Goal: Task Accomplishment & Management: Manage account settings

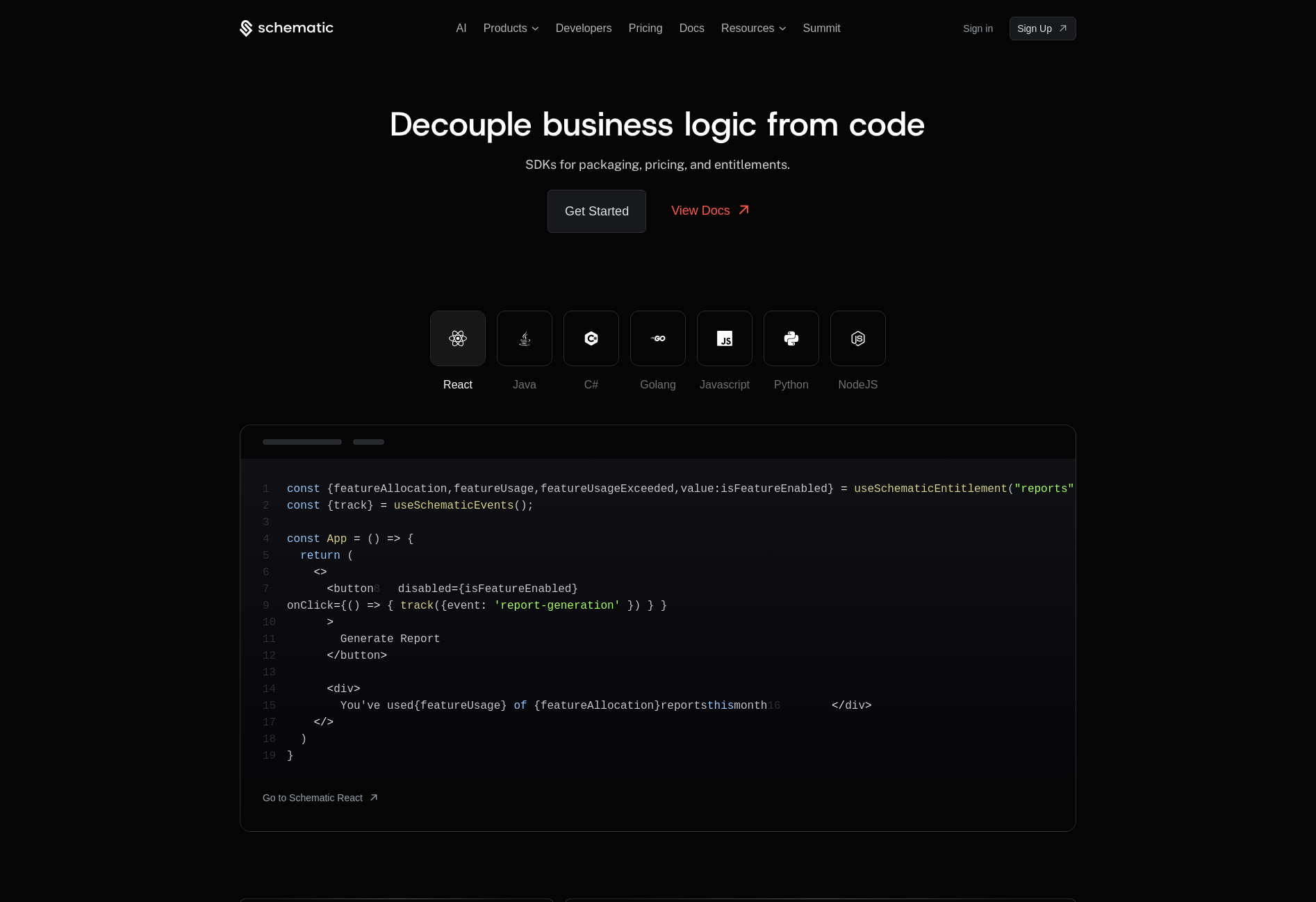
click at [415, 224] on div "Get Started View Docs" at bounding box center [658, 211] width 837 height 43
click at [781, 32] on span "Resources" at bounding box center [753, 29] width 65 height 13
click at [295, 234] on div "Decouple business logic from code ﻿ SDKs for packaging, pricing, and entitlemen…" at bounding box center [658, 176] width 837 height 270
click at [460, 28] on span "AI" at bounding box center [462, 28] width 10 height 12
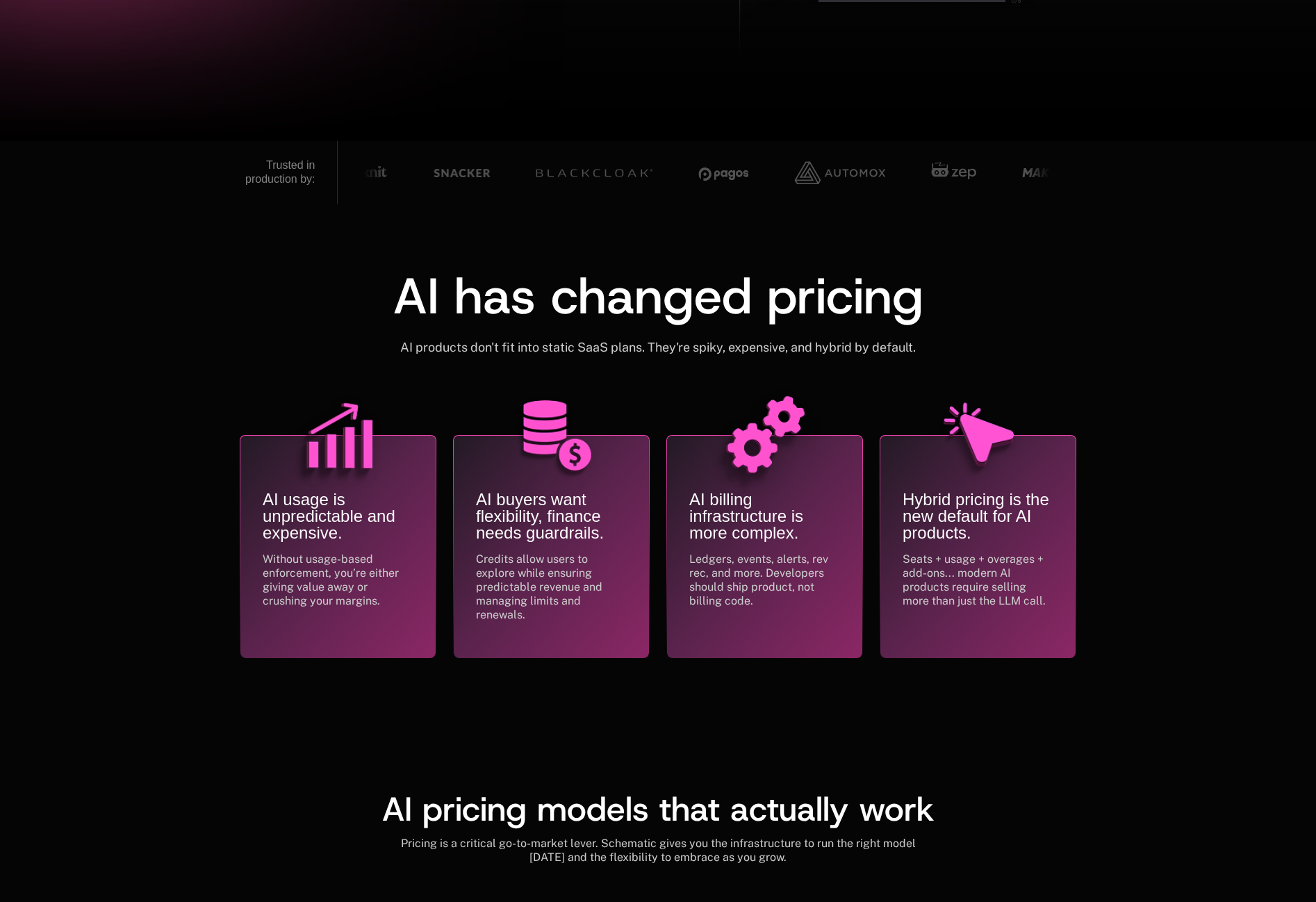
scroll to position [361, 1]
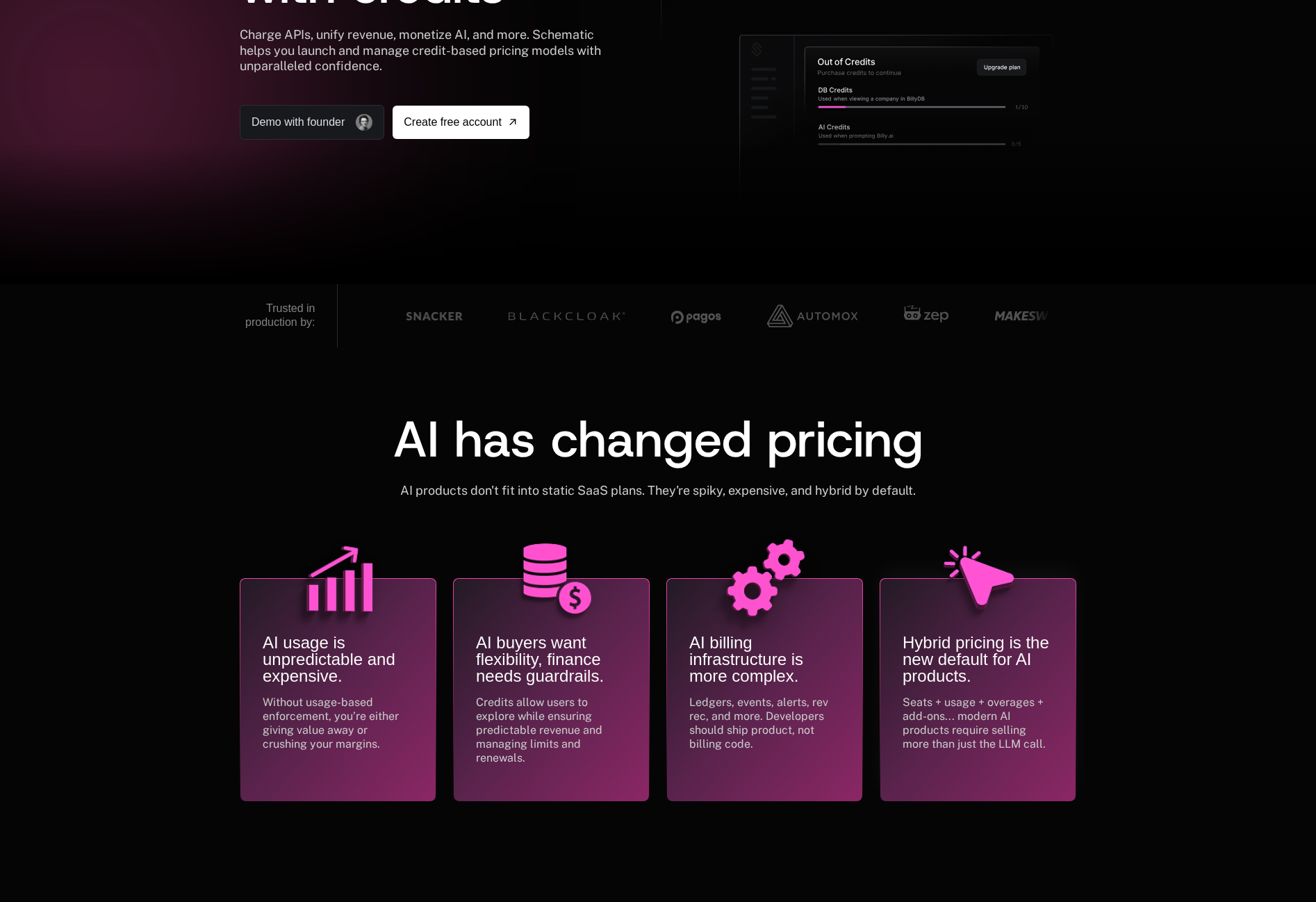
click at [973, 616] on img at bounding box center [978, 580] width 139 height 139
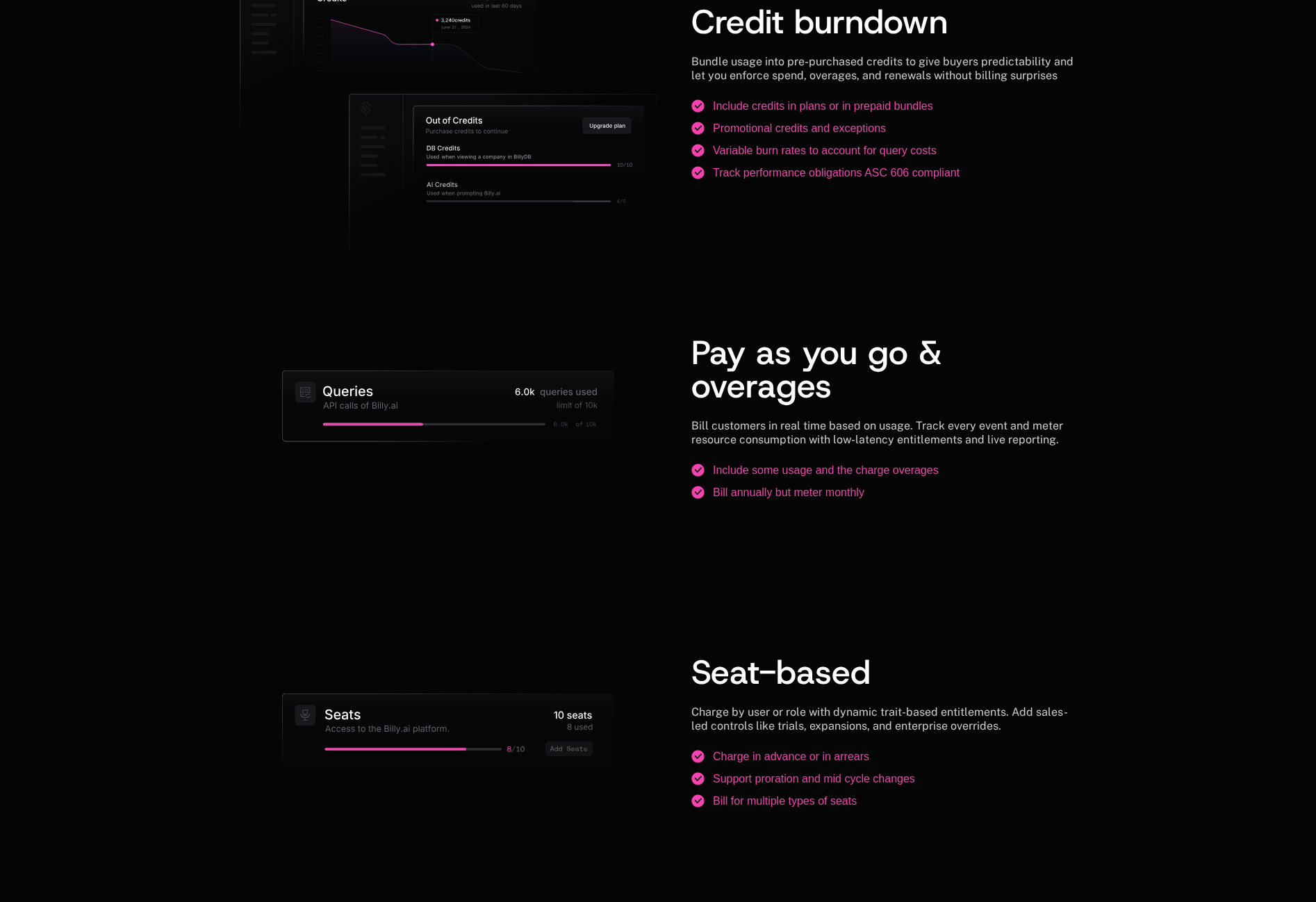
scroll to position [1334, 0]
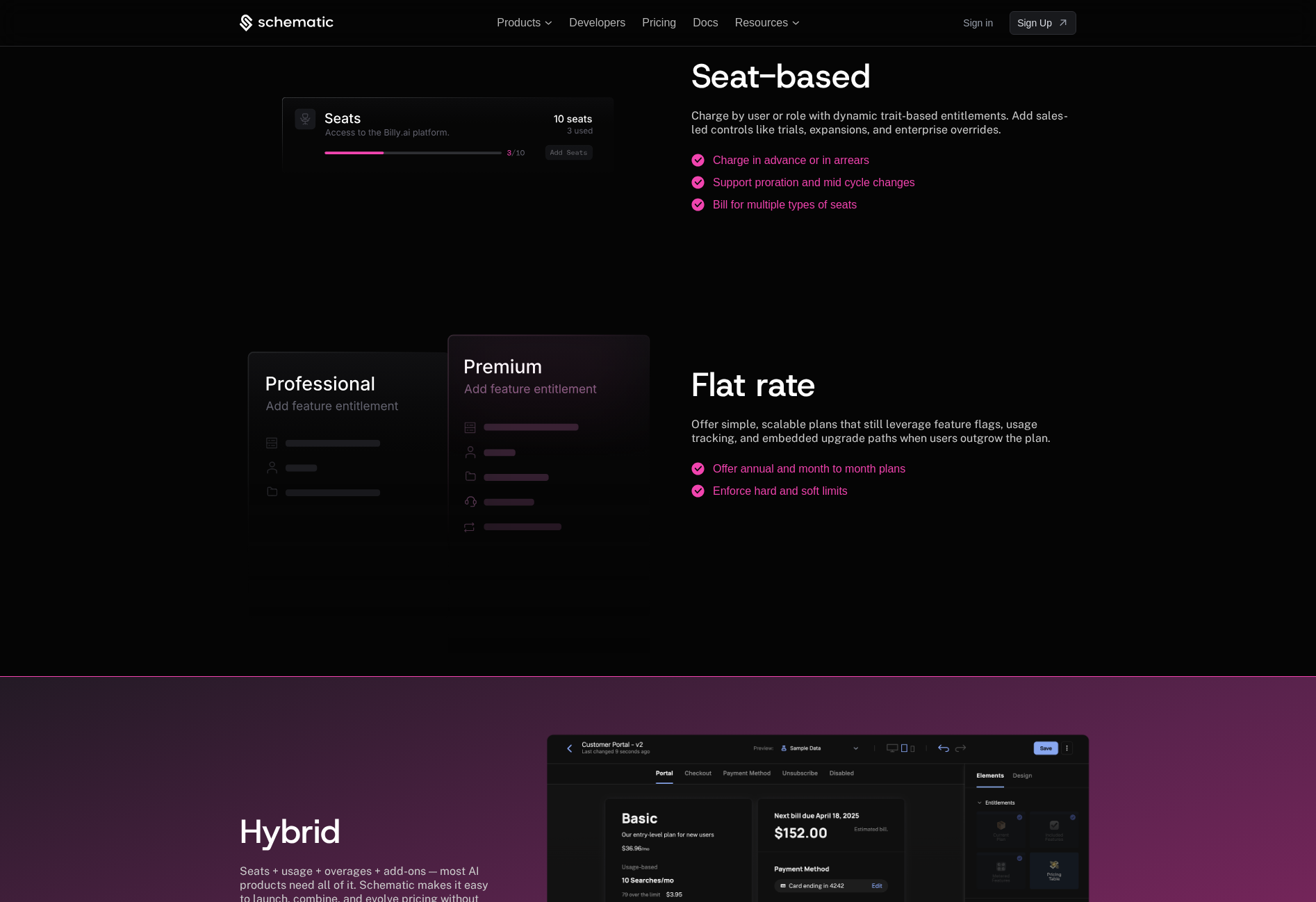
scroll to position [1924, 0]
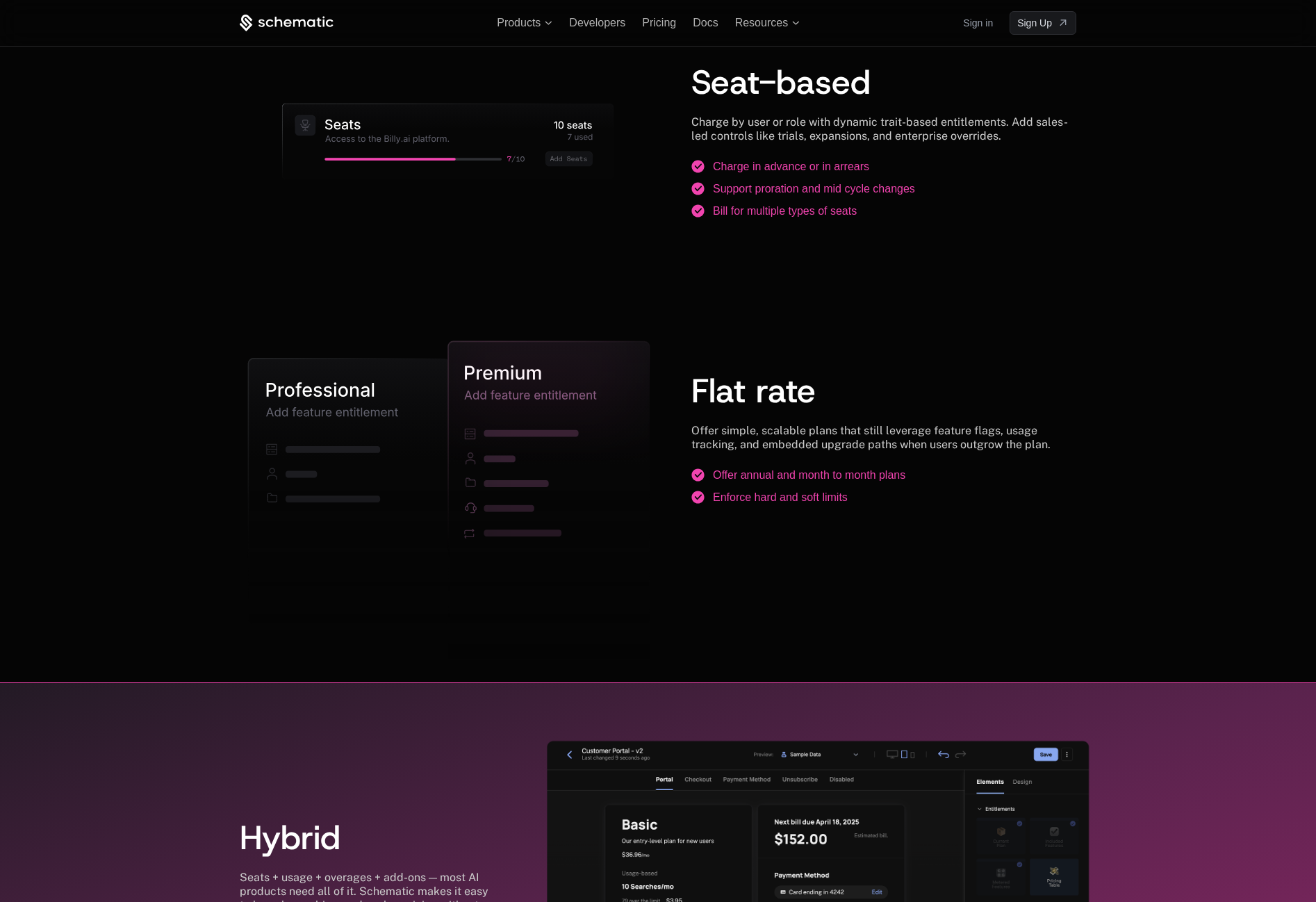
click at [976, 28] on link "Sign in" at bounding box center [978, 23] width 30 height 22
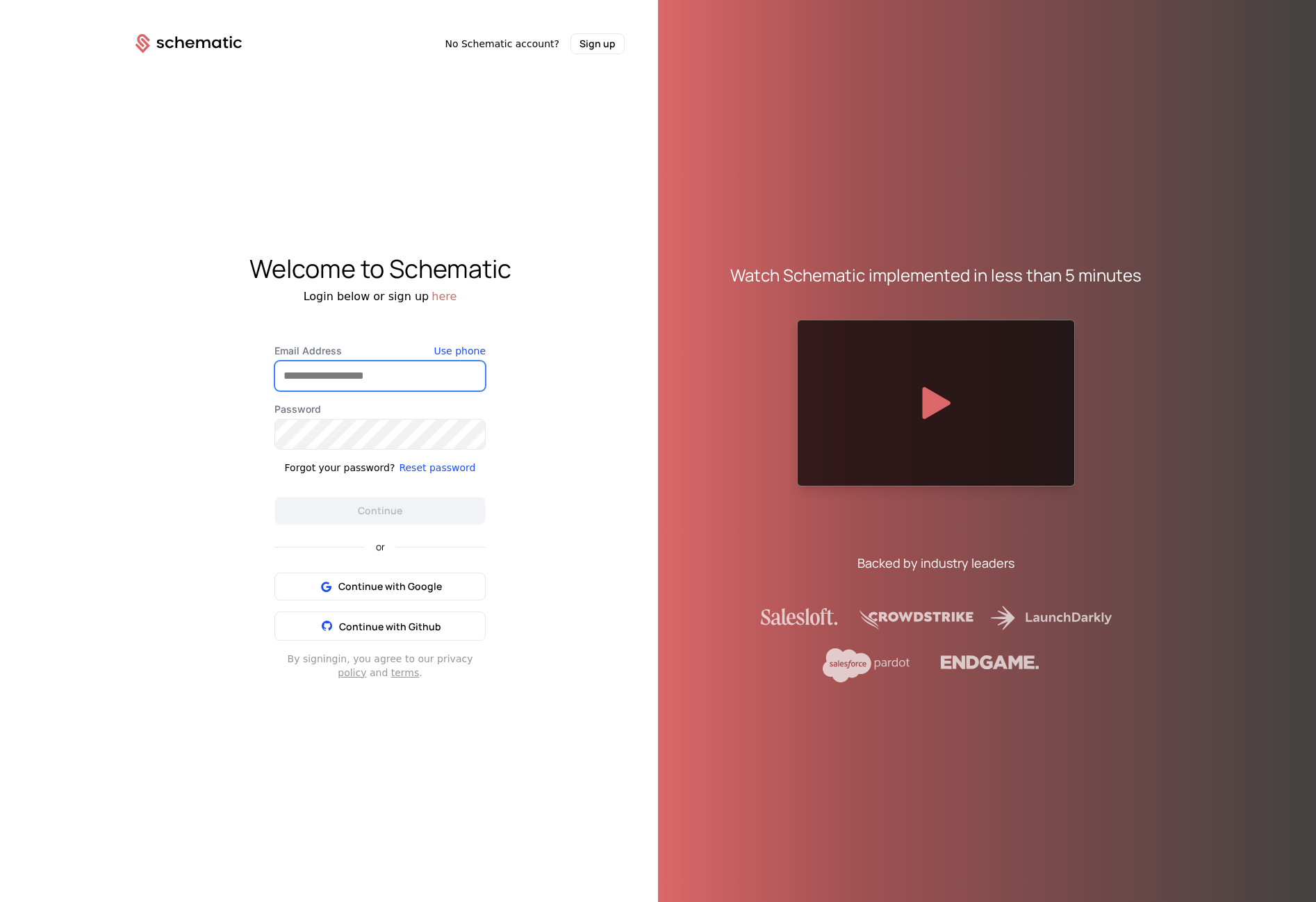
type input "**********"
click at [380, 511] on button "Continue" at bounding box center [379, 511] width 211 height 28
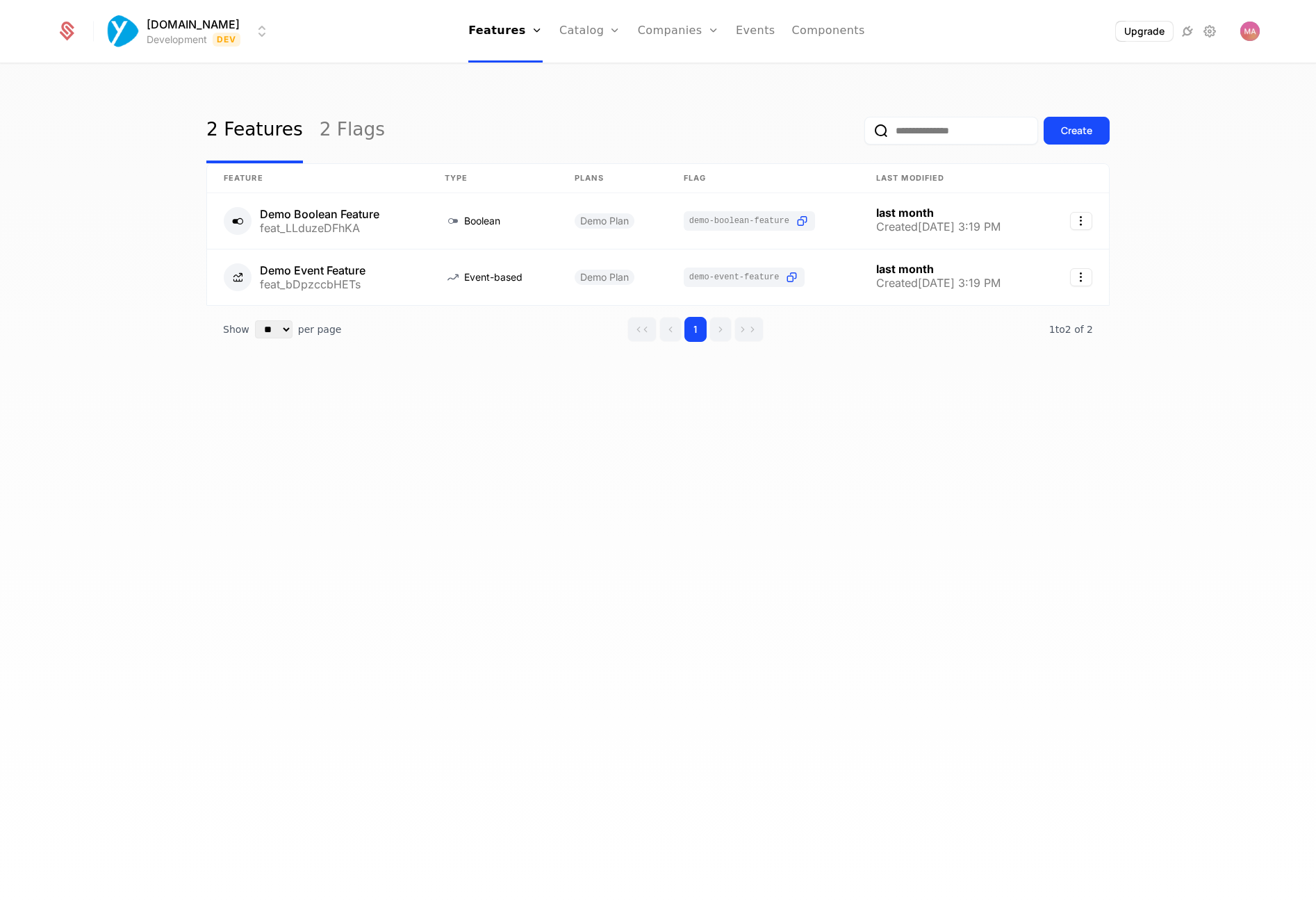
click at [508, 493] on div "2 Features 2 Flags Create Feature Type Plans Flag Last Modified Demo Boolean Fe…" at bounding box center [658, 488] width 1316 height 846
click at [196, 39] on html "Yourzone.website Development Dev Features Features Flags Catalog Plans Add Ons …" at bounding box center [658, 451] width 1316 height 902
click at [171, 25] on html "Yourzone.website Development Dev Features Features Flags Catalog Plans Add Ons …" at bounding box center [658, 451] width 1316 height 902
click at [70, 36] on html "Yourzone.website Development Dev Features Features Flags Catalog Plans Add Ons …" at bounding box center [658, 451] width 1316 height 902
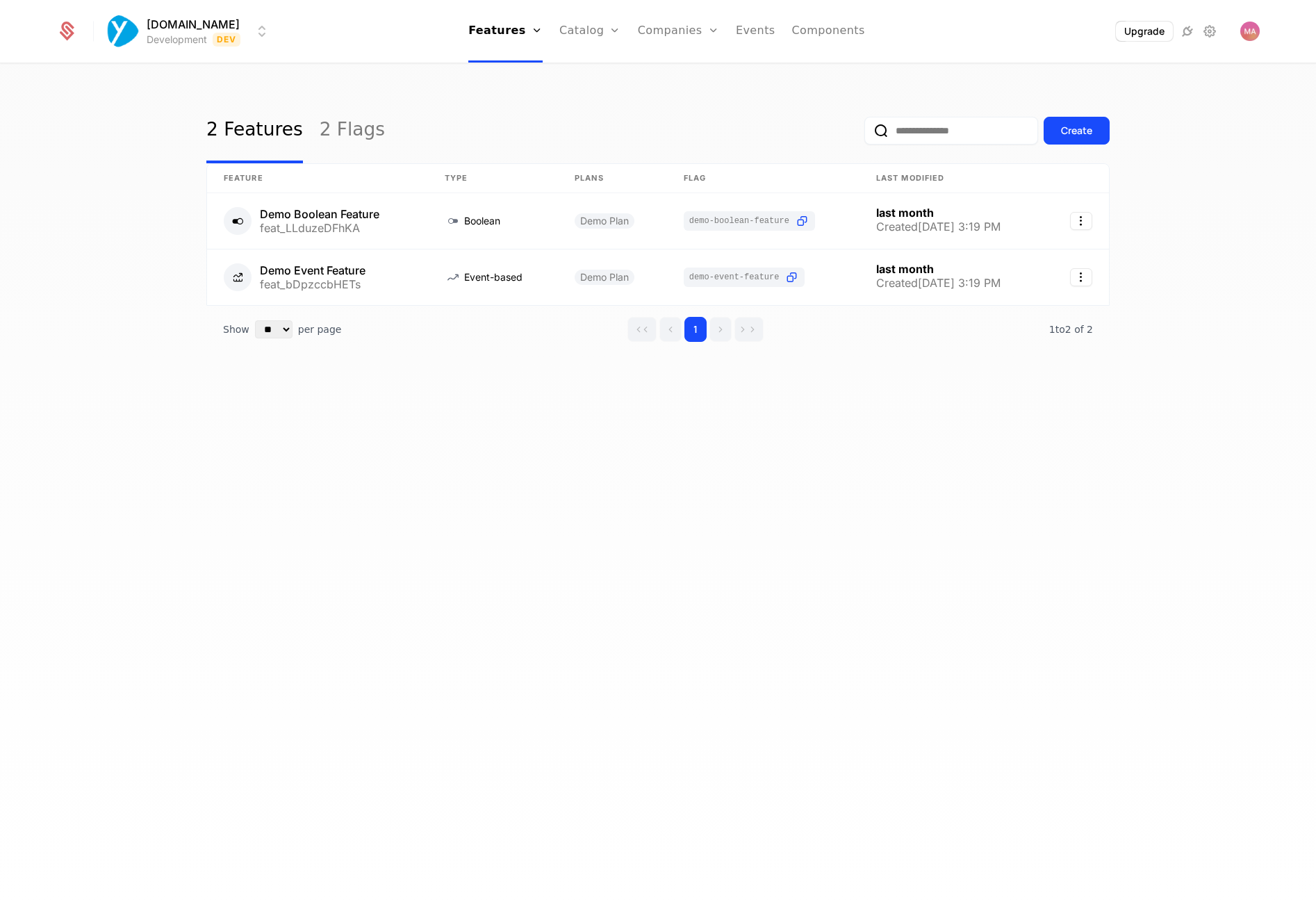
click at [173, 31] on html "Yourzone.website Development Dev Features Features Flags Catalog Plans Add Ons …" at bounding box center [658, 451] width 1316 height 902
click at [159, 233] on html "Yourzone.website Development Dev Features Features Flags Catalog Plans Add Ons …" at bounding box center [658, 451] width 1316 height 902
click at [73, 36] on icon at bounding box center [67, 31] width 19 height 20
click at [184, 36] on html "Yourzone.website Development Dev Features Features Flags Catalog Plans Add Ons …" at bounding box center [658, 451] width 1316 height 902
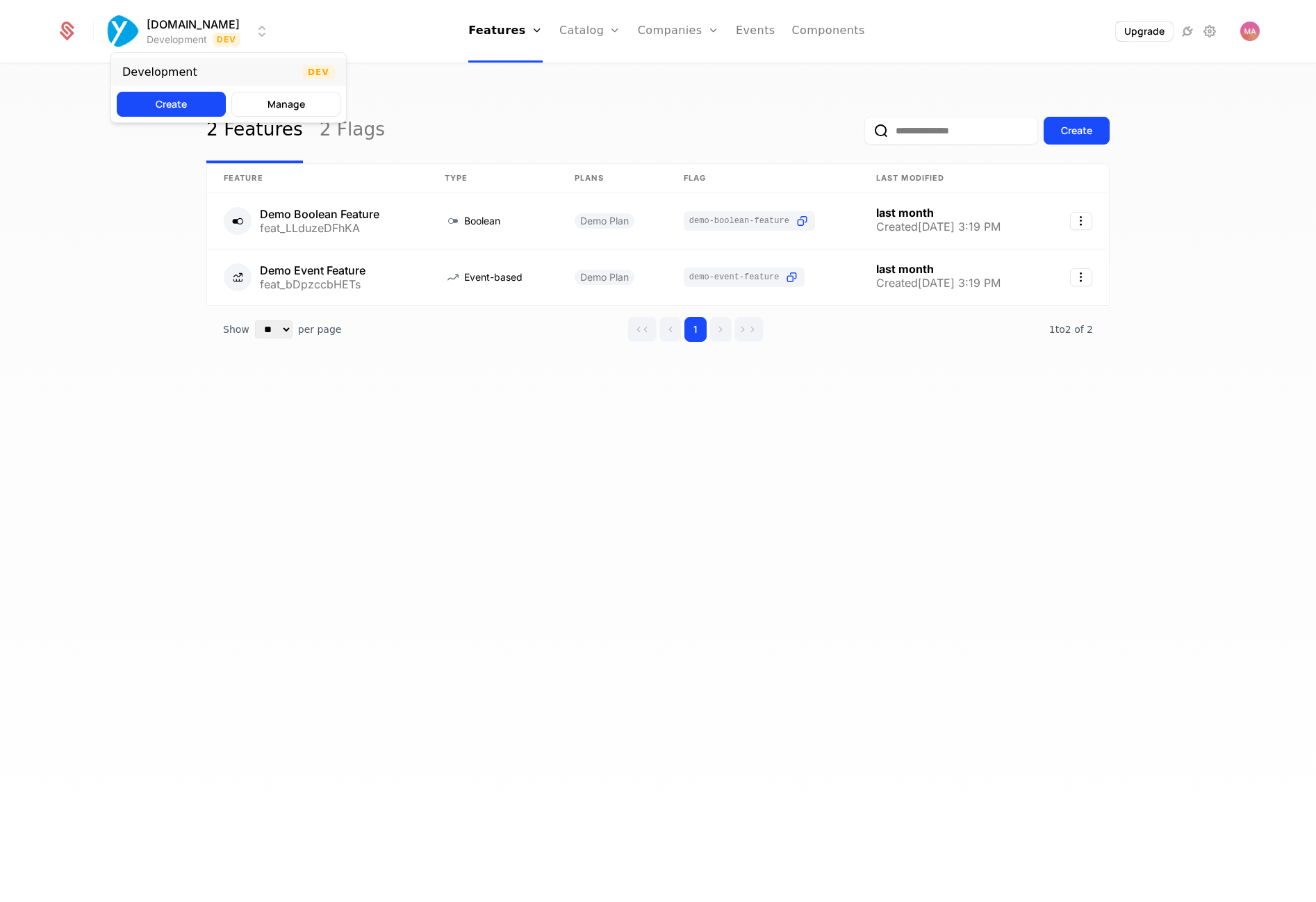
click at [303, 71] on div "Development Dev" at bounding box center [228, 72] width 235 height 28
click at [178, 26] on html "Yourzone.website Development Dev Features Features Flags Catalog Plans Add Ons …" at bounding box center [658, 451] width 1316 height 902
click at [169, 116] on button "Create" at bounding box center [171, 104] width 109 height 25
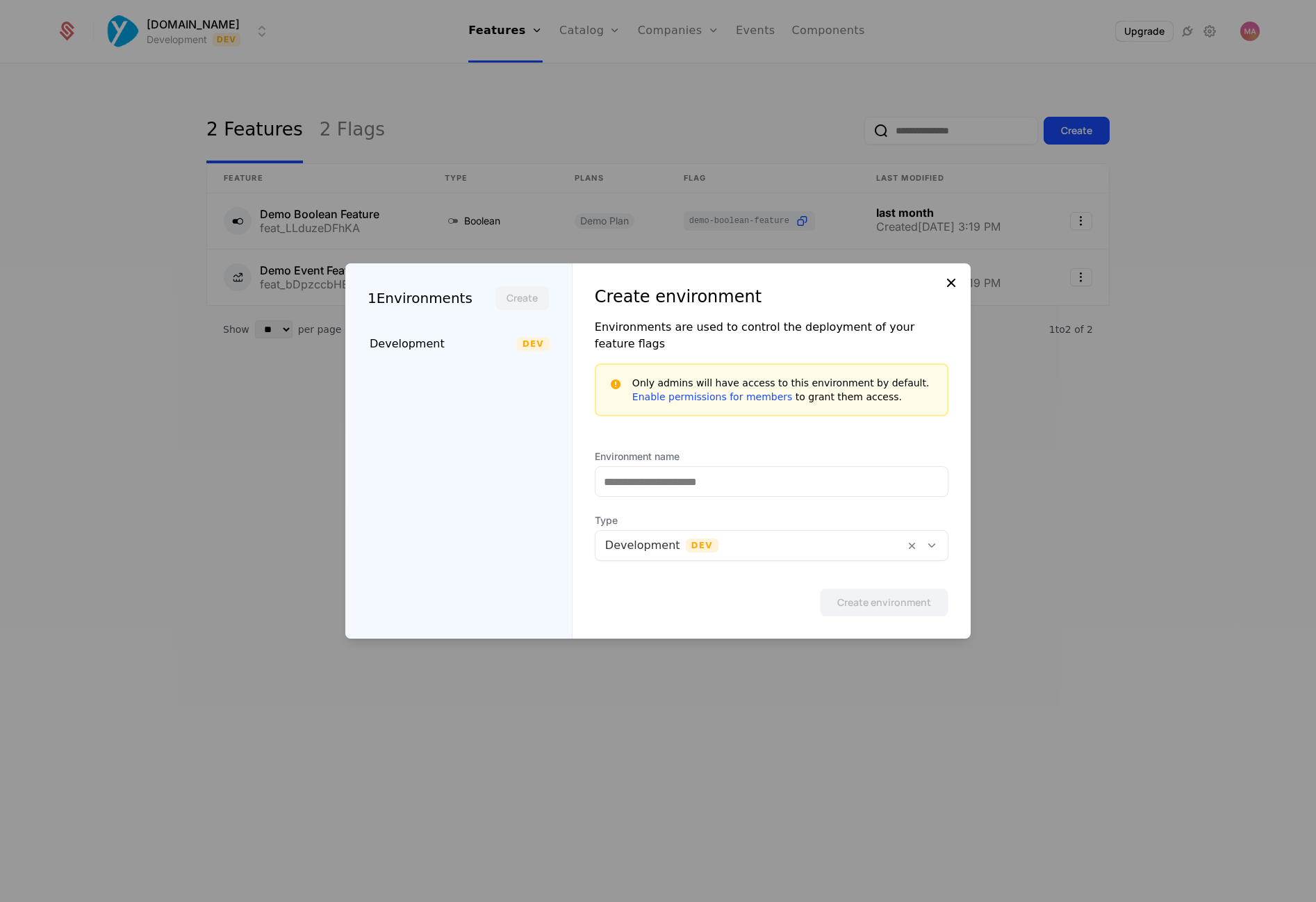
click at [953, 291] on icon at bounding box center [951, 283] width 17 height 17
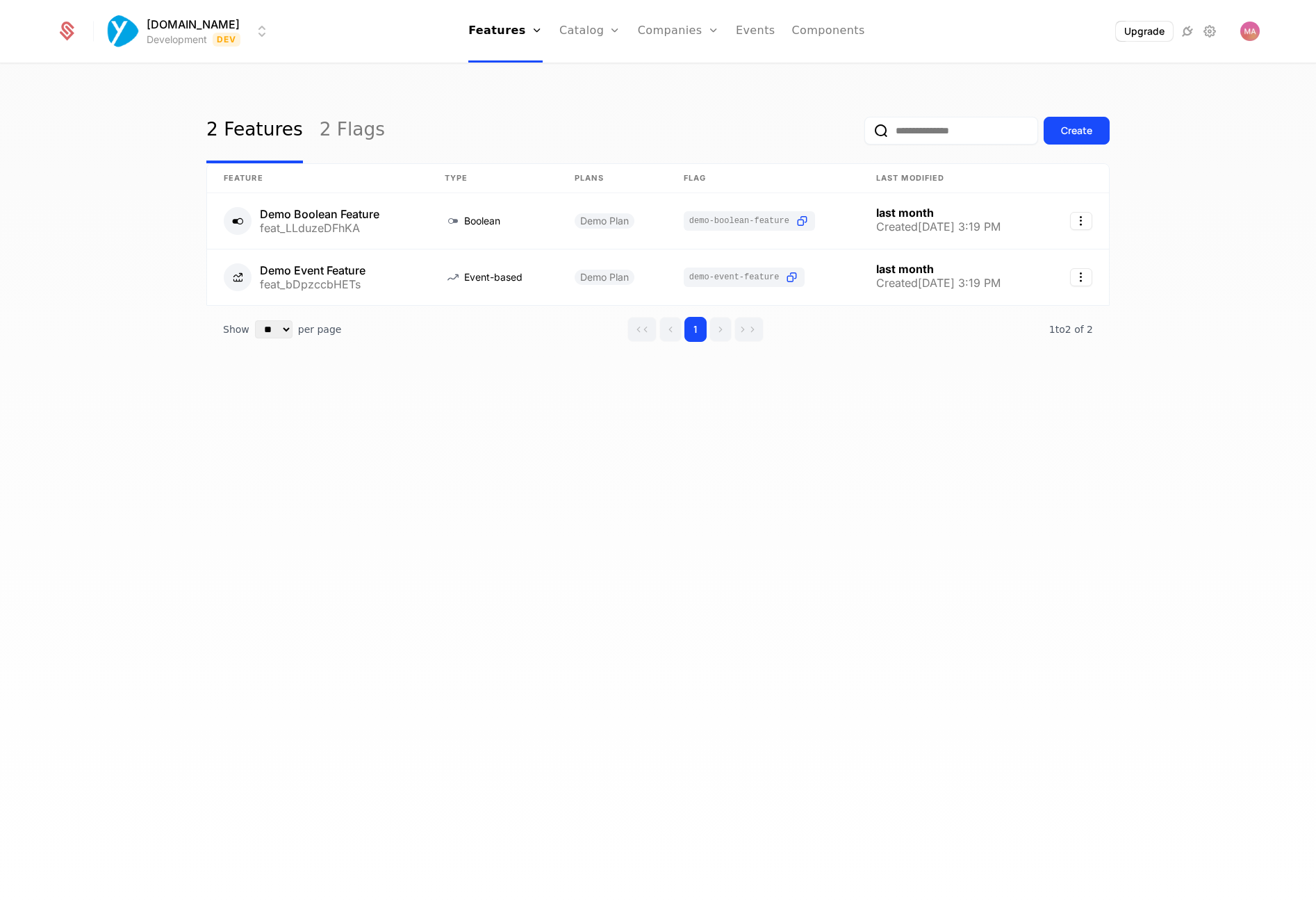
click at [1249, 33] on img "Open user button" at bounding box center [1251, 31] width 19 height 20
click at [1211, 258] on div "2 Features 2 Flags Create Feature Type Plans Flag Last Modified Demo Boolean Fe…" at bounding box center [658, 488] width 1316 height 846
click at [847, 35] on link "Components" at bounding box center [829, 31] width 73 height 63
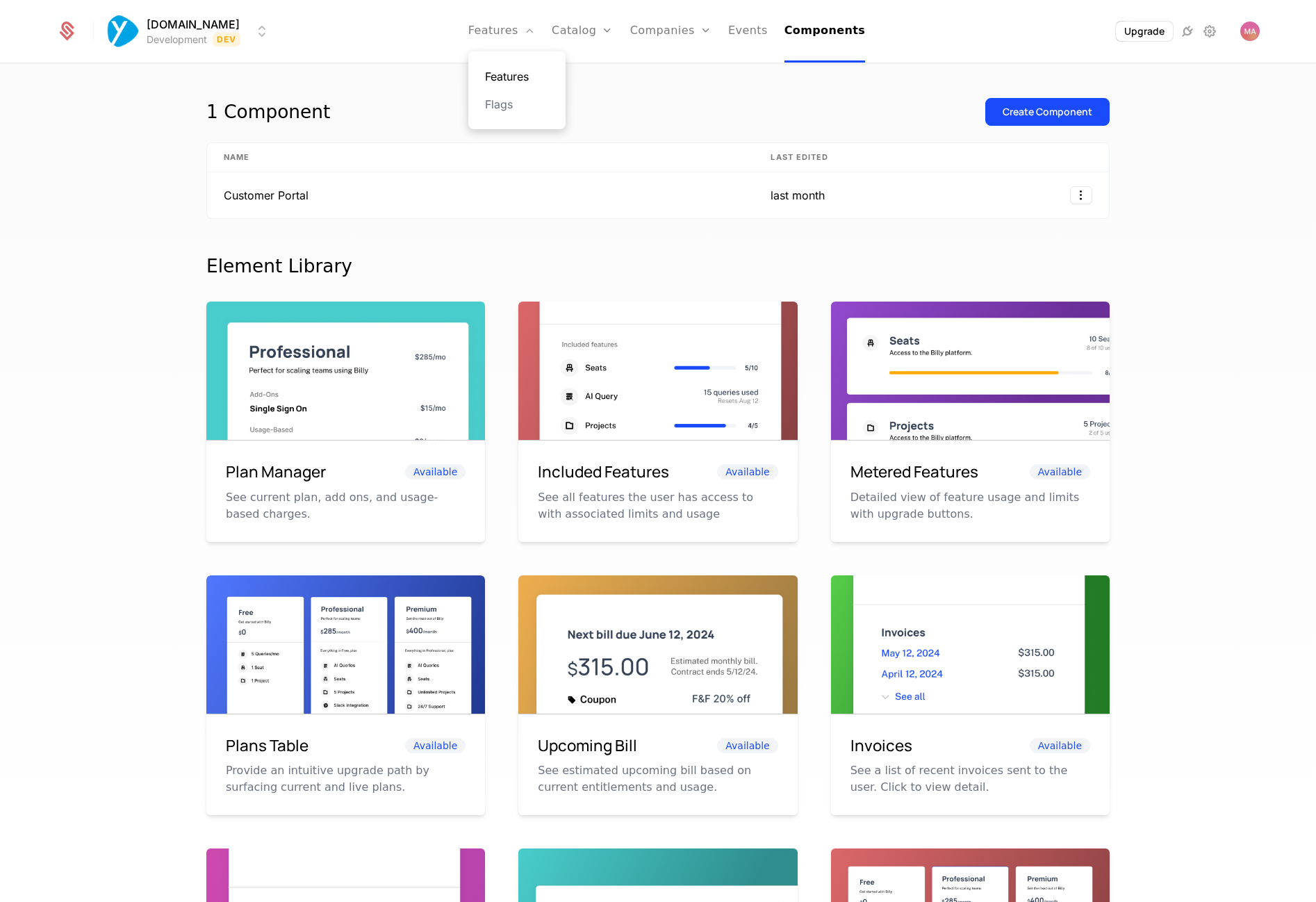
click at [506, 69] on link "Features" at bounding box center [517, 77] width 64 height 17
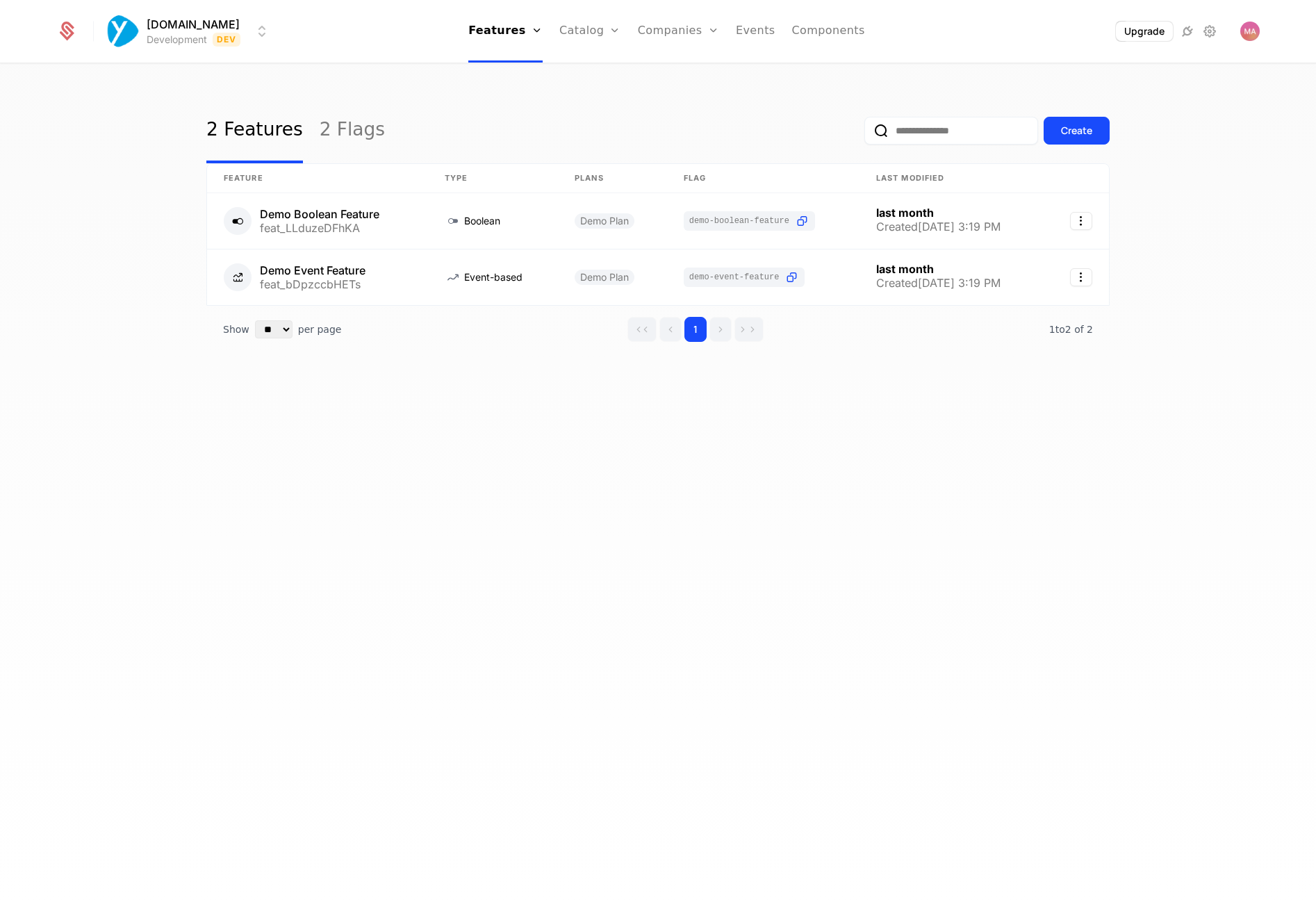
click at [488, 498] on div "2 Features 2 Flags Create Feature Type Plans Flag Last Modified Demo Boolean Fe…" at bounding box center [658, 488] width 1316 height 846
click at [320, 140] on link "2 Flags" at bounding box center [352, 131] width 65 height 65
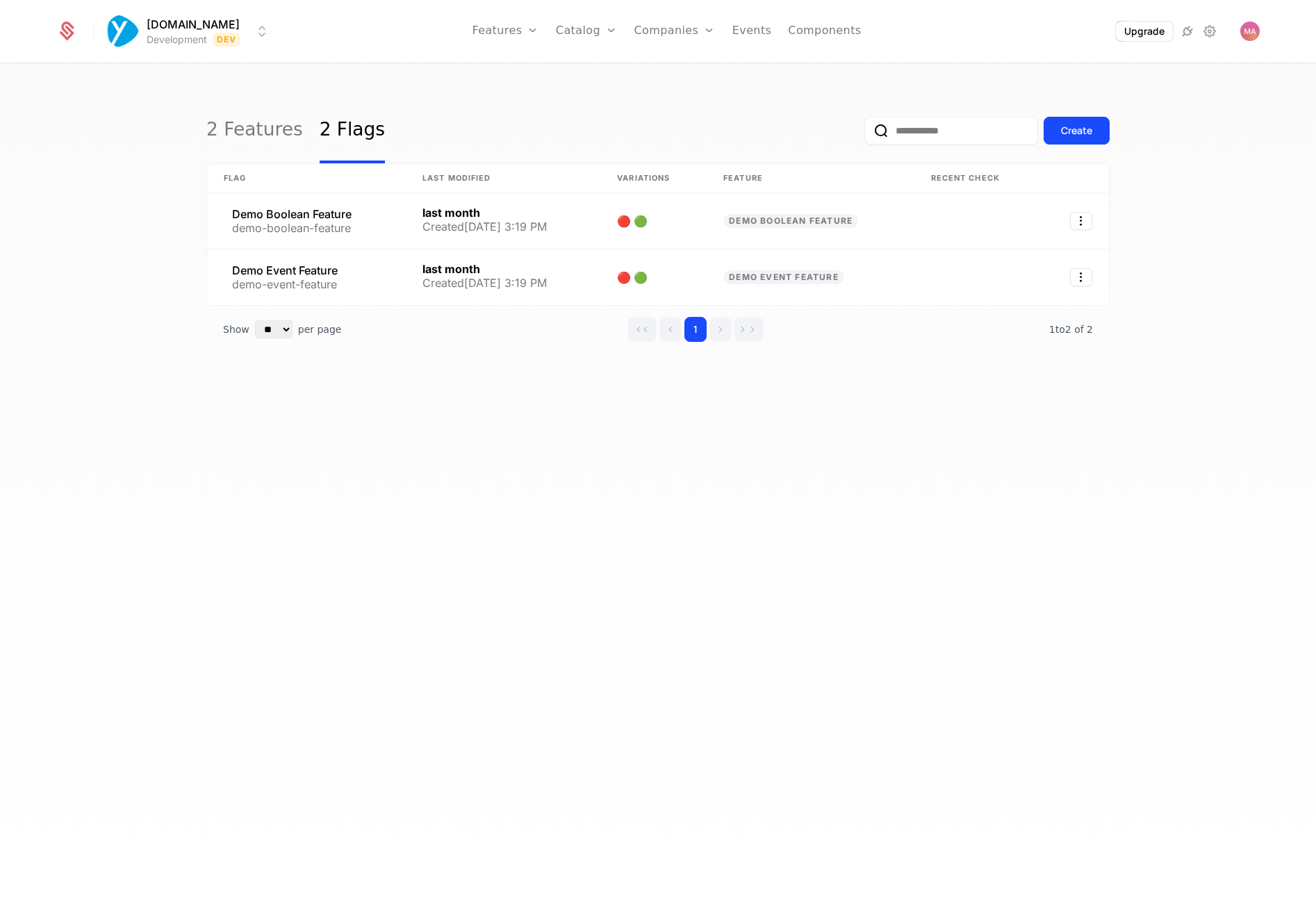
click at [203, 133] on div "2 Features 2 Flags Create Flag Last Modified Variations Feature Recent check De…" at bounding box center [658, 488] width 1316 height 846
click at [226, 117] on link "2 Features" at bounding box center [254, 131] width 97 height 65
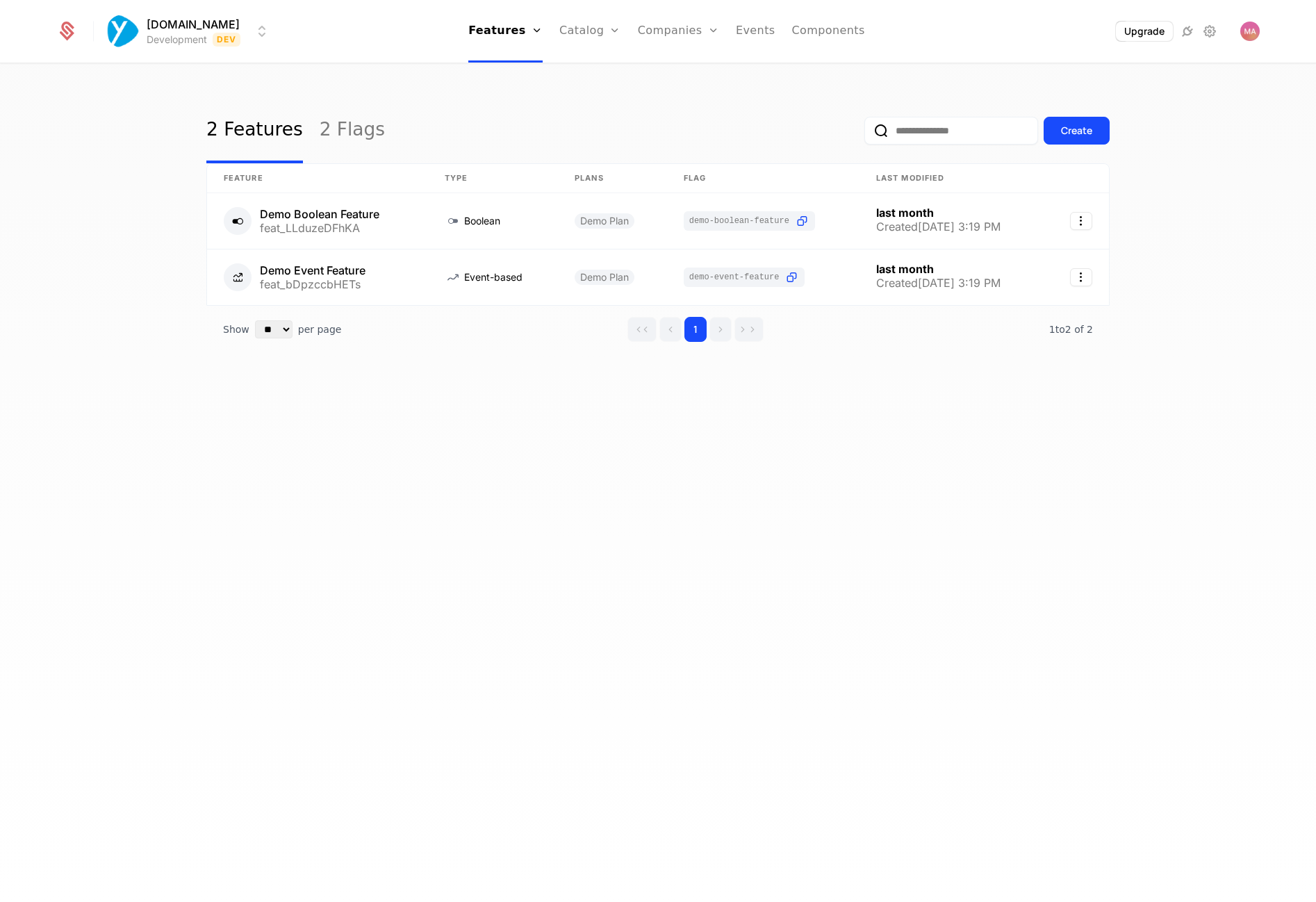
click at [172, 6] on div "Yourzone.website Development Dev Features Features Flags Catalog Plans Add Ons …" at bounding box center [658, 31] width 1204 height 63
click at [167, 27] on html "Yourzone.website Development Dev Features Features Flags Catalog Plans Add Ons …" at bounding box center [658, 451] width 1316 height 902
click at [66, 33] on html "Yourzone.website Development Dev Features Features Flags Catalog Plans Add Ons …" at bounding box center [658, 451] width 1316 height 902
click at [1148, 30] on button "Upgrade" at bounding box center [1145, 31] width 58 height 20
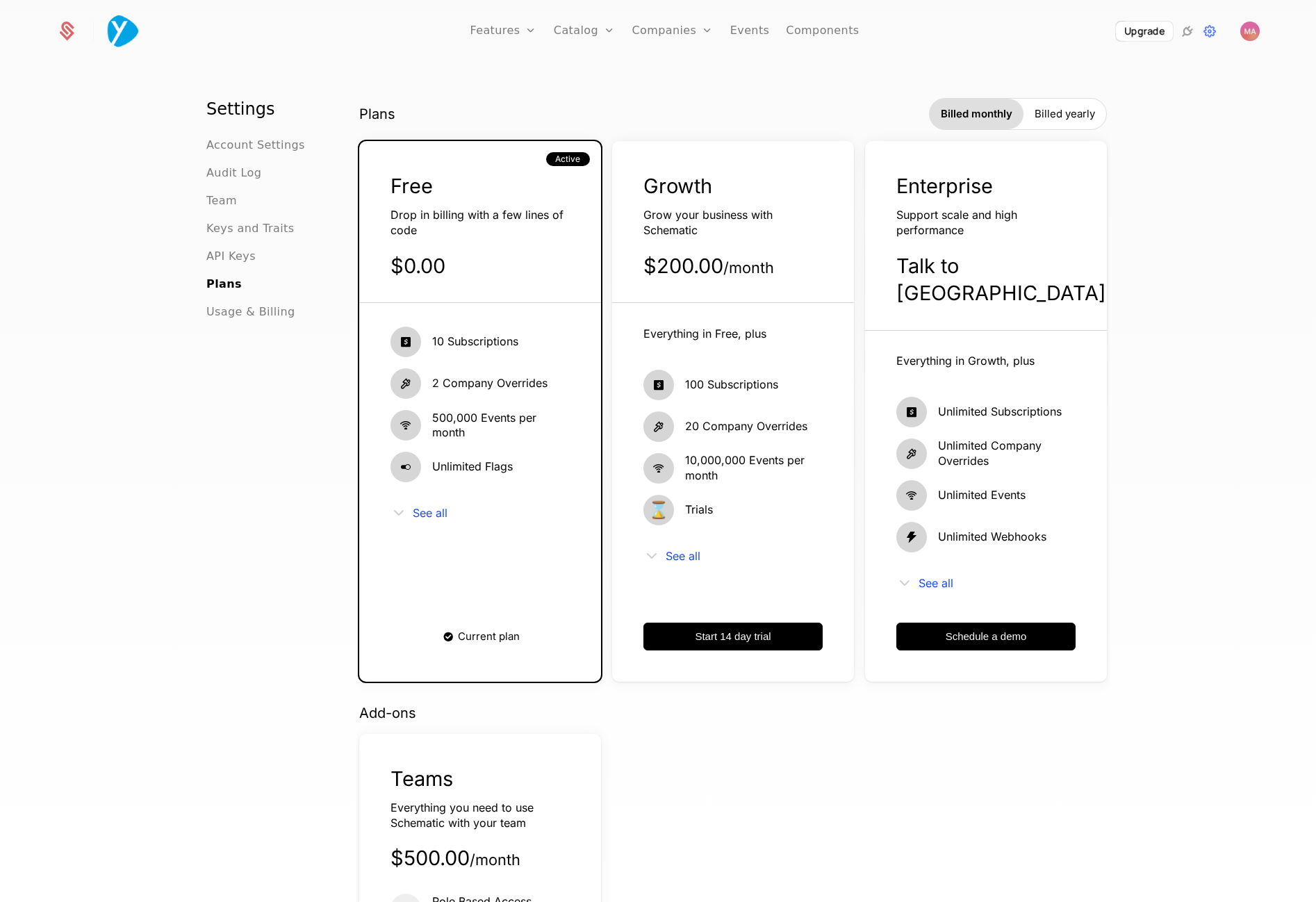
click at [1076, 111] on span "Billed yearly" at bounding box center [1065, 114] width 61 height 14
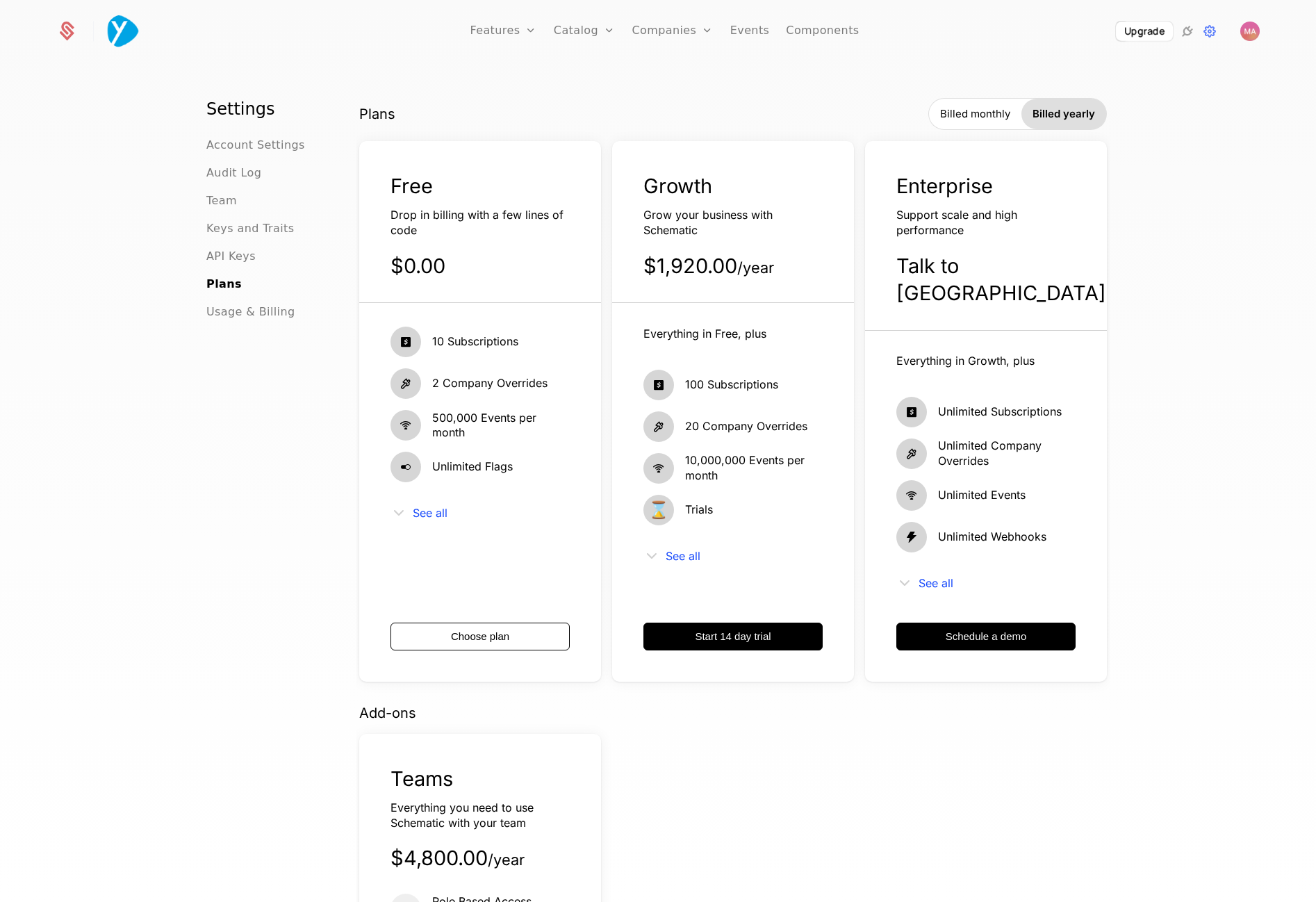
click at [990, 111] on span "Billed monthly" at bounding box center [975, 114] width 70 height 14
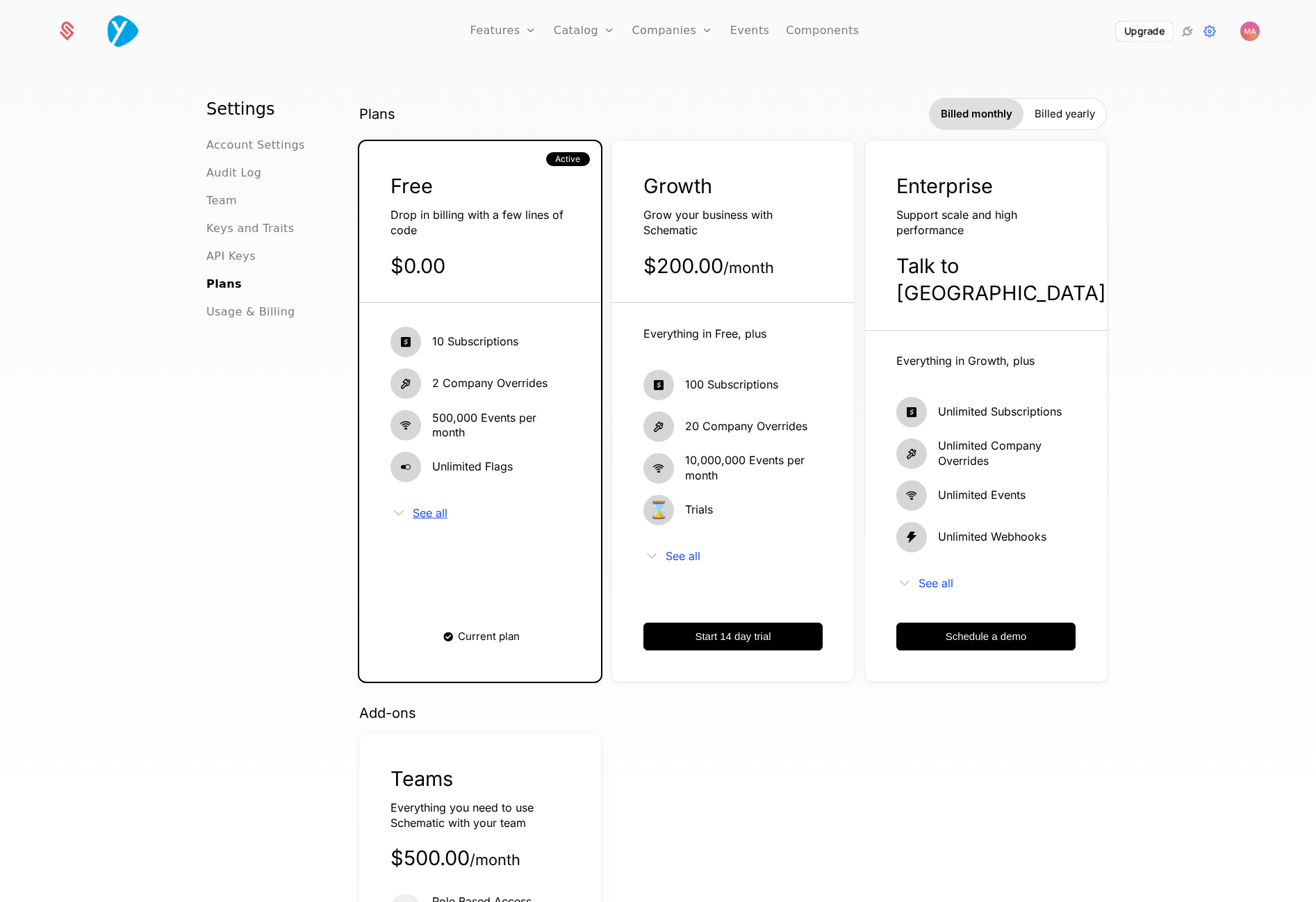
click at [434, 514] on span "See all" at bounding box center [430, 513] width 35 height 11
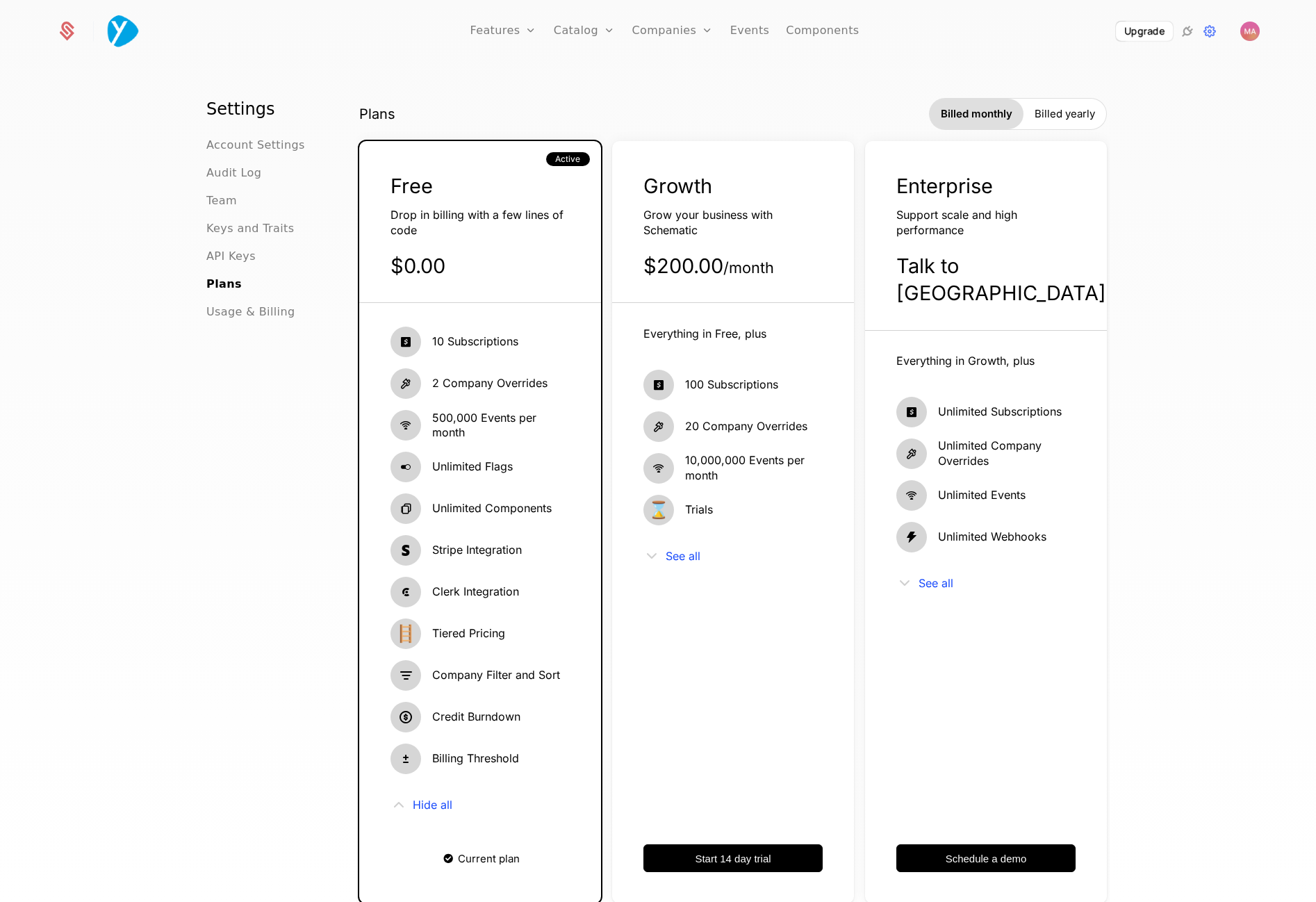
scroll to position [70, 0]
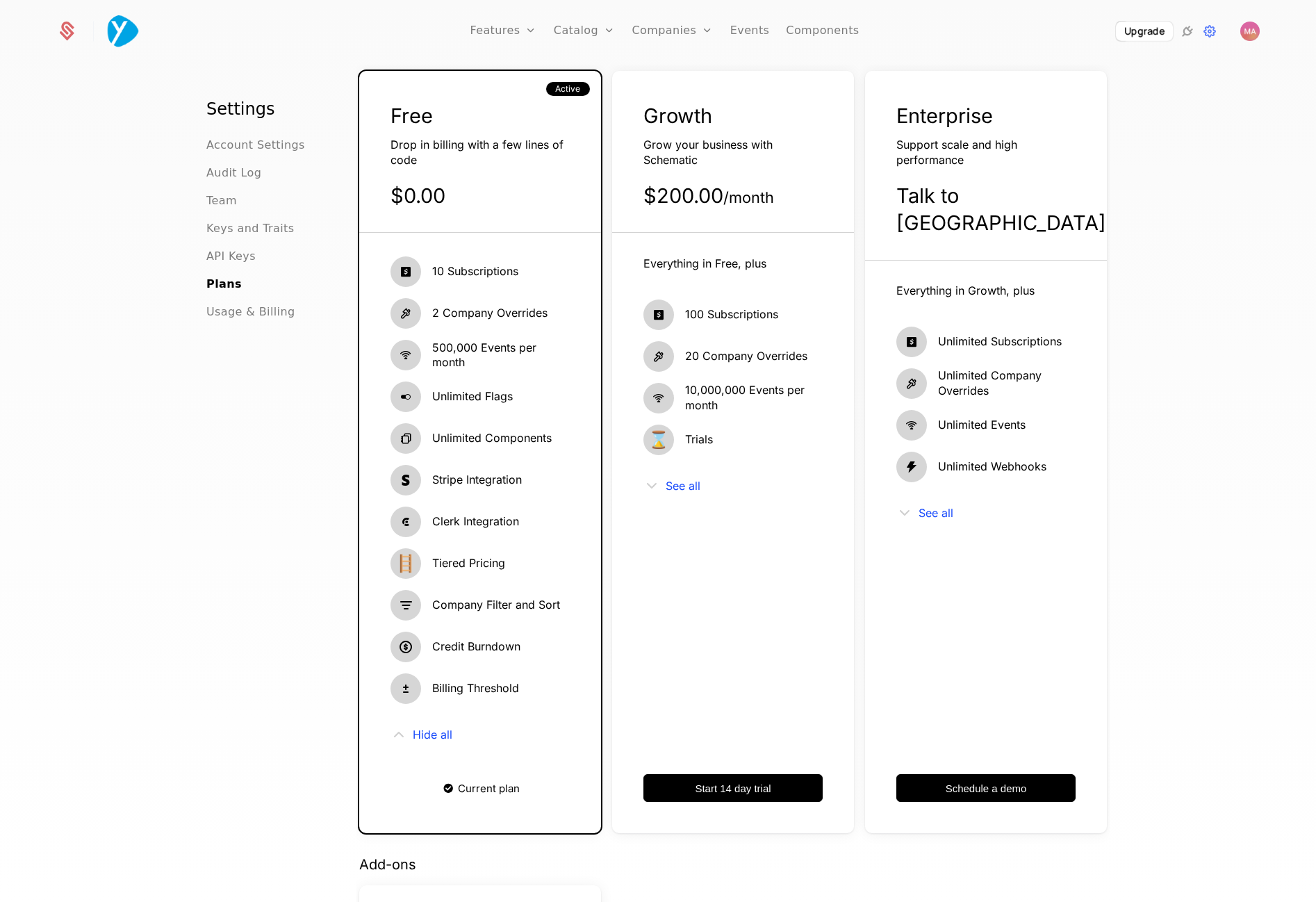
click at [660, 482] on div "See all" at bounding box center [733, 486] width 179 height 17
click at [675, 485] on span "See all" at bounding box center [683, 486] width 35 height 11
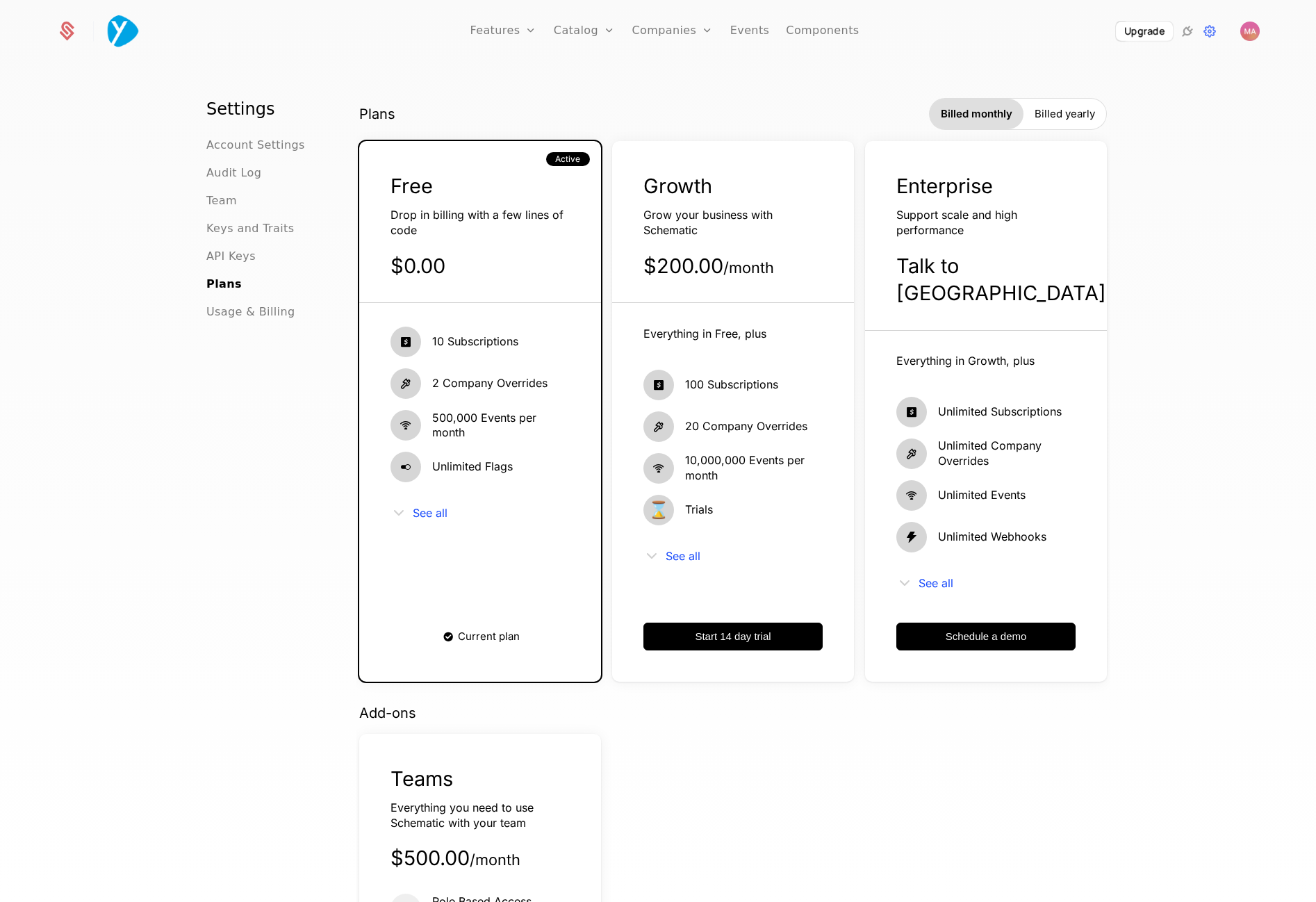
scroll to position [0, 0]
click at [1242, 172] on div "Settings Account Settings Audit Log Team Keys and Traits API Keys Plans Usage &…" at bounding box center [658, 488] width 1316 height 846
click at [1210, 34] on icon at bounding box center [1210, 31] width 17 height 17
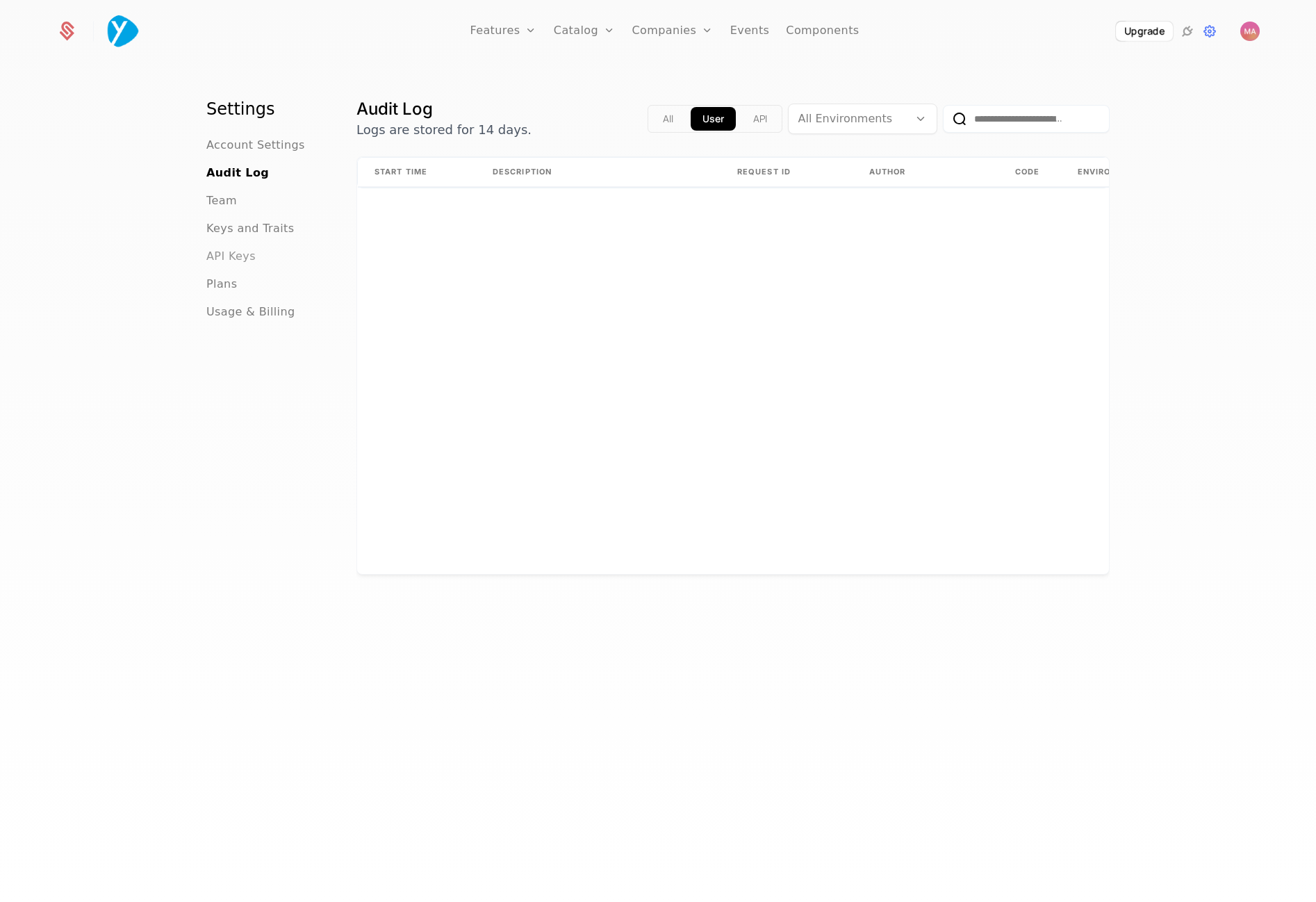
click at [229, 258] on span "API Keys" at bounding box center [230, 256] width 49 height 17
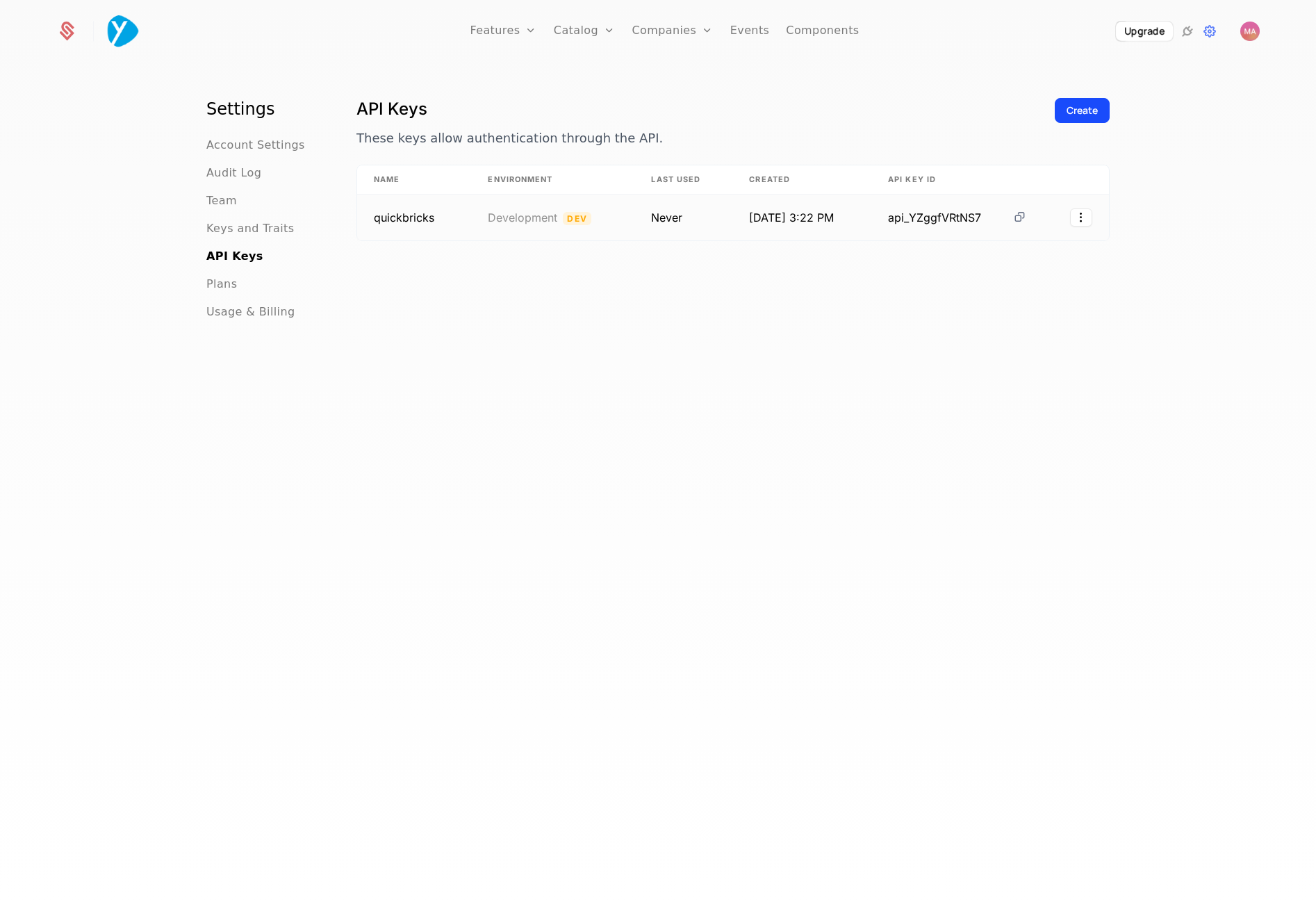
click at [1014, 216] on icon at bounding box center [1019, 217] width 15 height 15
click at [875, 353] on div "API Keys These keys allow authentication through the API. Create Name Environme…" at bounding box center [733, 504] width 753 height 812
click at [1080, 217] on html "Features Features Flags Catalog Plans Add Ons Credits Configuration Companies C…" at bounding box center [658, 451] width 1316 height 902
click at [860, 375] on html "Features Features Flags Catalog Plans Add Ons Credits Configuration Companies C…" at bounding box center [658, 451] width 1316 height 902
click at [386, 381] on div "API Keys These keys allow authentication through the API. Create Name Environme…" at bounding box center [733, 504] width 753 height 812
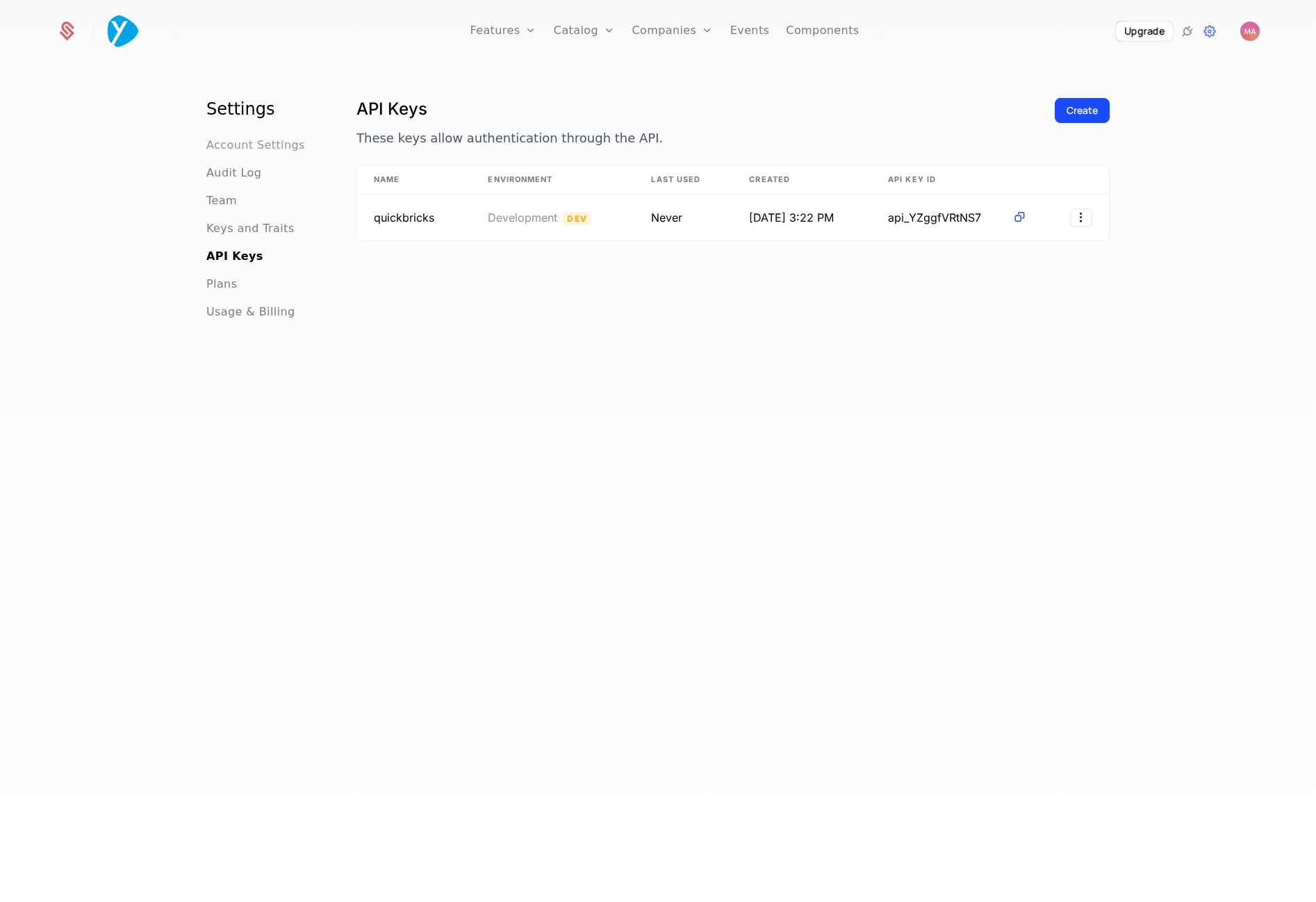
click at [228, 148] on span "Account Settings" at bounding box center [256, 146] width 99 height 17
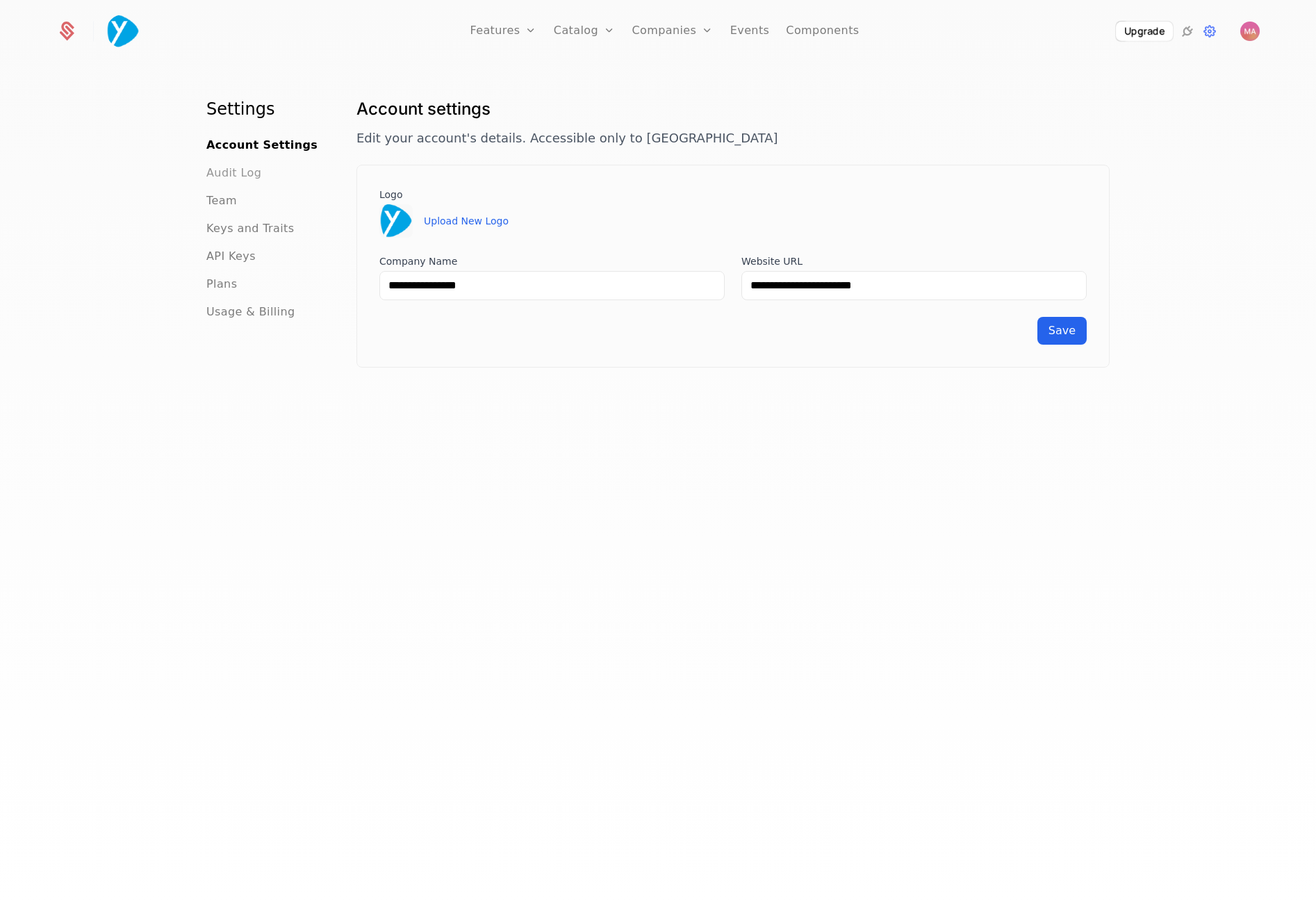
click at [228, 168] on span "Audit Log" at bounding box center [233, 173] width 55 height 17
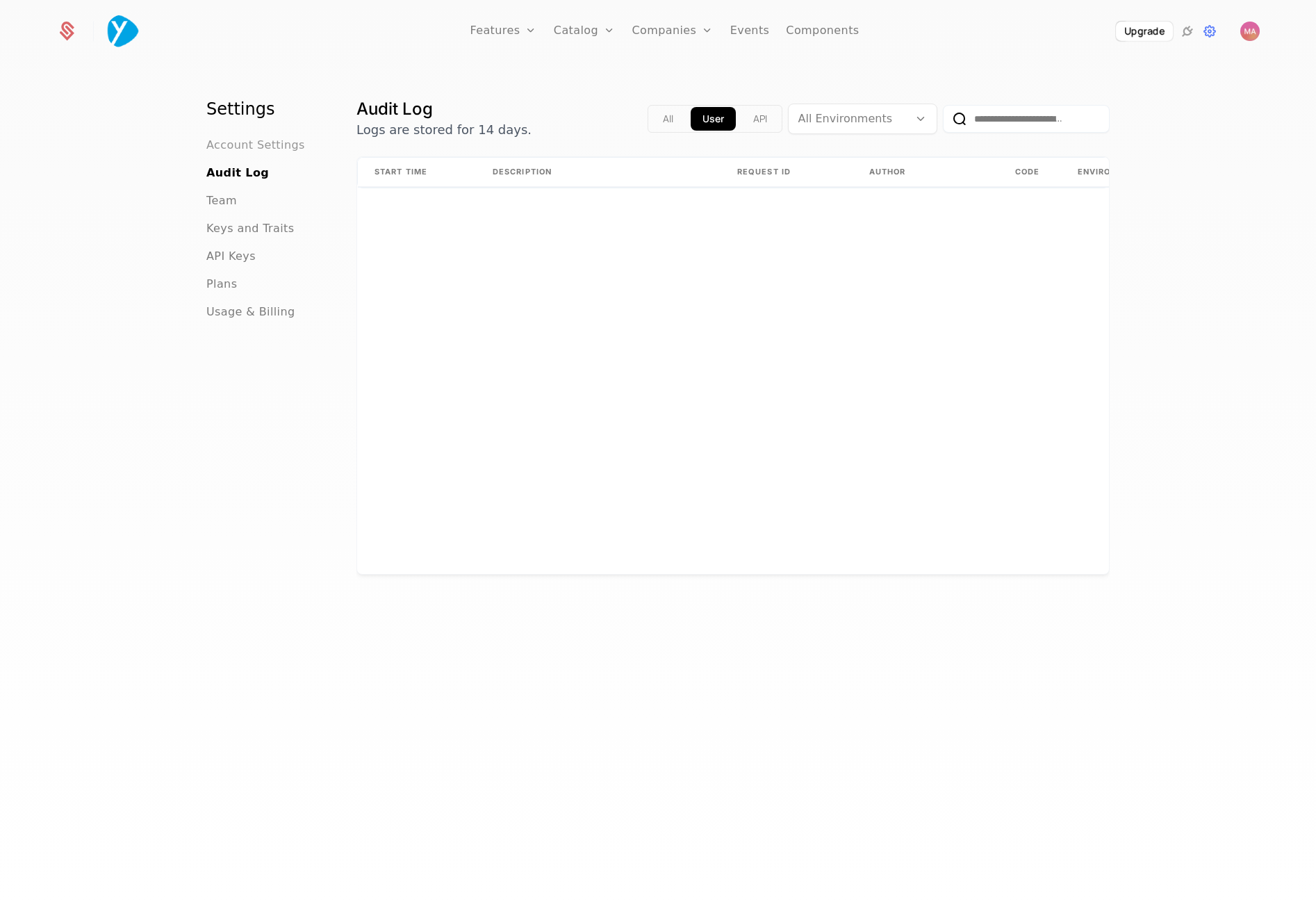
click at [233, 150] on span "Account Settings" at bounding box center [256, 146] width 99 height 17
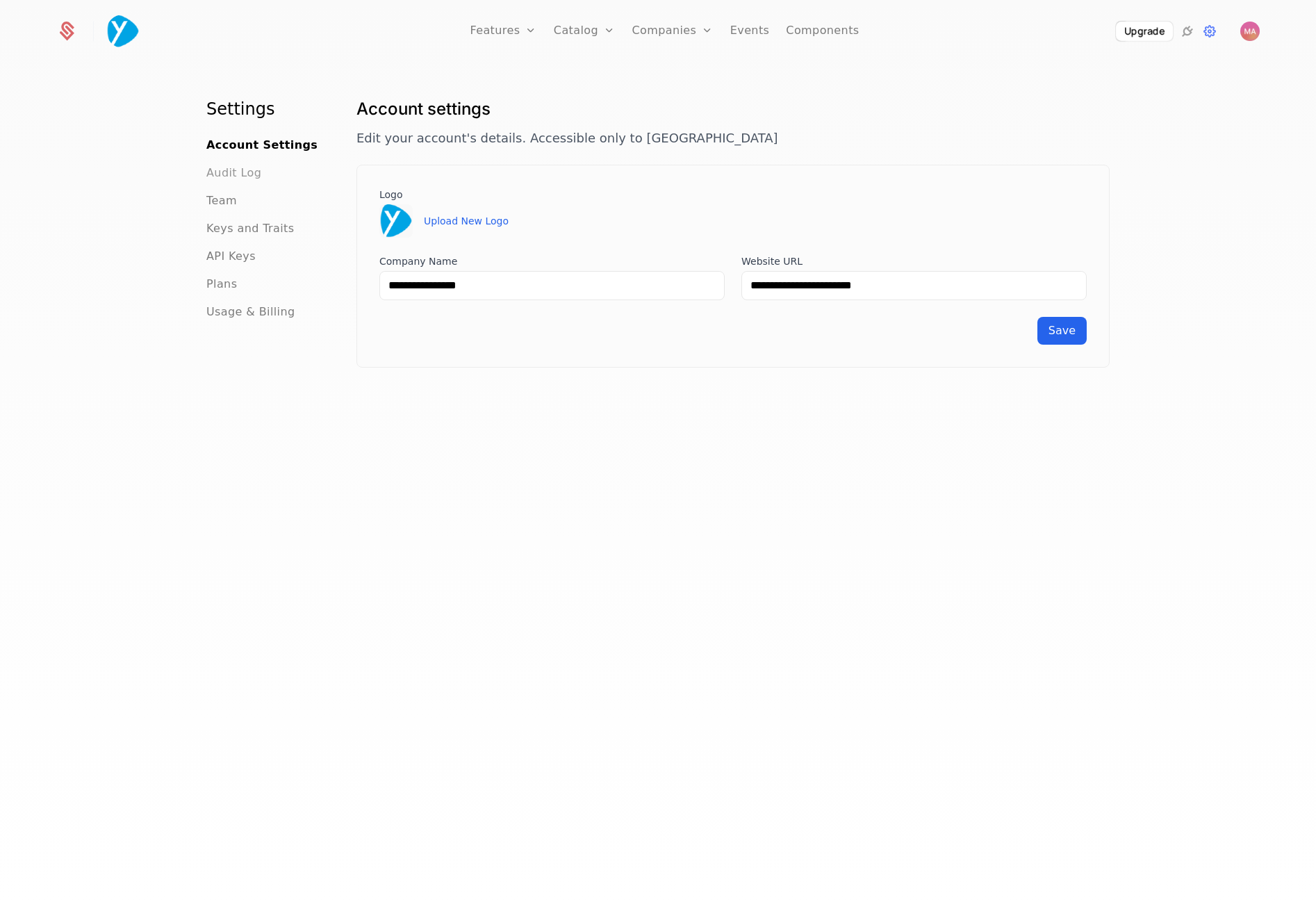
click at [230, 170] on span "Audit Log" at bounding box center [233, 173] width 55 height 17
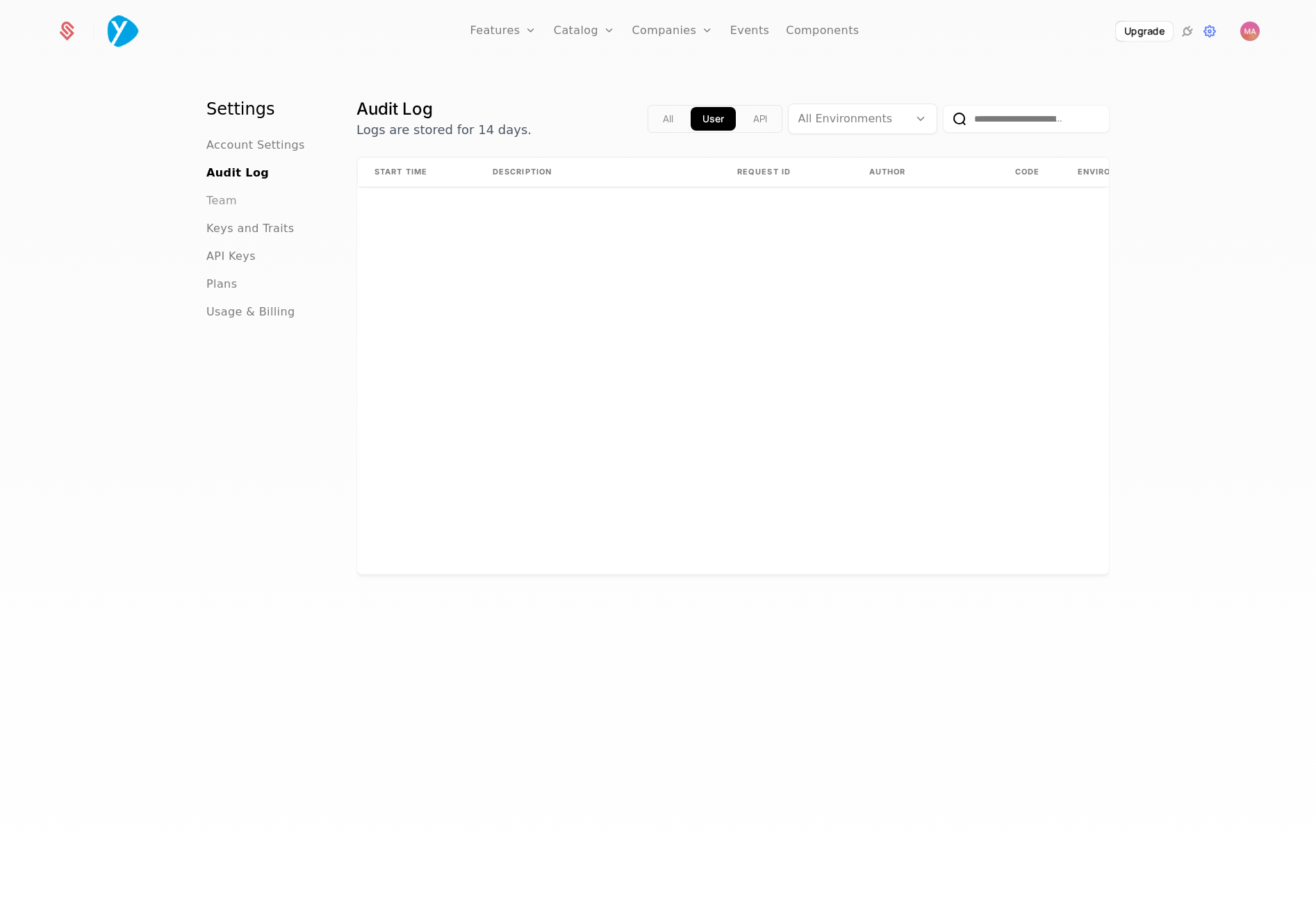
click at [226, 194] on span "Team" at bounding box center [221, 201] width 31 height 17
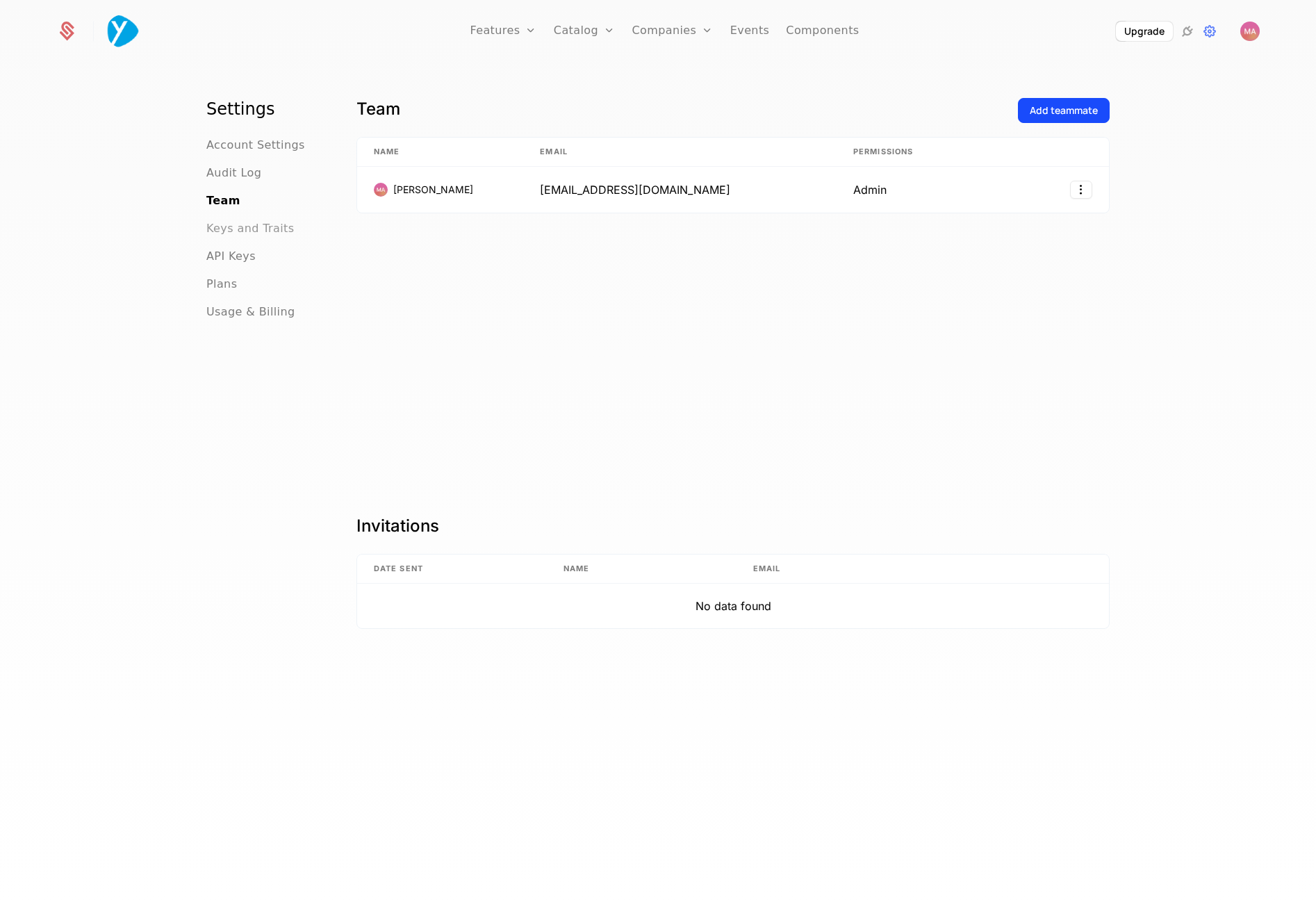
click at [223, 233] on span "Keys and Traits" at bounding box center [250, 228] width 88 height 17
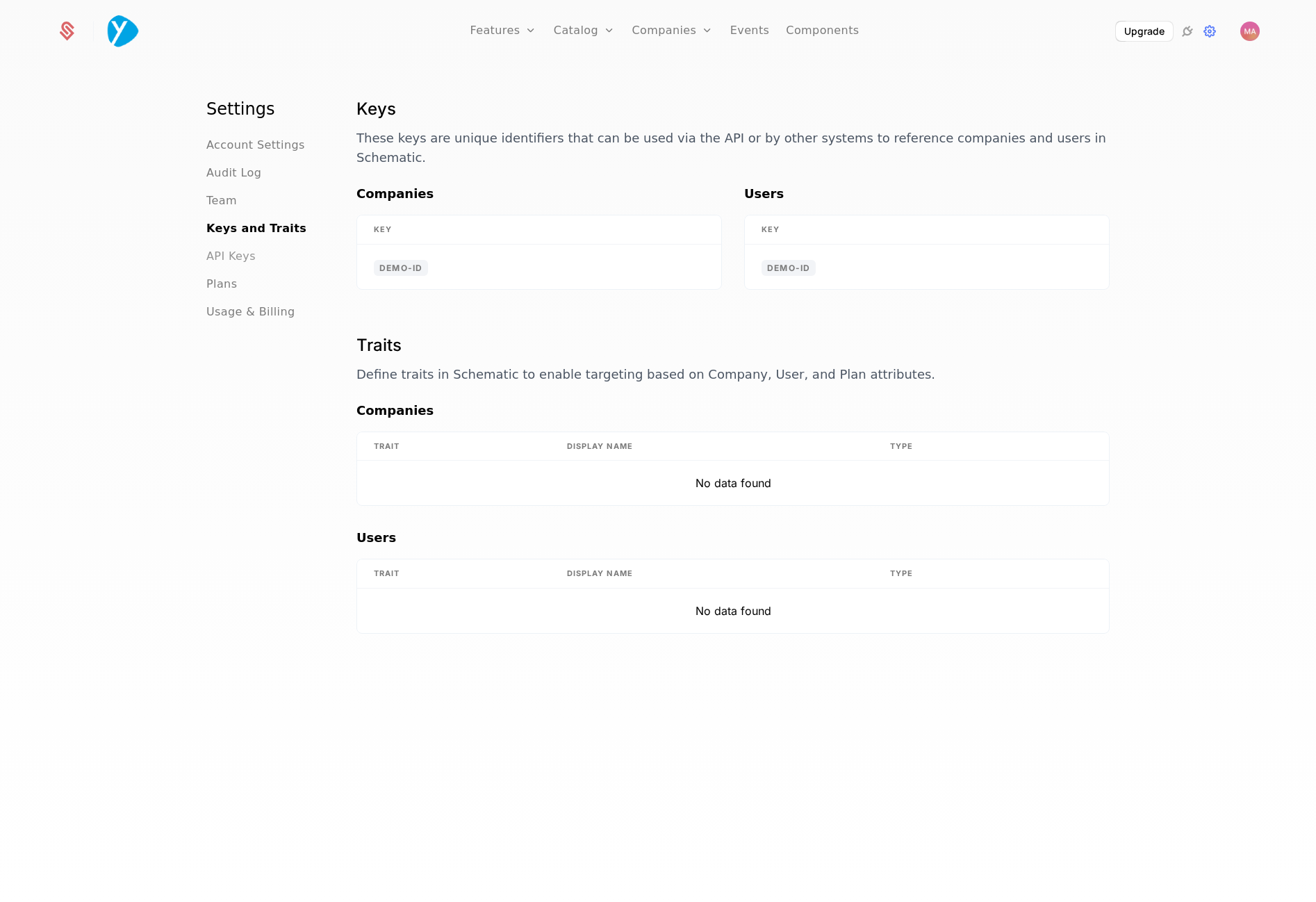
click at [228, 259] on span "API Keys" at bounding box center [230, 256] width 49 height 17
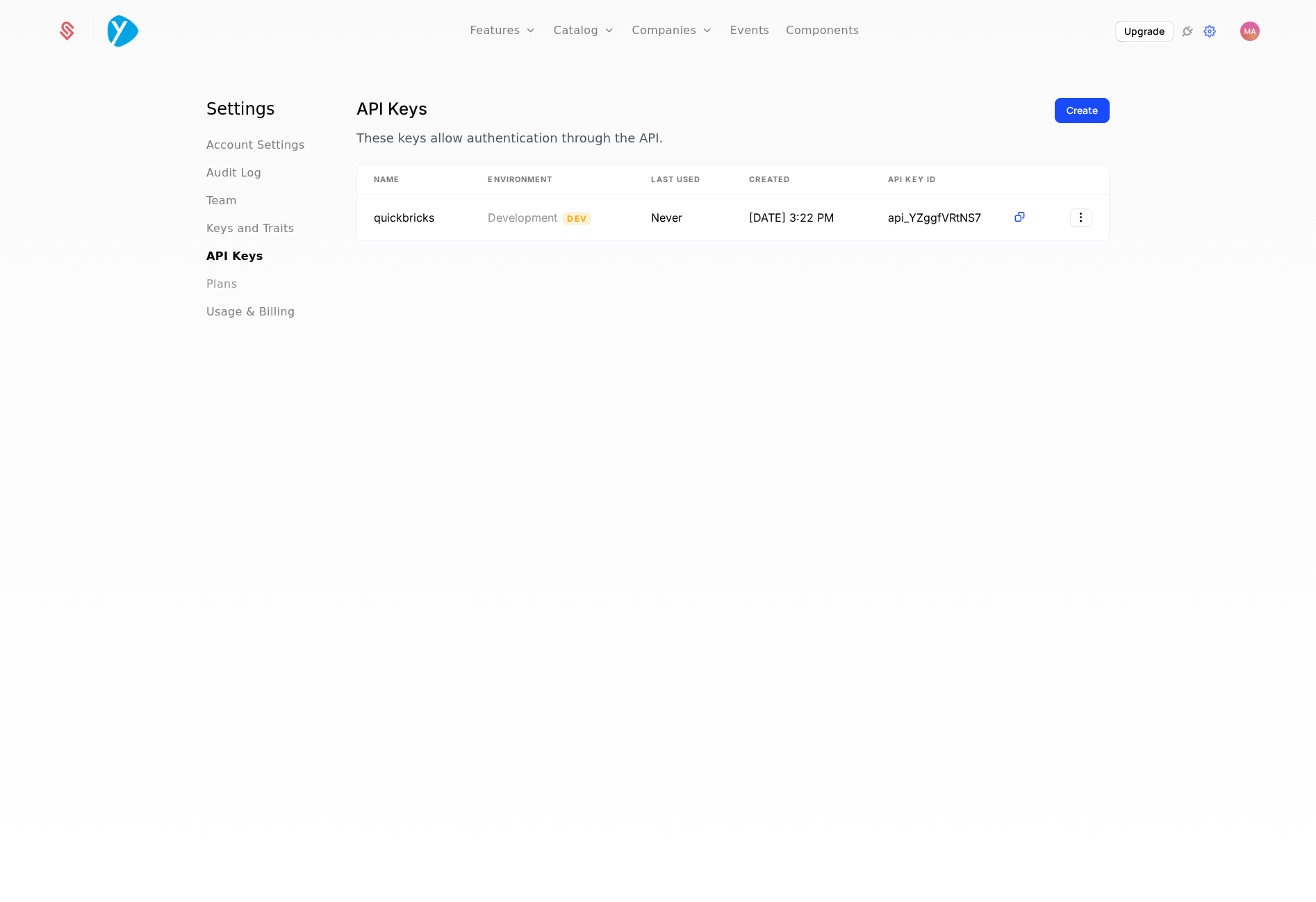
click at [220, 287] on span "Plans" at bounding box center [221, 284] width 31 height 17
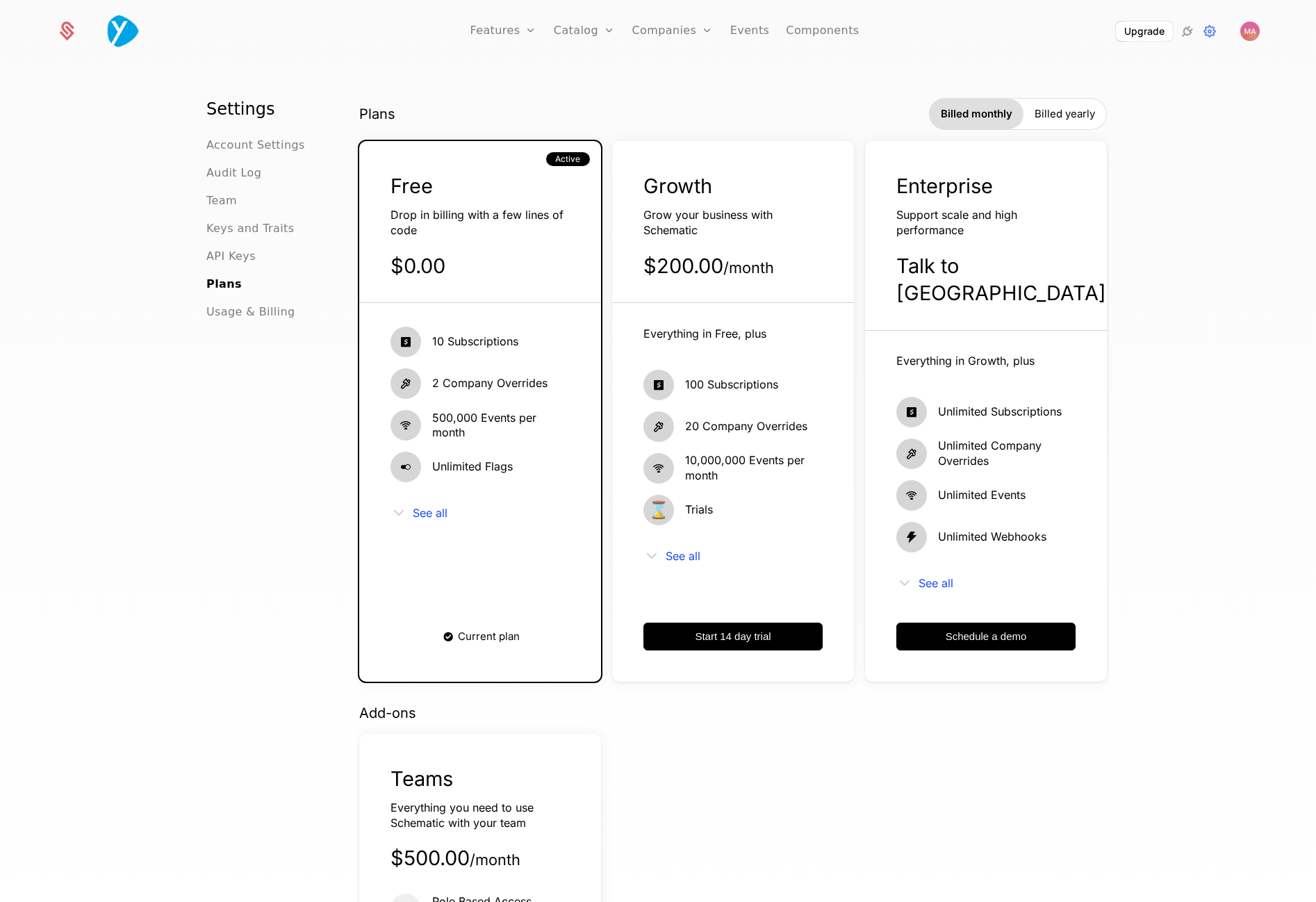
click at [272, 303] on ul "Account Settings Audit Log Team Keys and Traits API Keys Plans Usage & Billing" at bounding box center [265, 228] width 117 height 183
click at [264, 307] on span "Usage & Billing" at bounding box center [251, 312] width 89 height 17
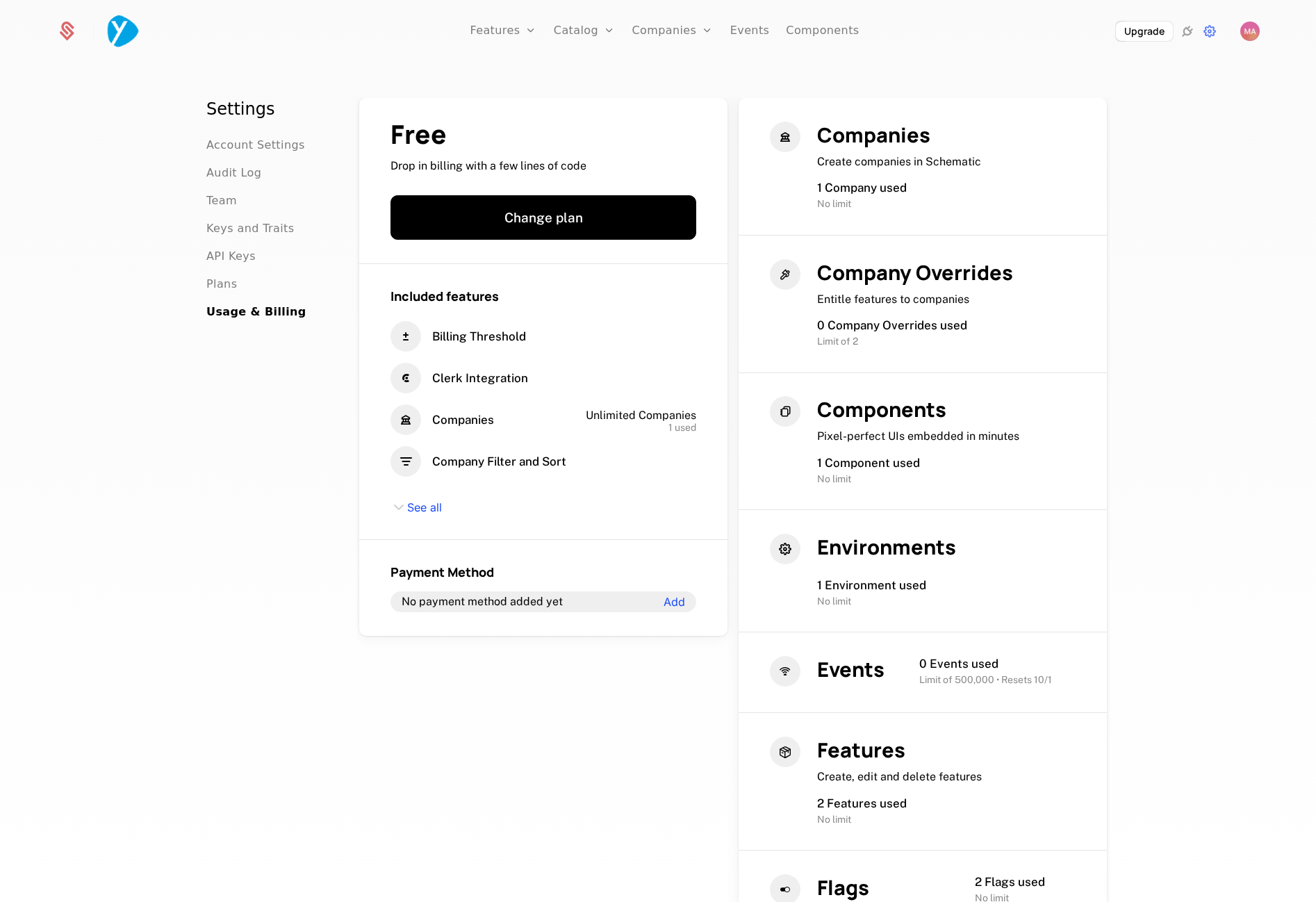
scroll to position [4, 0]
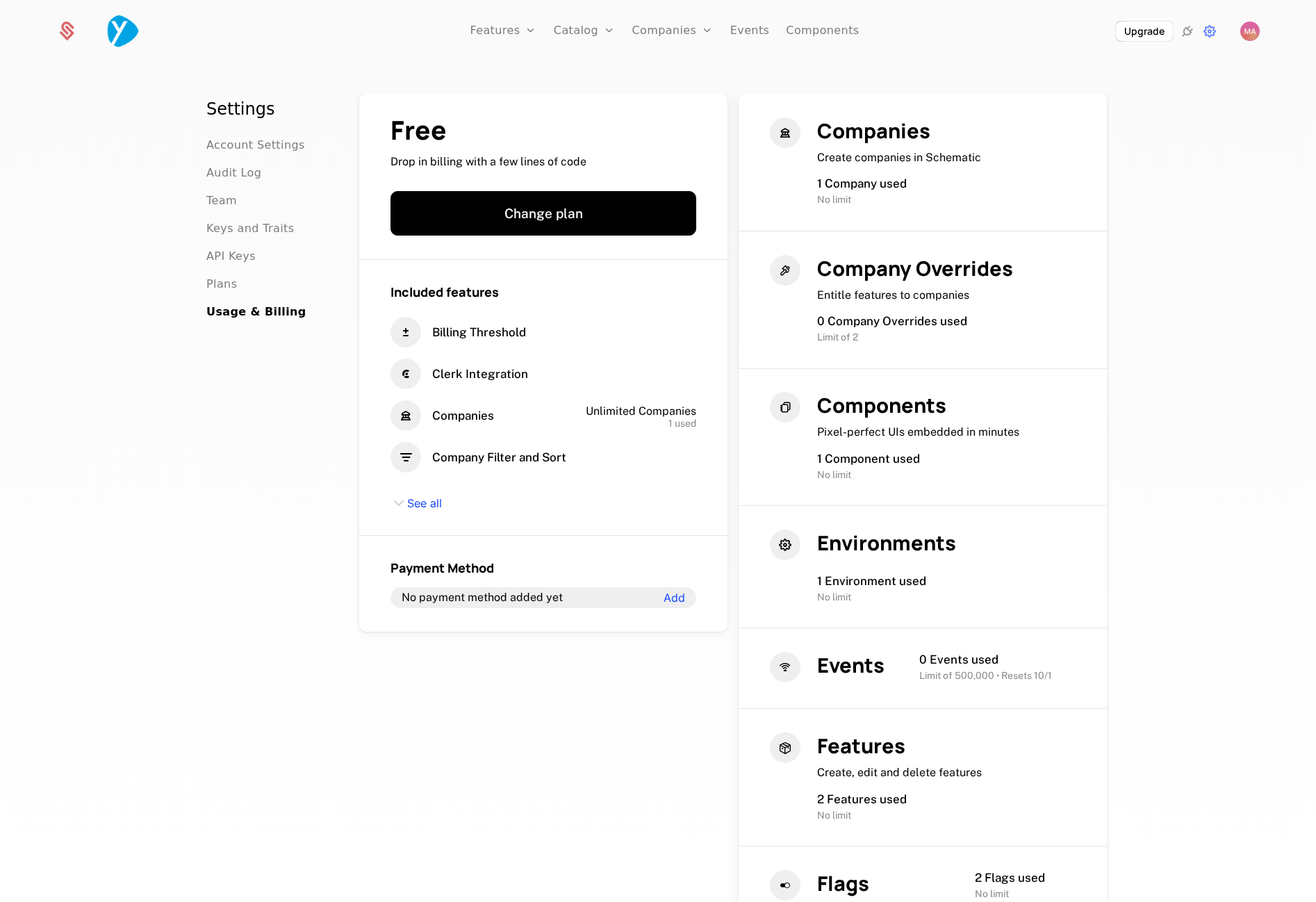
click at [857, 124] on span "Companies" at bounding box center [874, 131] width 113 height 28
click at [843, 188] on span "1 Company used" at bounding box center [862, 184] width 90 height 14
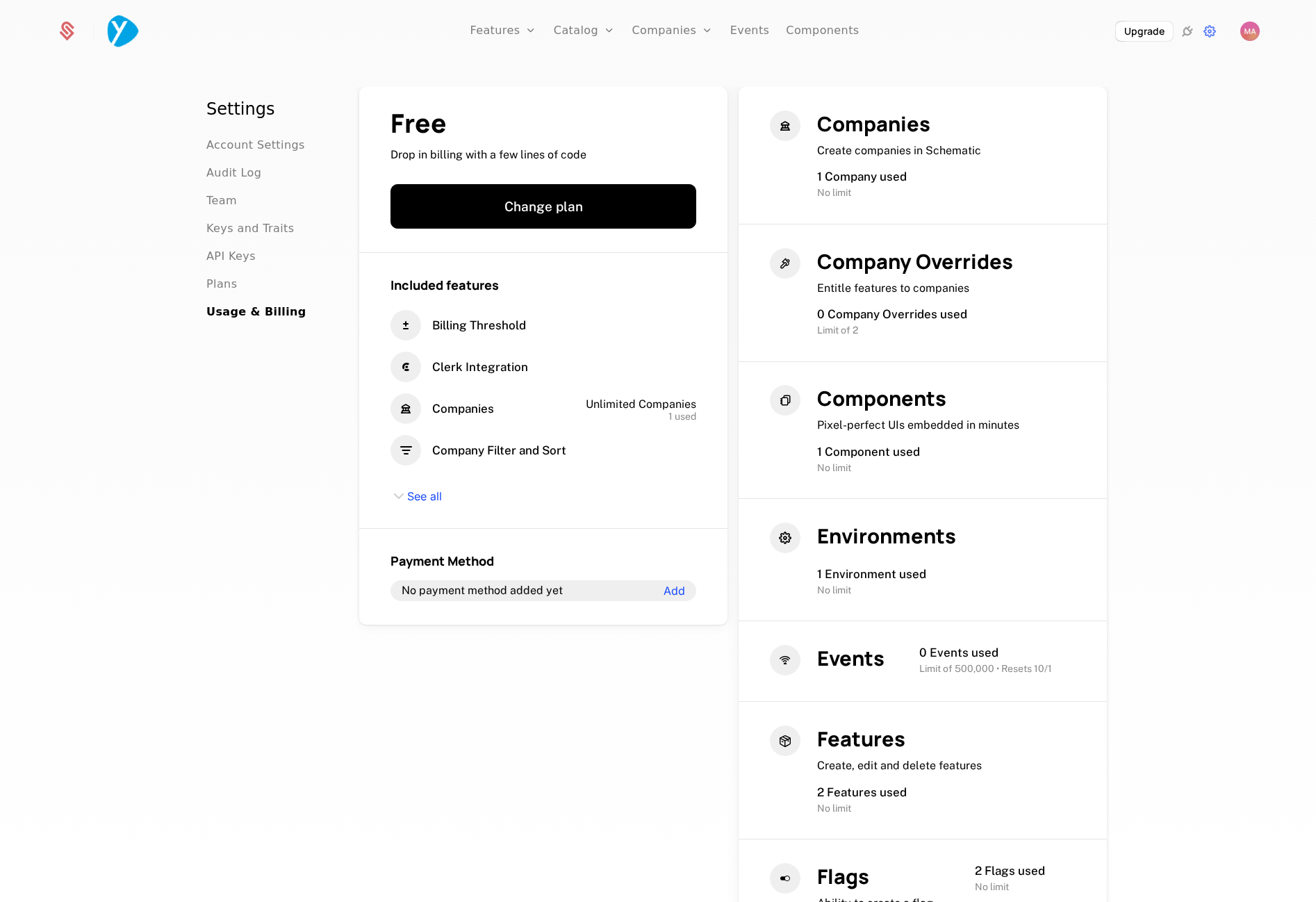
scroll to position [0, 0]
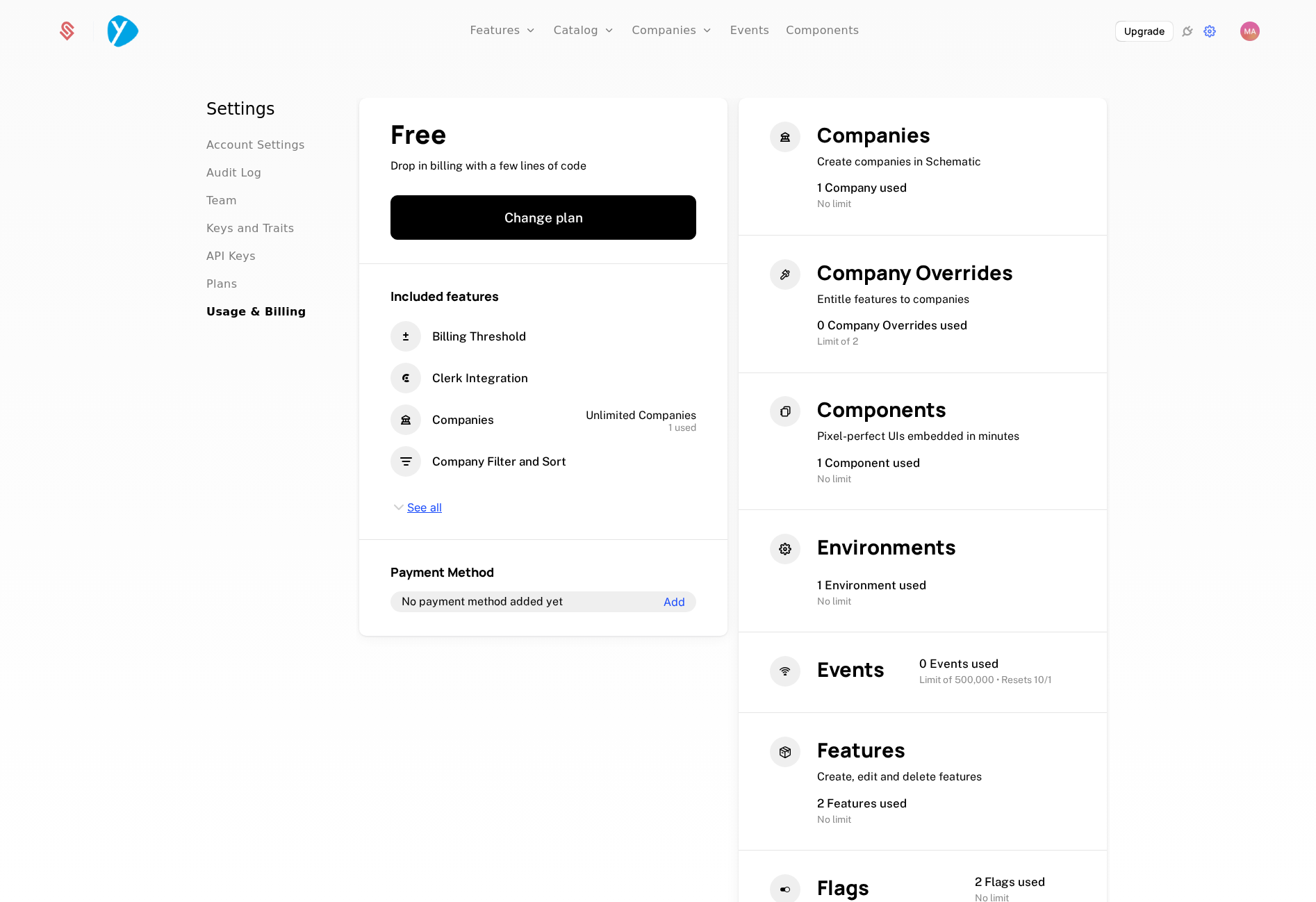
click at [425, 507] on span "See all" at bounding box center [425, 508] width 35 height 15
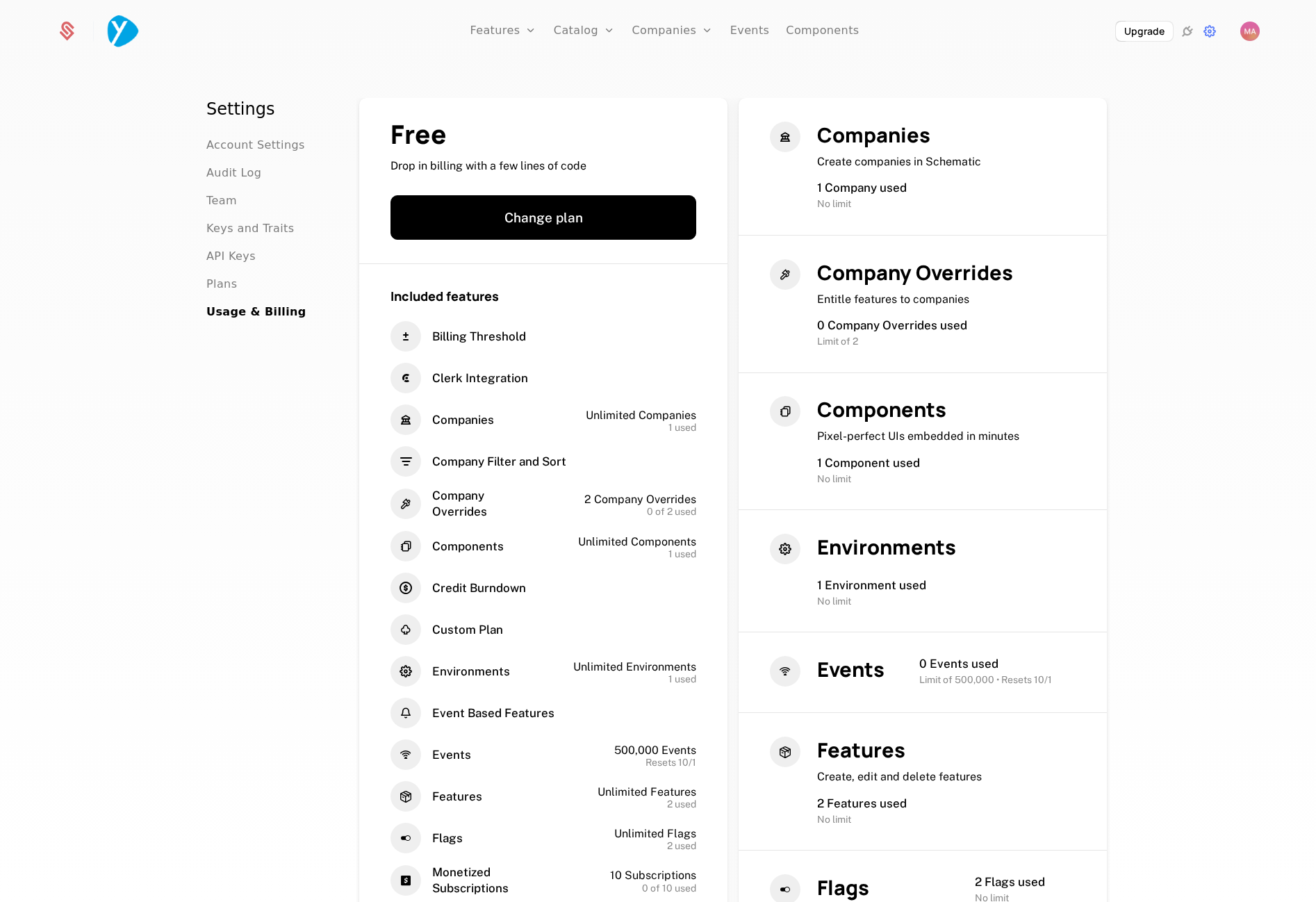
click at [251, 432] on div "Settings Account Settings Audit Log Team Keys and Traits API Keys Plans Usage &…" at bounding box center [265, 504] width 117 height 812
click at [581, 76] on link "Plans" at bounding box center [606, 77] width 72 height 17
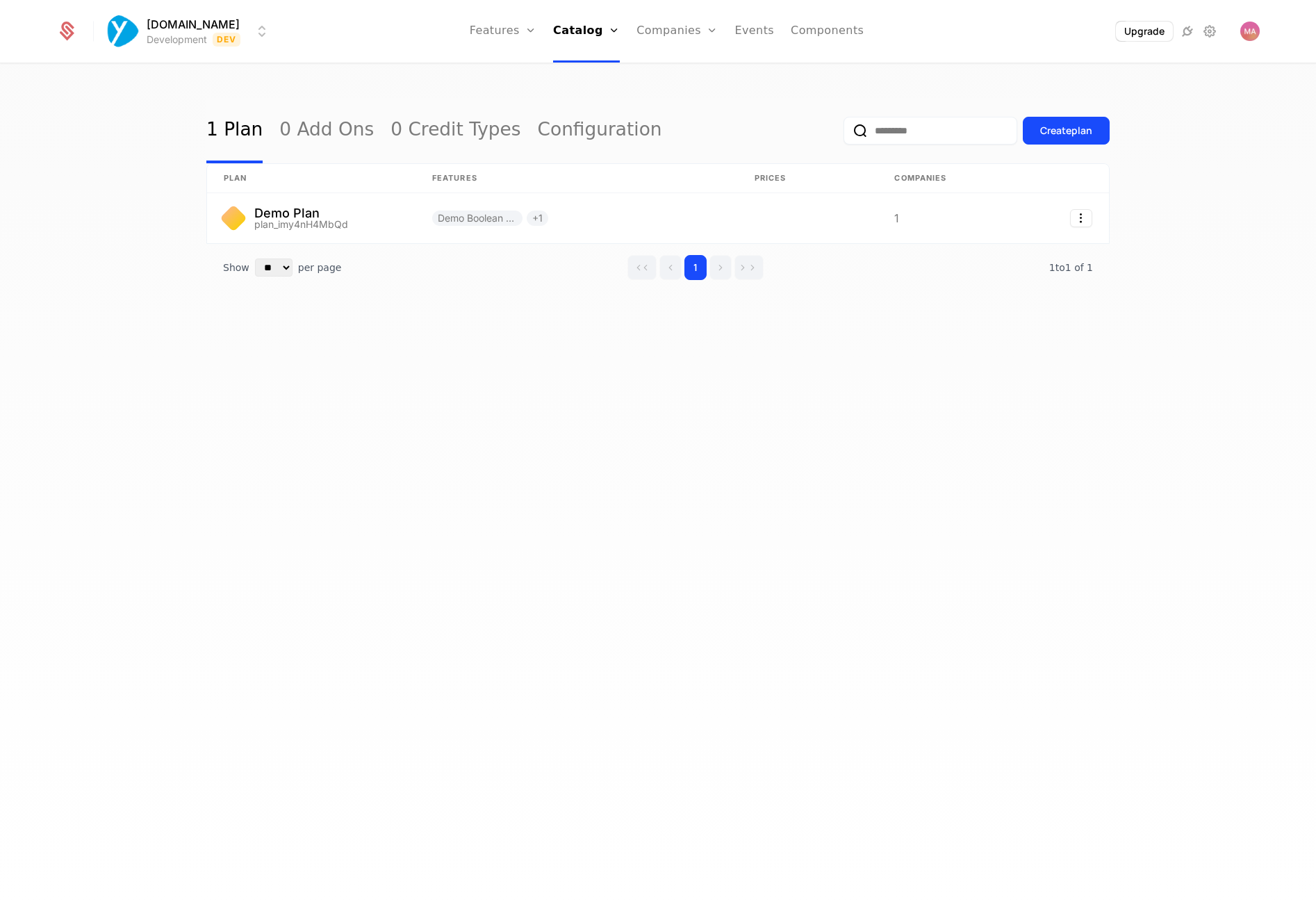
click at [560, 653] on div "1 Plan 0 Add Ons 0 Credit Types Configuration Create plan plan Features Prices …" at bounding box center [658, 488] width 1316 height 846
click at [1060, 128] on div "Create plan" at bounding box center [1066, 131] width 52 height 14
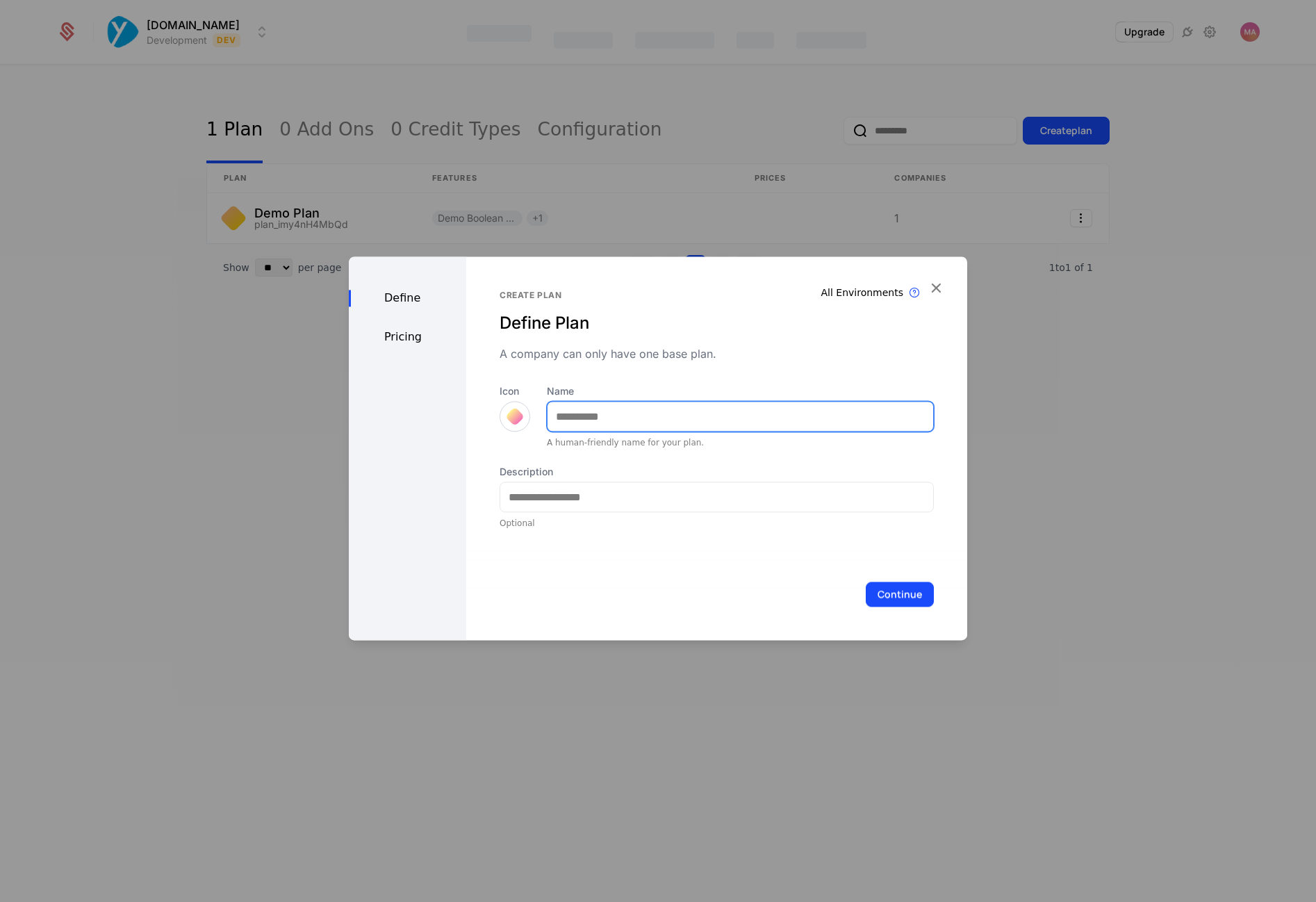
click at [680, 417] on input "Name" at bounding box center [740, 417] width 386 height 29
type input "*"
type input "****"
click at [899, 598] on button "Continue" at bounding box center [900, 594] width 68 height 25
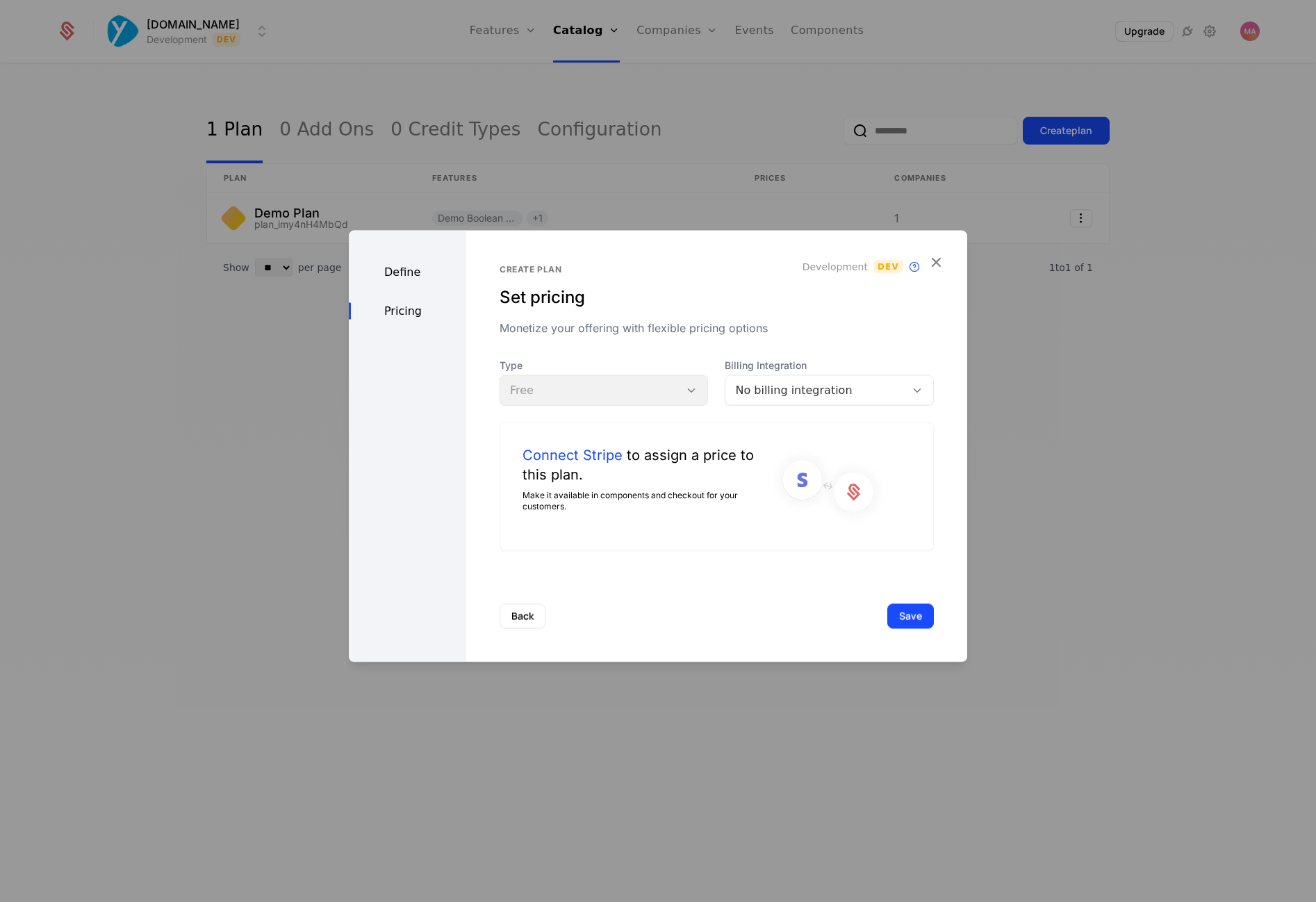
click at [820, 392] on div "No billing integration" at bounding box center [815, 391] width 161 height 17
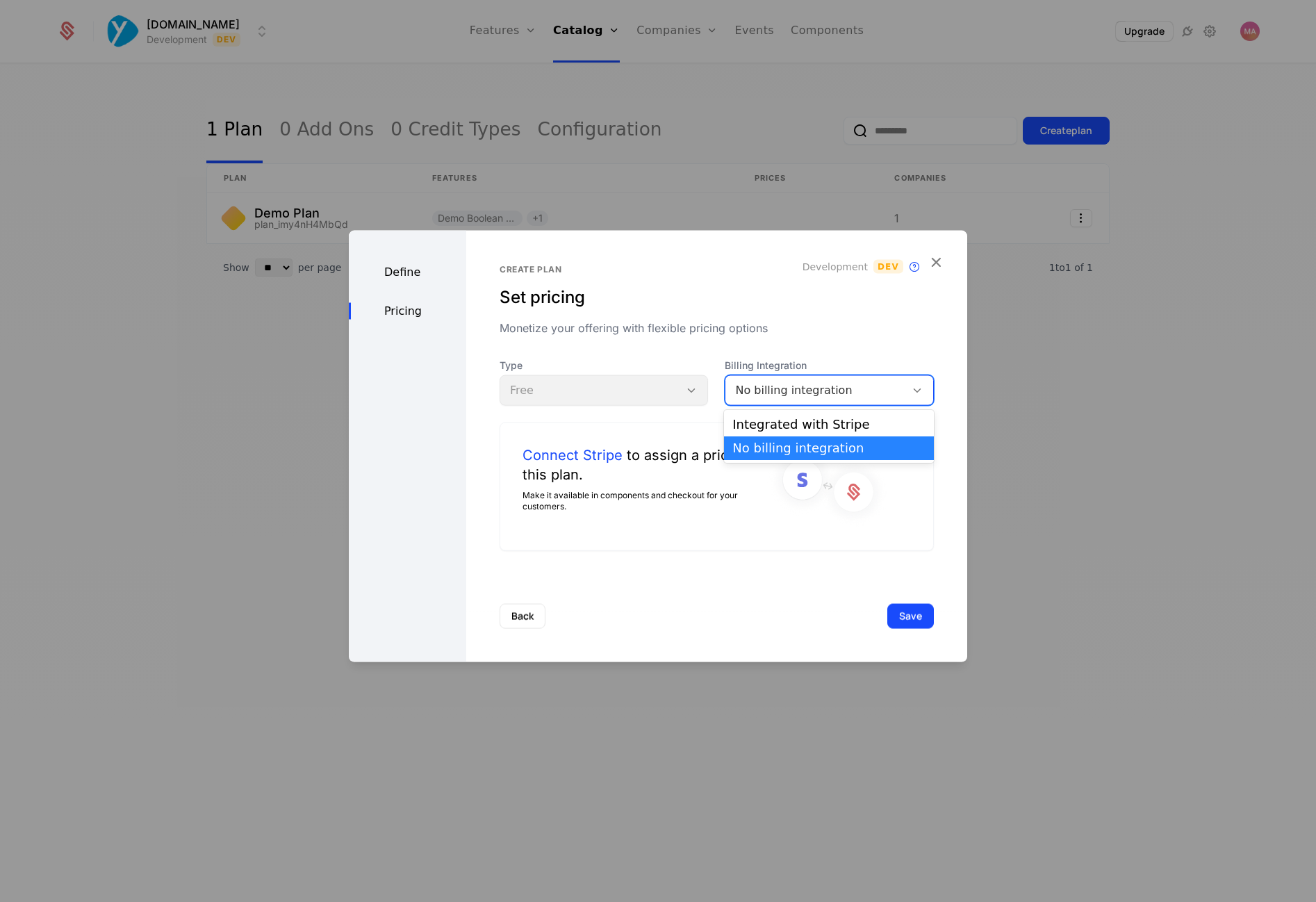
click at [836, 337] on div "Create plan Set pricing Monetize your offering with flexible pricing options De…" at bounding box center [717, 407] width 434 height 287
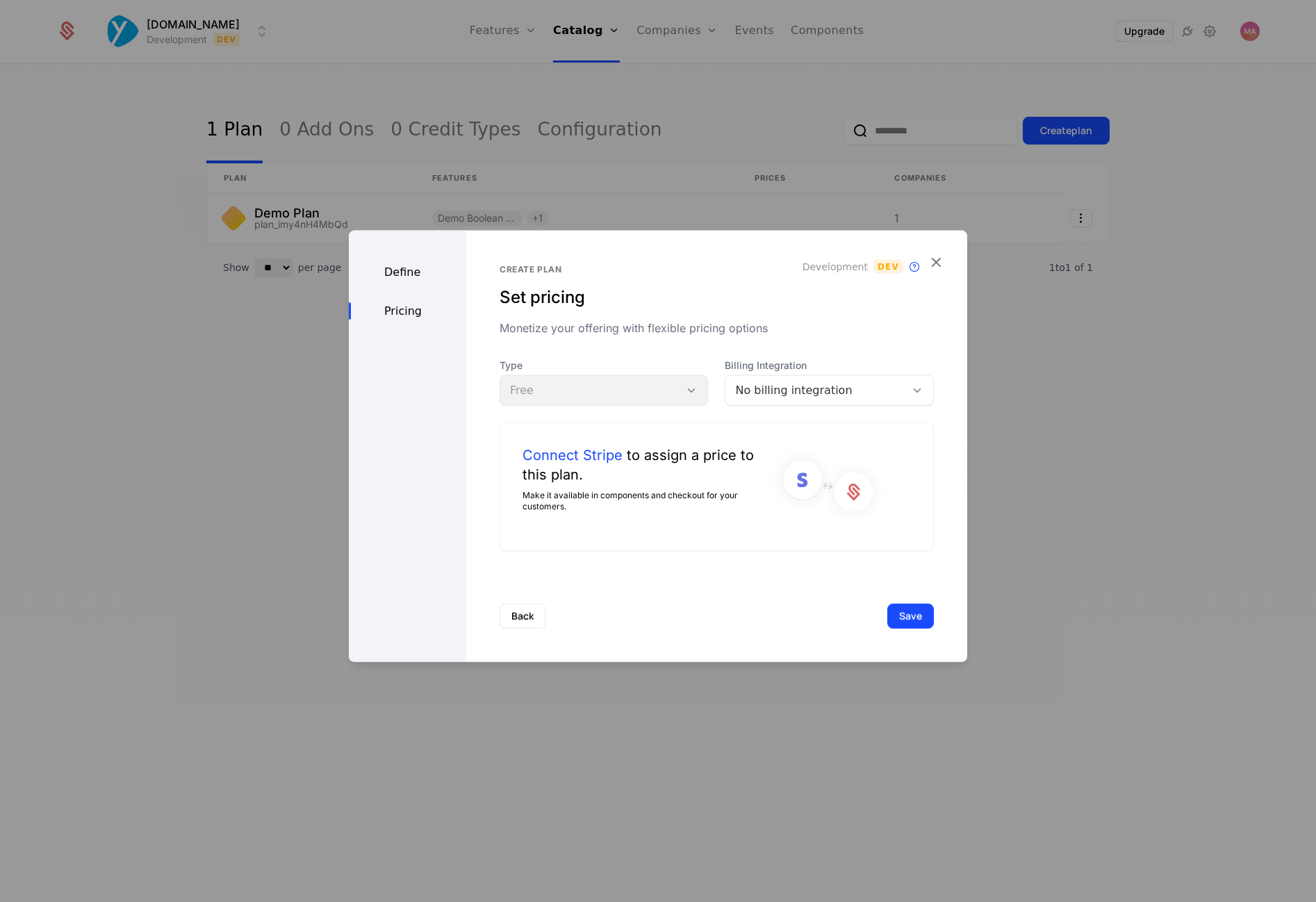
click at [694, 393] on div "Type Free" at bounding box center [604, 382] width 209 height 47
click at [904, 619] on button "Save" at bounding box center [911, 616] width 47 height 25
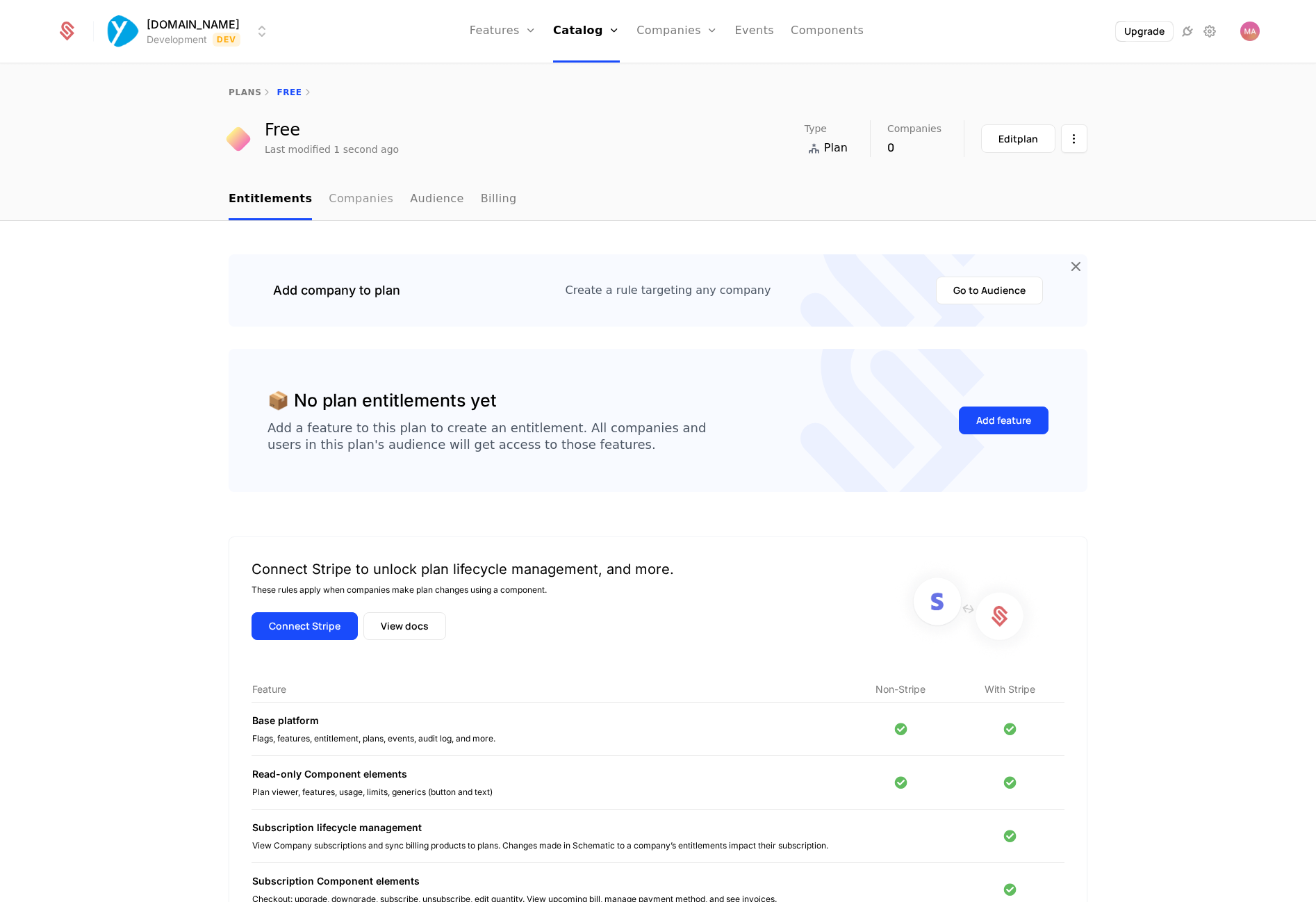
click at [352, 198] on link "Companies" at bounding box center [361, 199] width 65 height 41
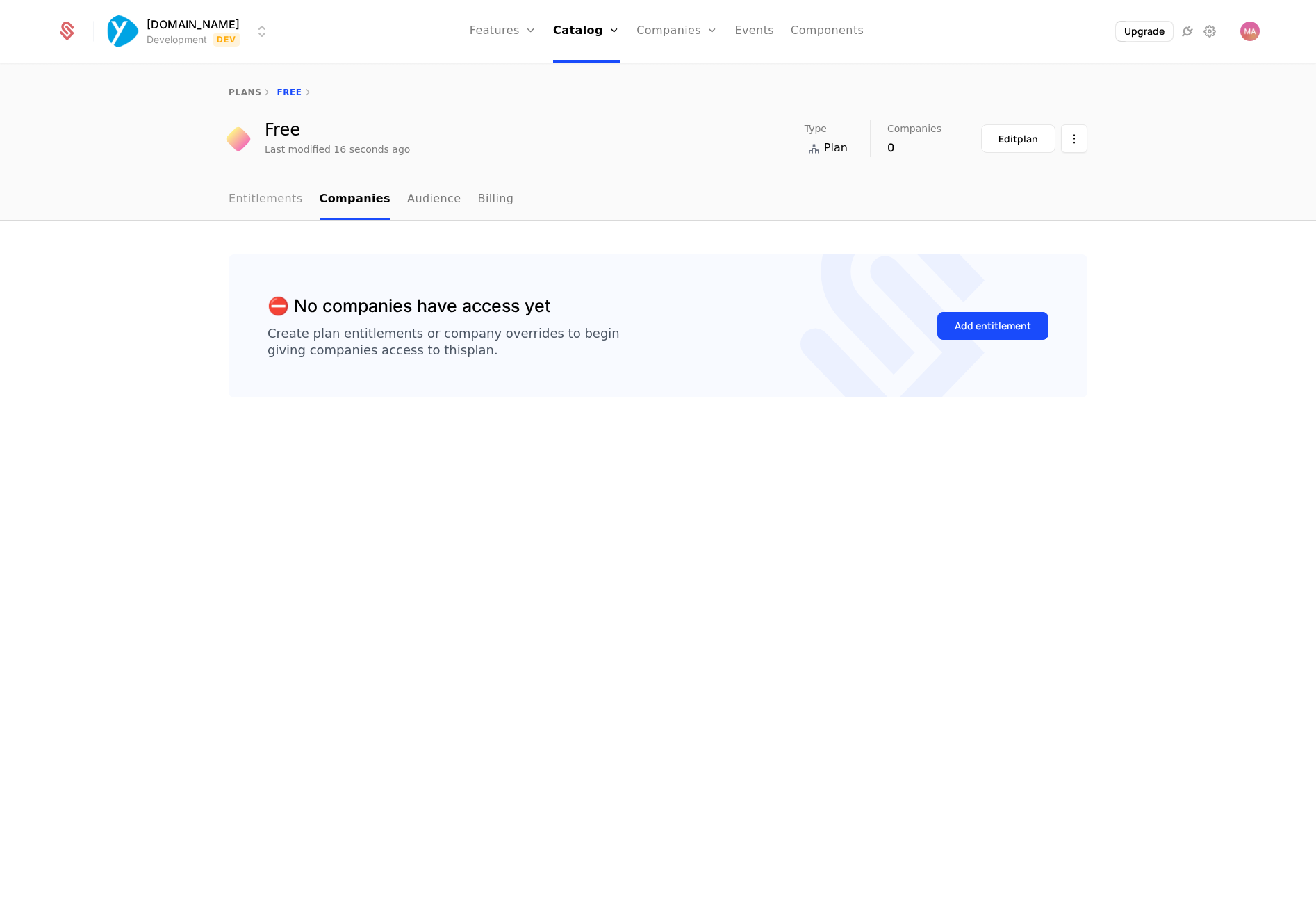
click at [249, 201] on link "Entitlements" at bounding box center [265, 199] width 75 height 41
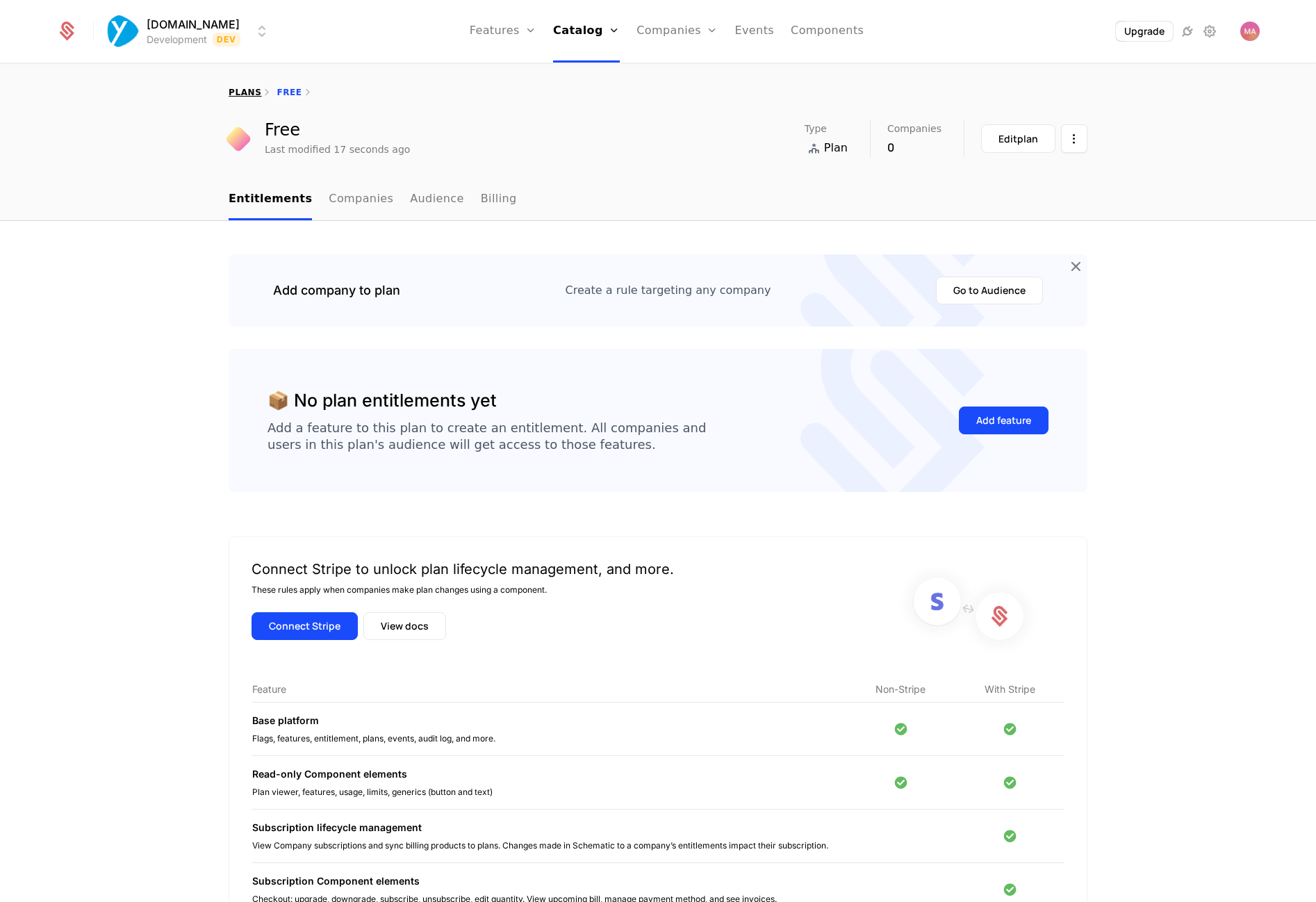
click at [236, 91] on link "plans" at bounding box center [244, 93] width 33 height 10
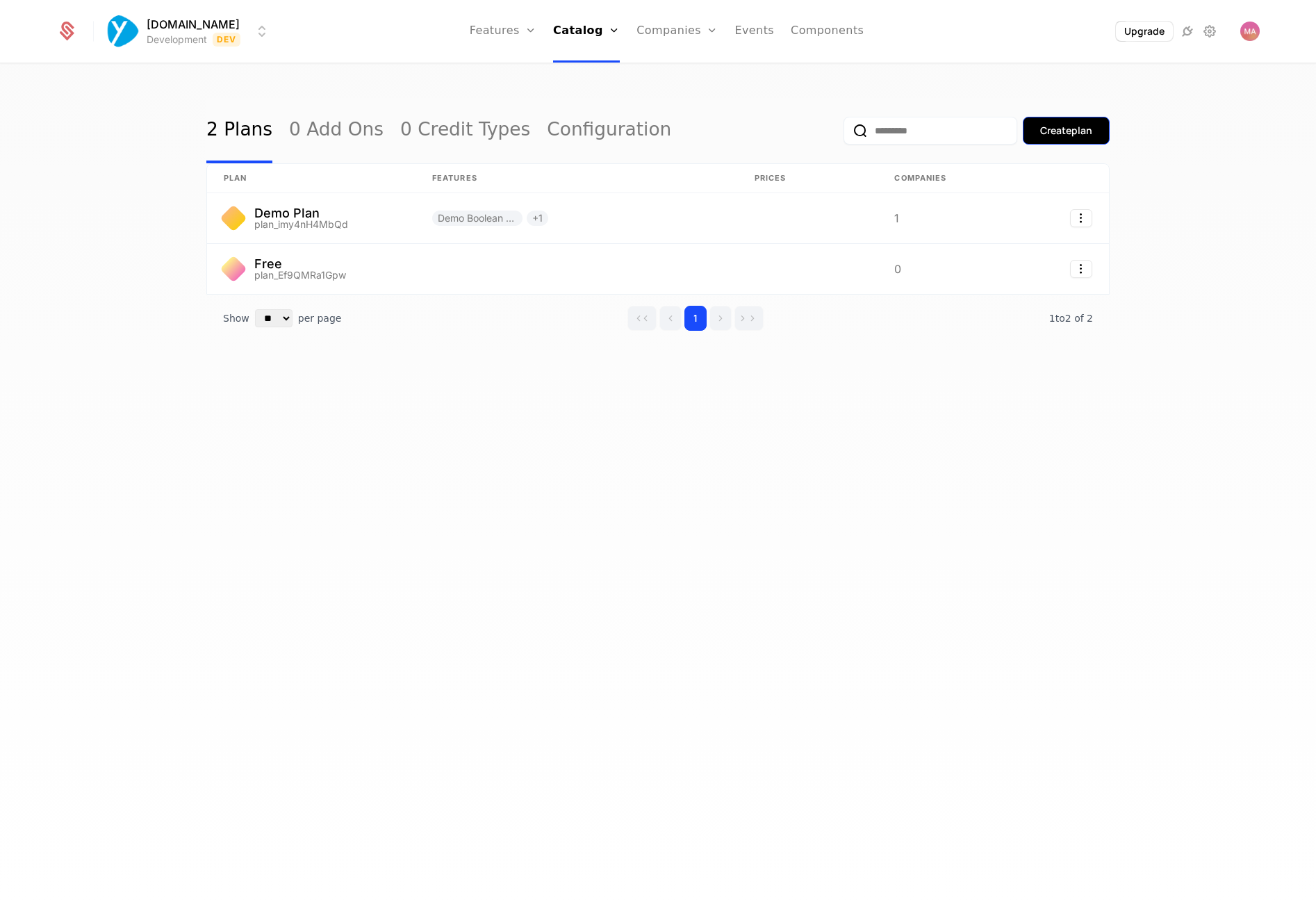
click at [1058, 137] on div "Create plan" at bounding box center [1066, 131] width 52 height 14
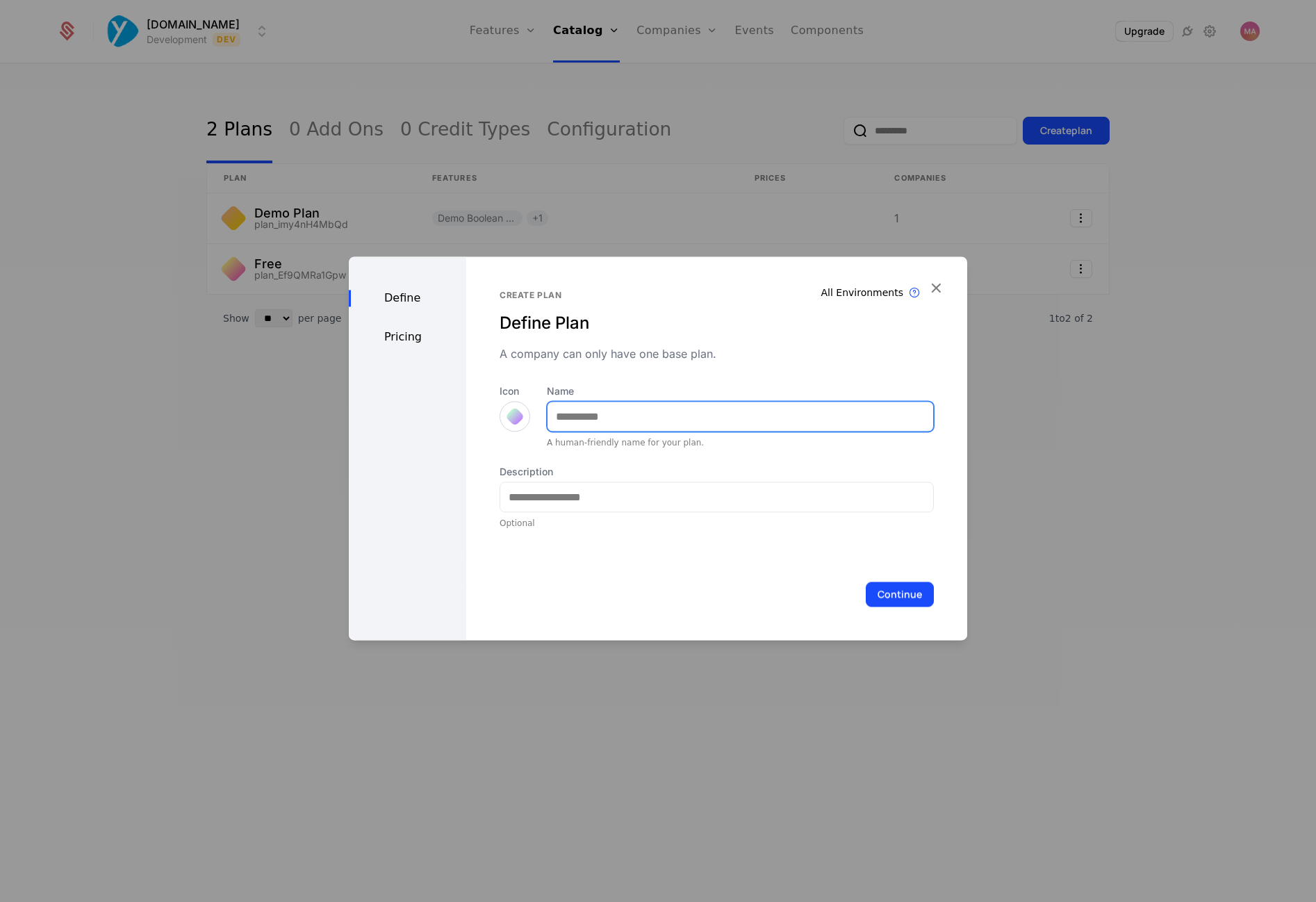
click at [608, 423] on input "Name" at bounding box center [740, 417] width 386 height 29
type input "***"
click at [893, 593] on button "Continue" at bounding box center [900, 594] width 68 height 25
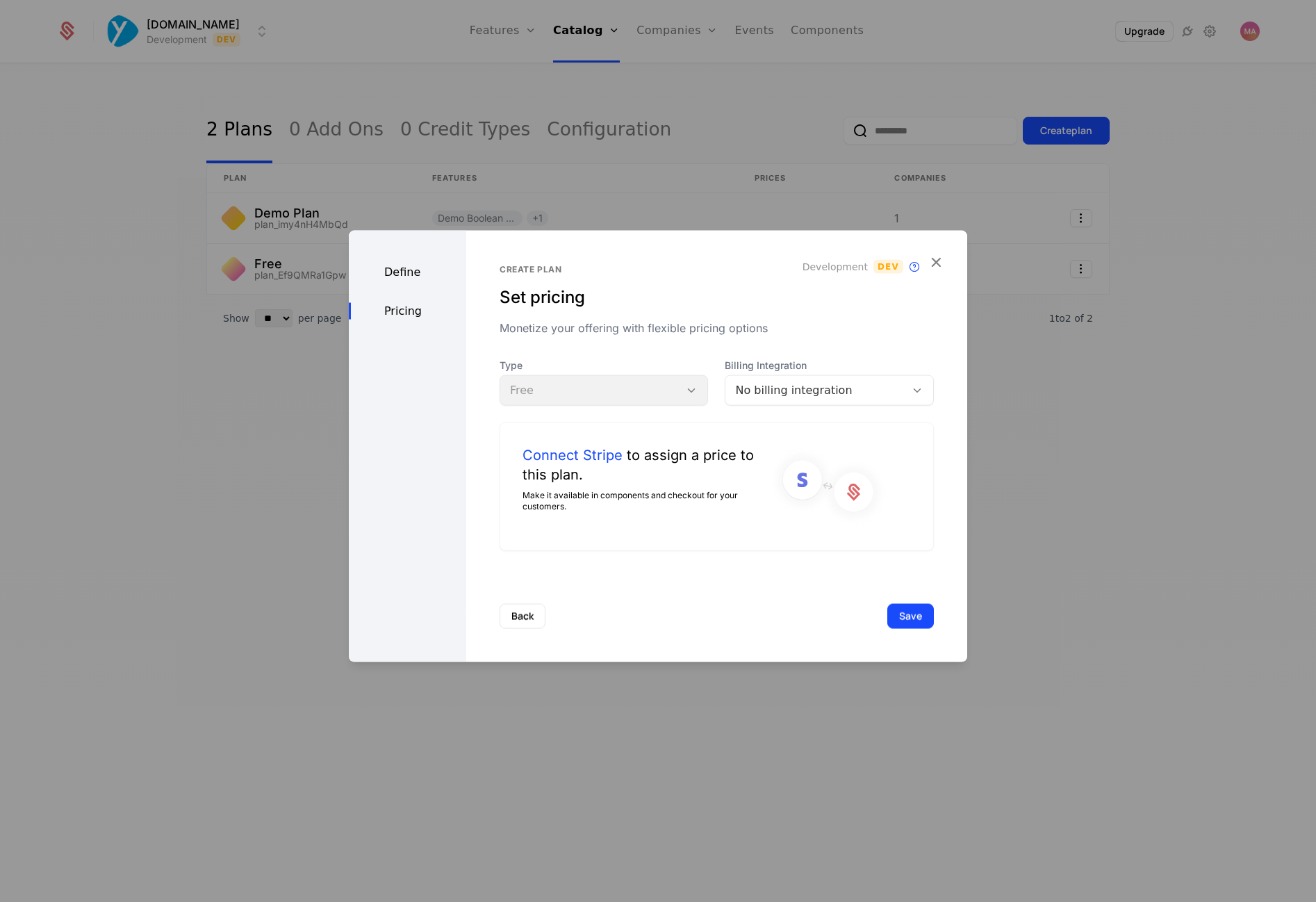
click at [671, 391] on div "Type Free" at bounding box center [604, 382] width 209 height 47
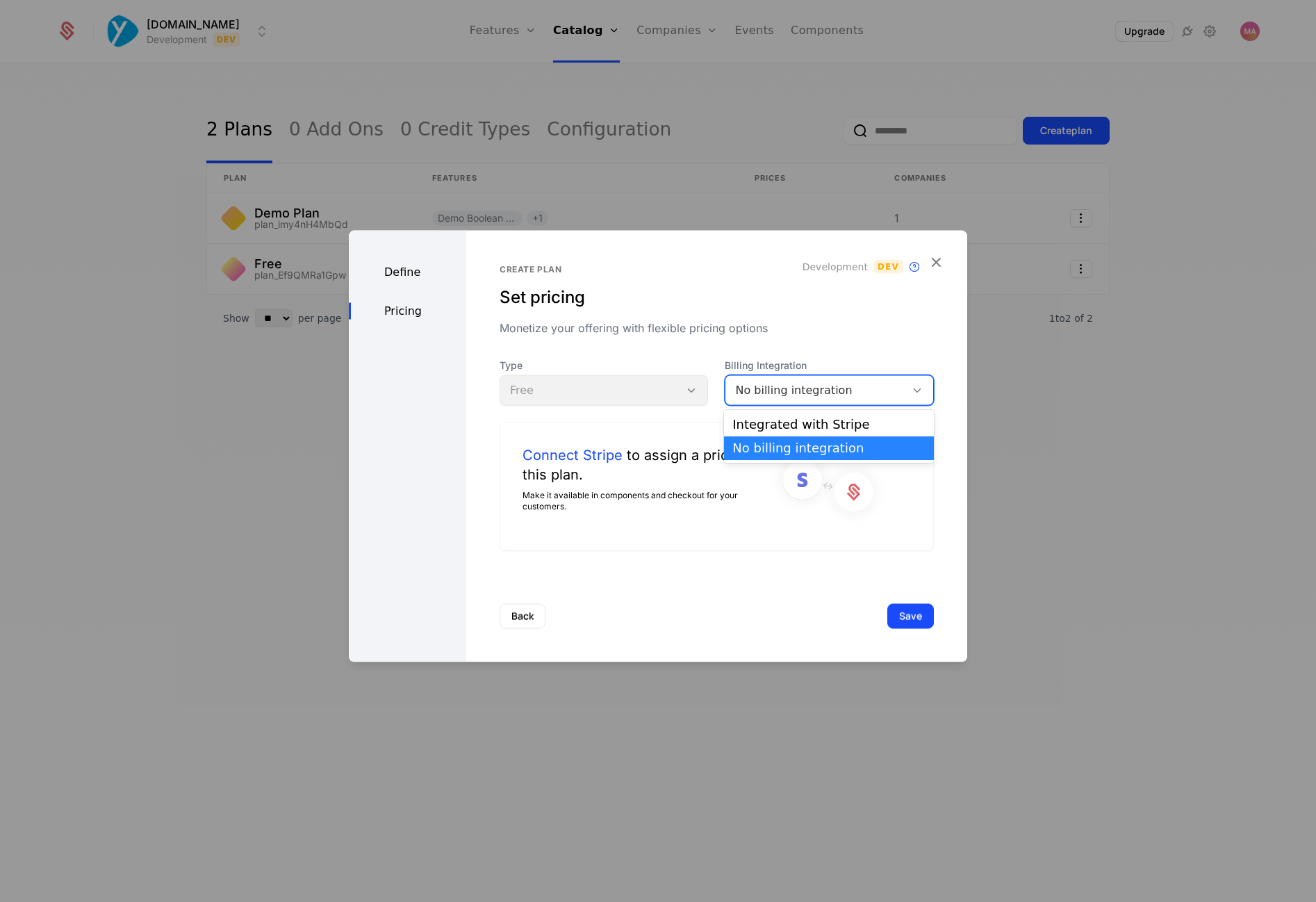
click at [750, 391] on div "No billing integration" at bounding box center [815, 391] width 161 height 17
click at [751, 425] on div "Integrated with Stripe" at bounding box center [829, 425] width 193 height 13
click at [689, 382] on div "Type Free" at bounding box center [604, 382] width 209 height 47
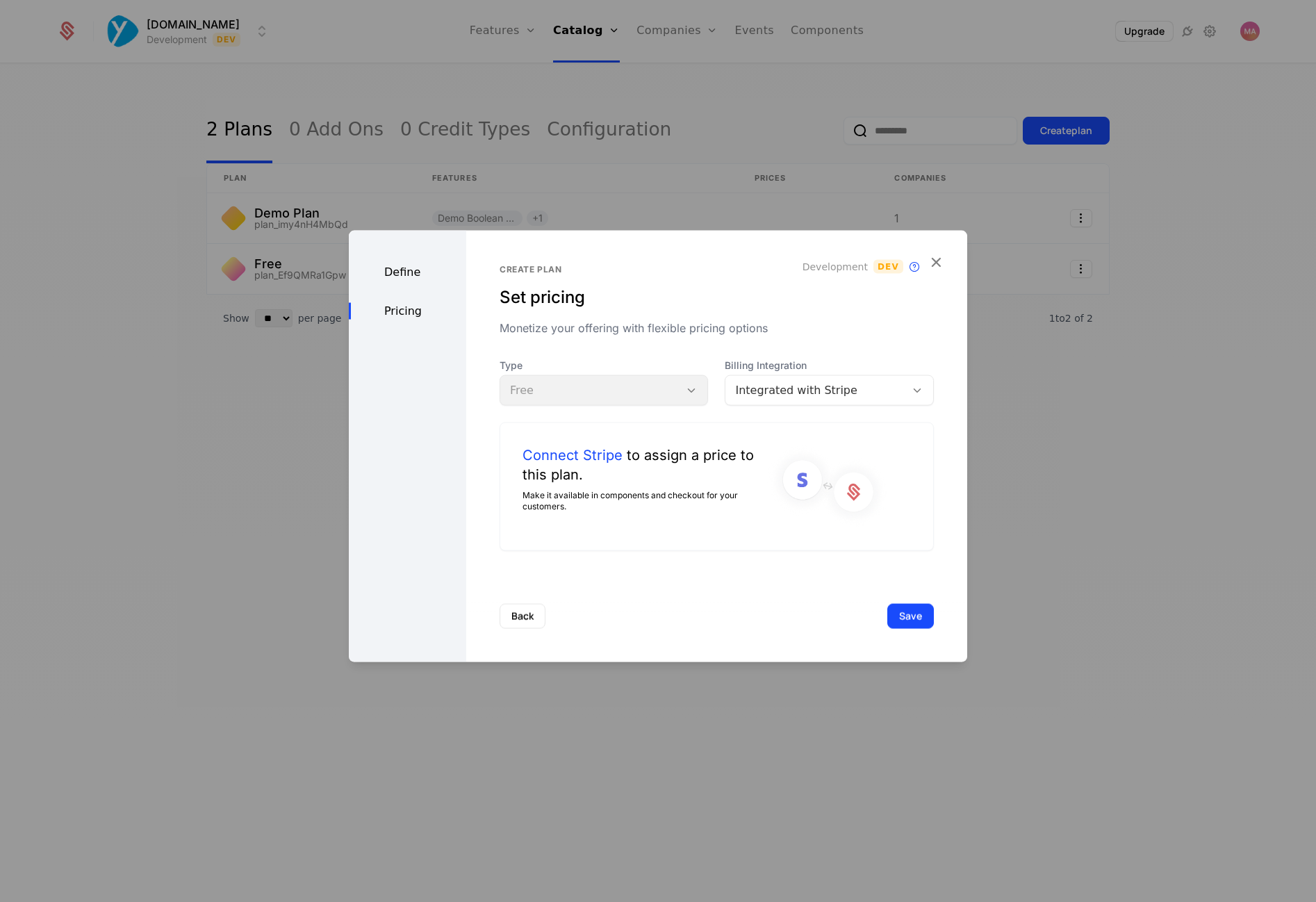
click at [689, 382] on div "Type Free" at bounding box center [604, 382] width 209 height 47
click at [684, 396] on div "Type Free" at bounding box center [604, 382] width 209 height 47
click at [673, 390] on div "Type Free" at bounding box center [604, 382] width 209 height 47
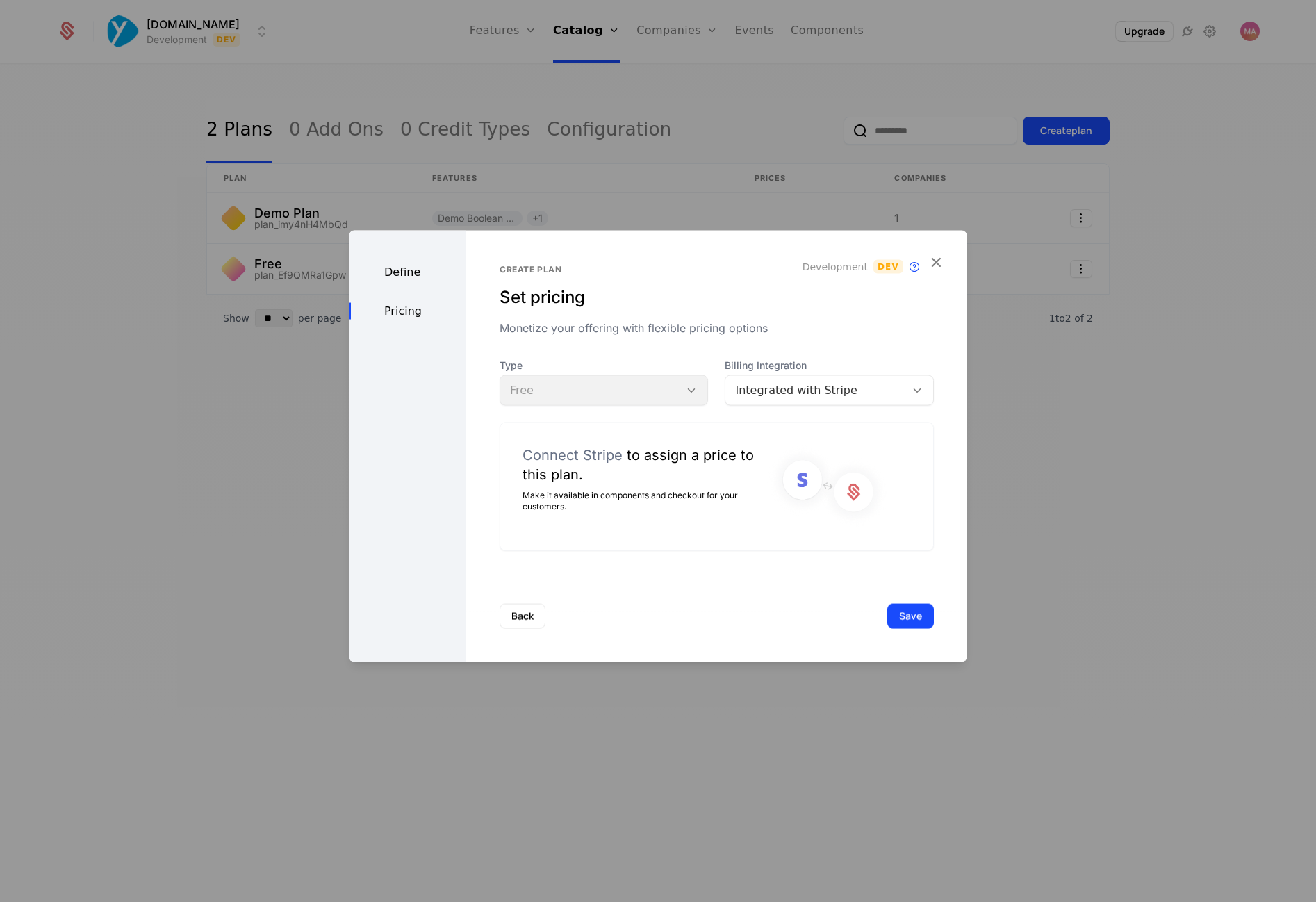
click at [551, 456] on link "Connect Stripe" at bounding box center [573, 456] width 100 height 20
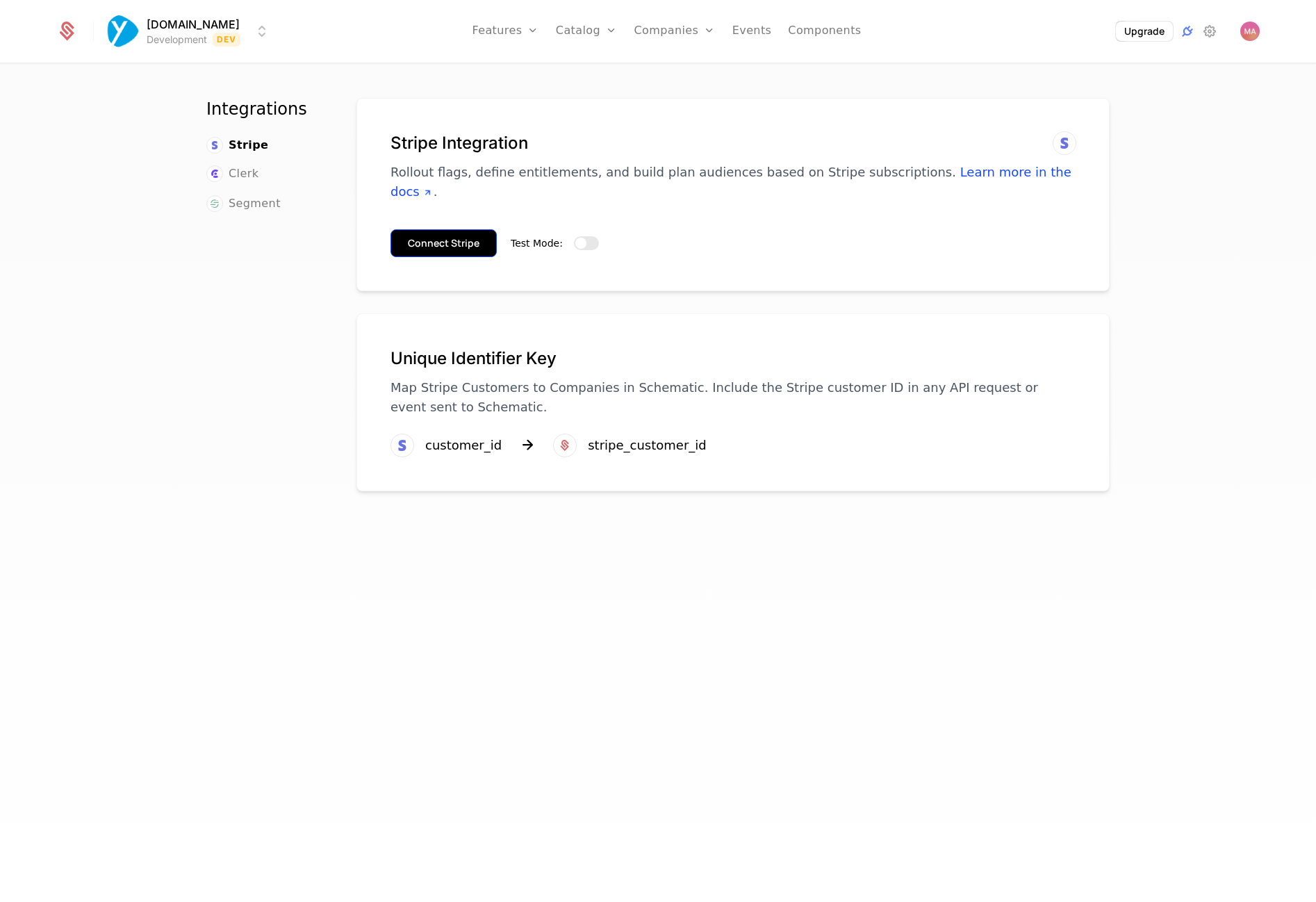
click at [453, 229] on button "Connect Stripe" at bounding box center [444, 243] width 107 height 28
click at [448, 229] on button "Connect Stripe" at bounding box center [444, 243] width 107 height 28
click at [446, 229] on button "Connect Stripe" at bounding box center [444, 243] width 107 height 28
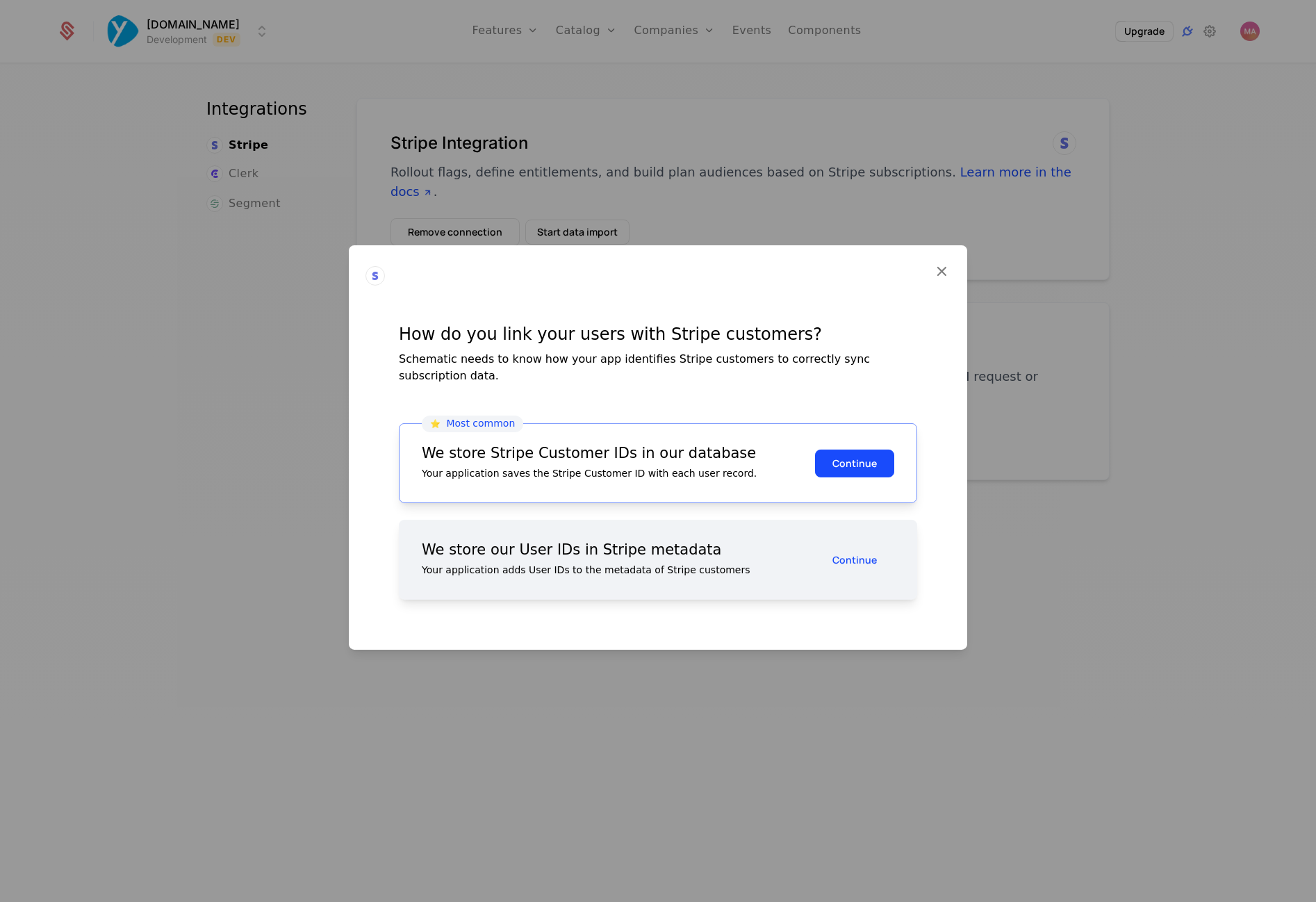
click at [523, 564] on div "Your application adds User IDs to the metadata of Stripe customers" at bounding box center [618, 570] width 393 height 14
click at [852, 454] on button "Continue" at bounding box center [855, 463] width 79 height 28
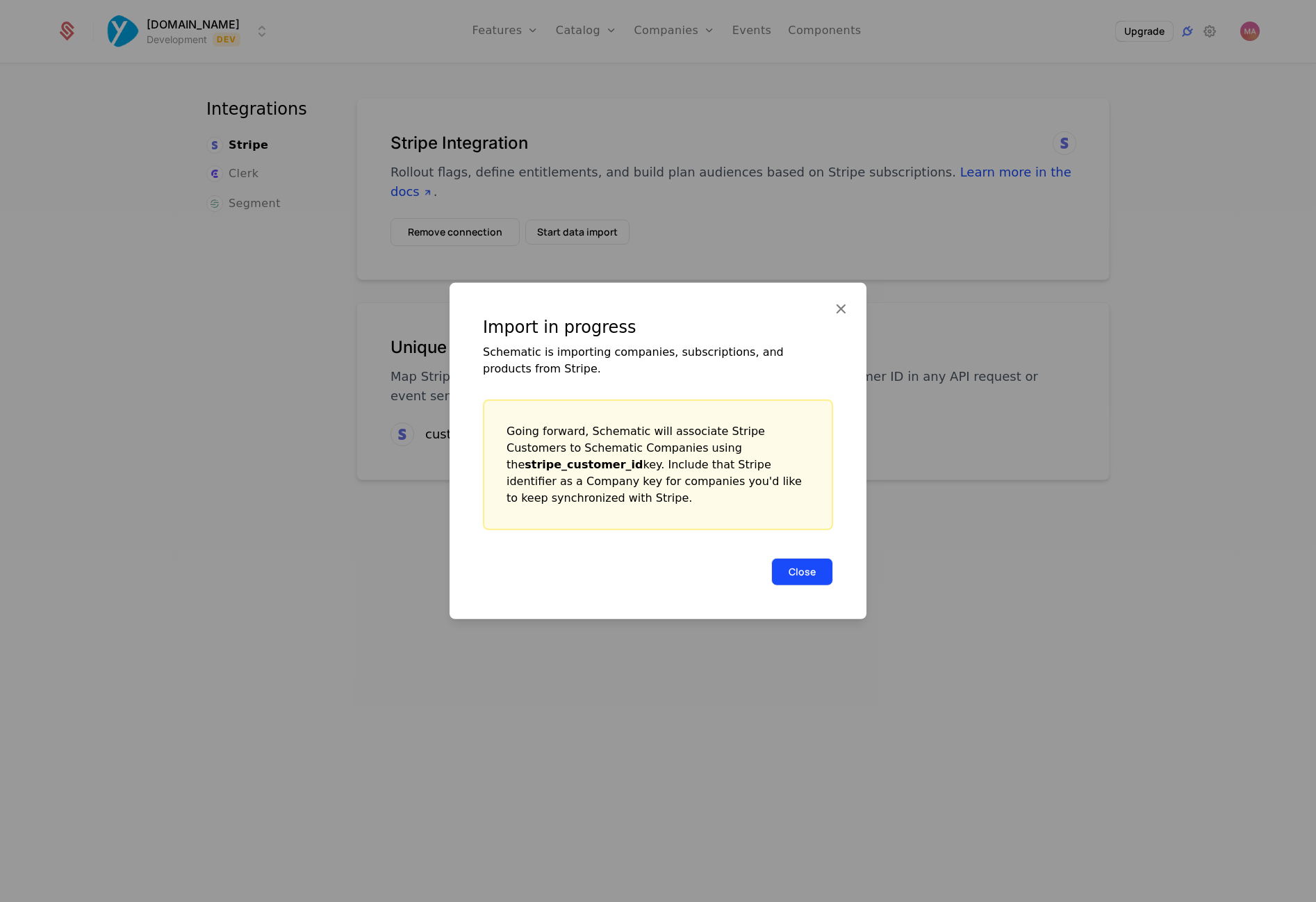
click at [793, 558] on button "Close" at bounding box center [802, 572] width 62 height 28
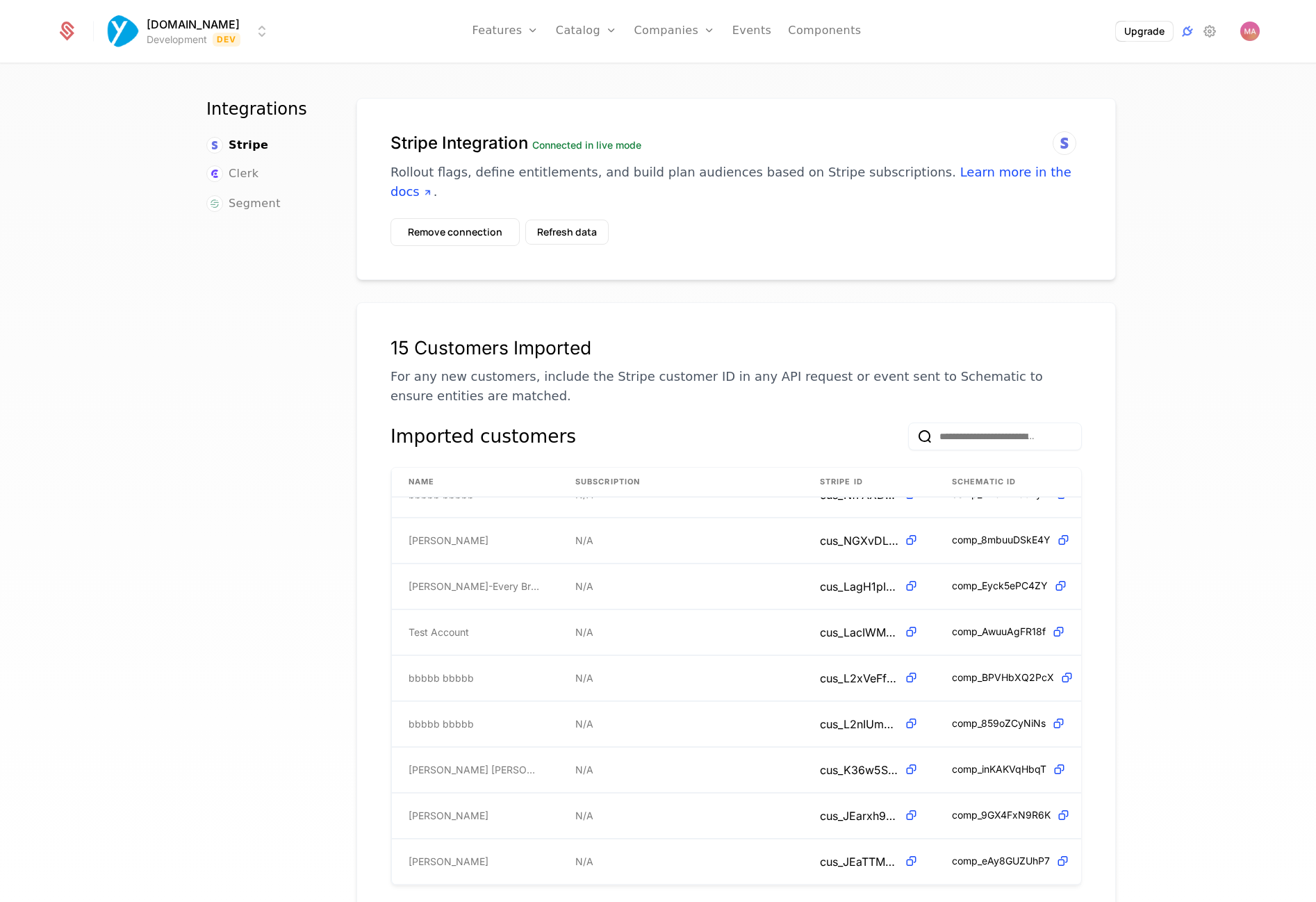
click at [569, 143] on label "Connected in live mode" at bounding box center [587, 145] width 109 height 12
click at [420, 170] on p "Rollout flags, define entitlements, and build plan audiences based on Stripe su…" at bounding box center [736, 182] width 691 height 39
click at [434, 218] on button "Remove connection" at bounding box center [455, 232] width 130 height 28
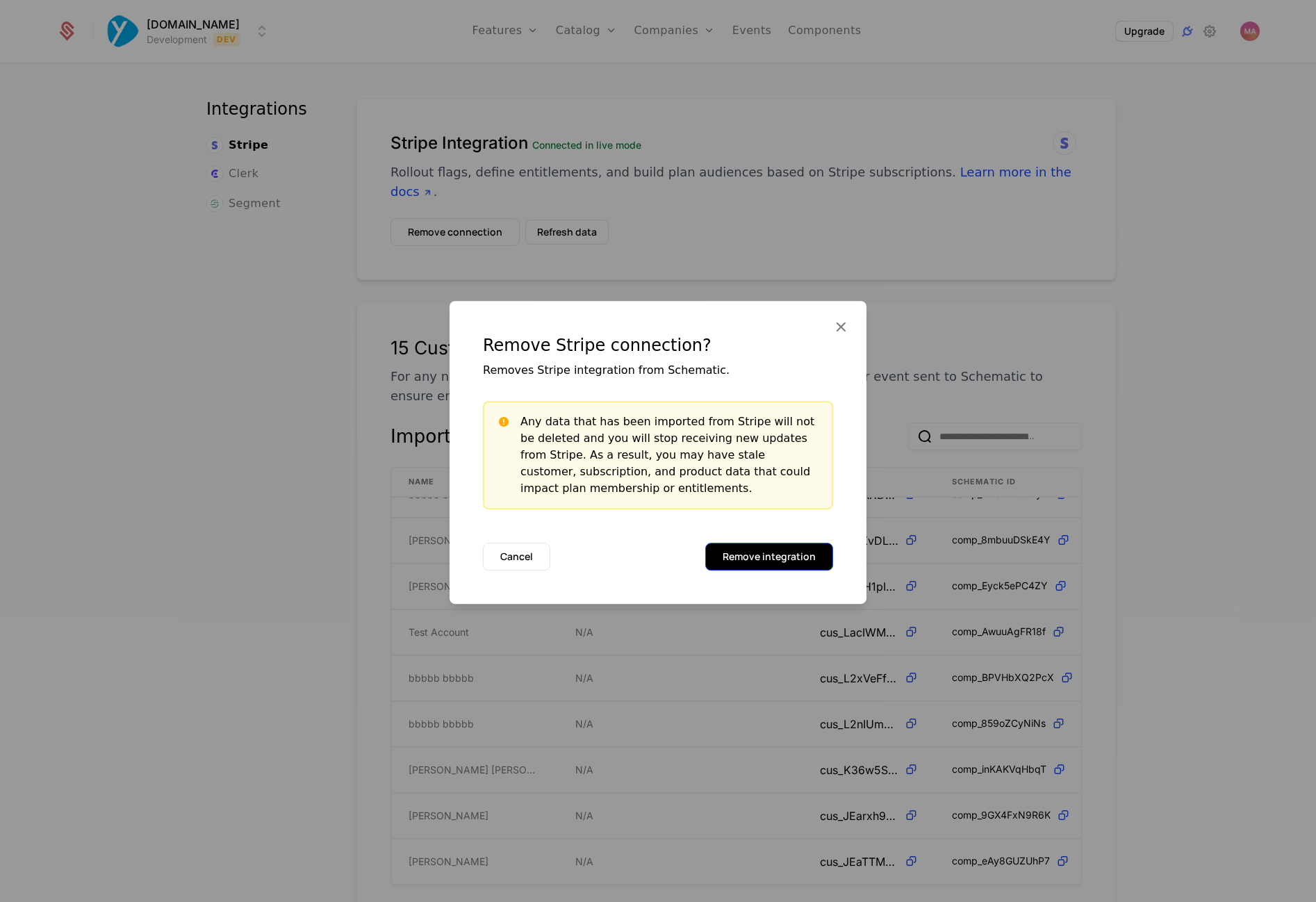
click at [766, 556] on button "Remove integration" at bounding box center [769, 557] width 128 height 28
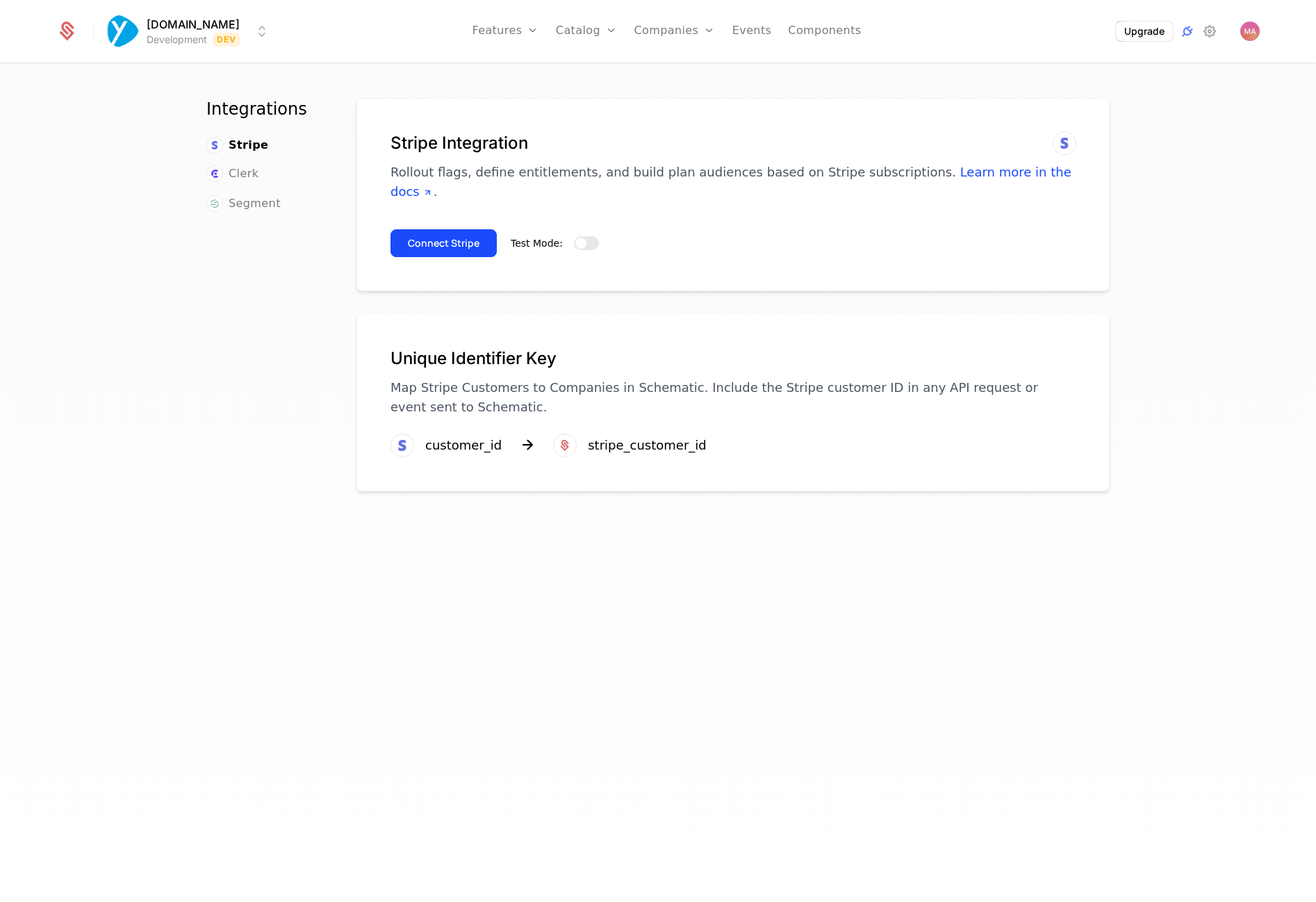
click at [588, 236] on button "Test Mode:" at bounding box center [586, 243] width 25 height 14
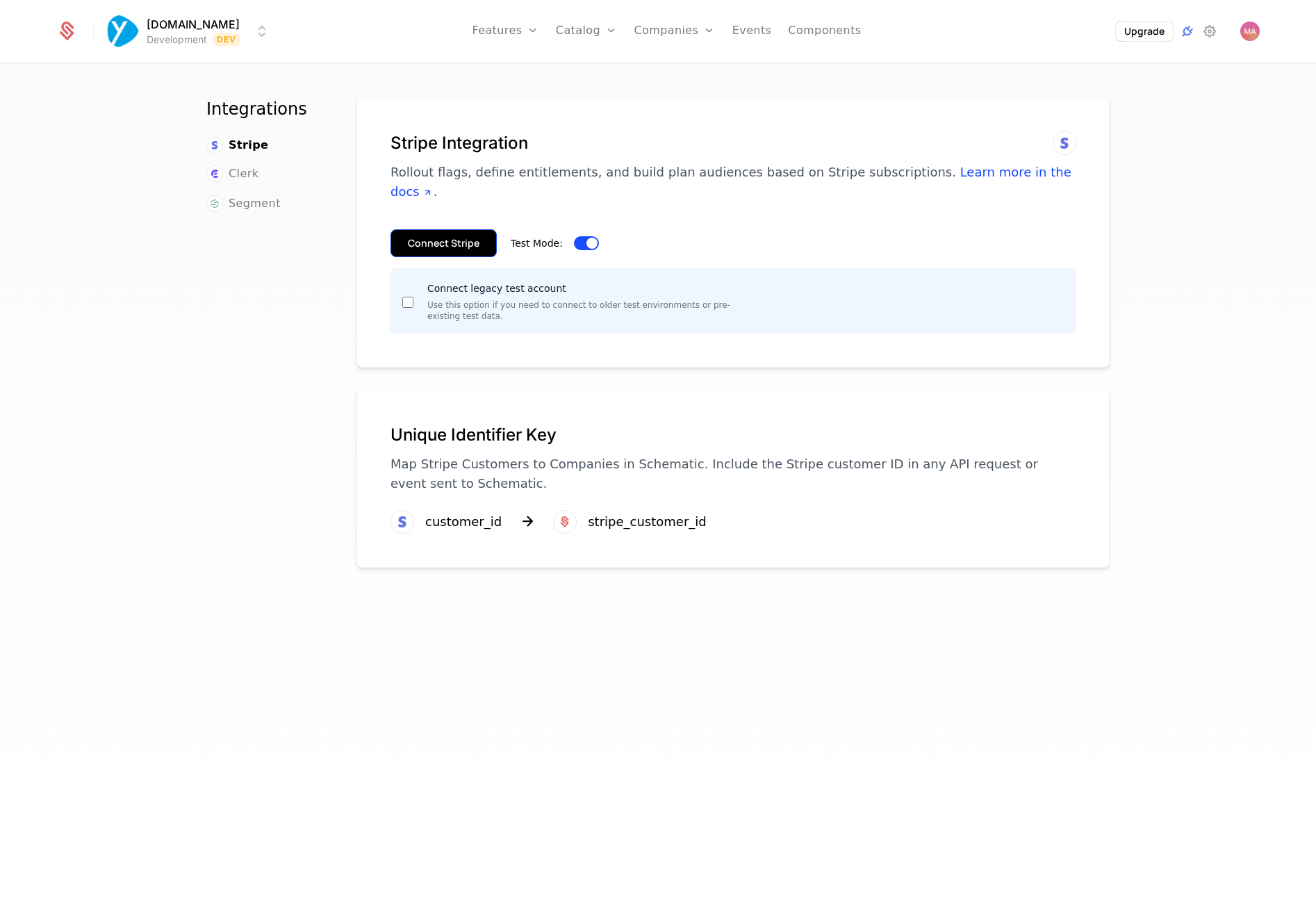
click at [460, 229] on button "Connect Stripe" at bounding box center [444, 243] width 107 height 28
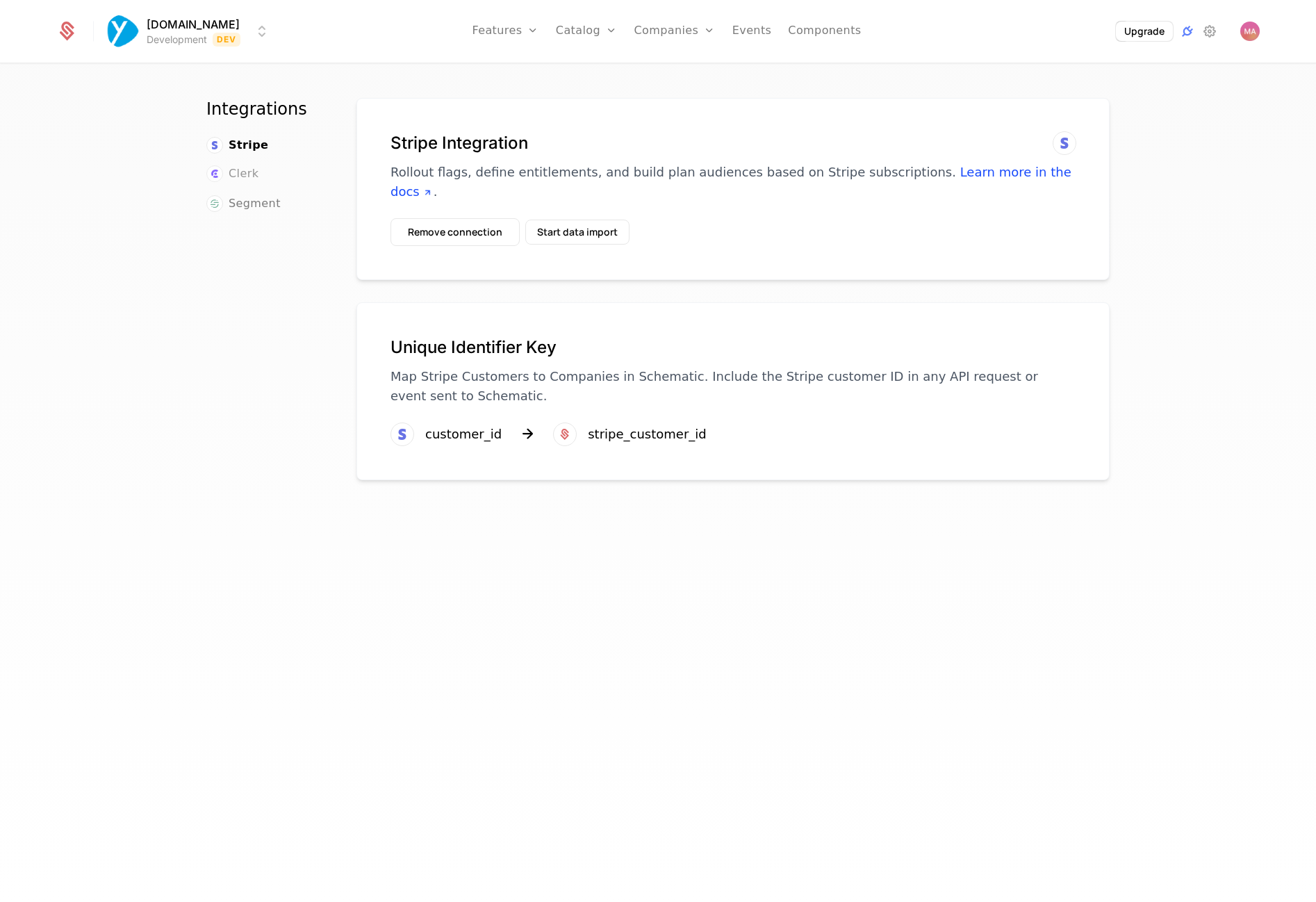
click at [232, 168] on span "Clerk" at bounding box center [243, 174] width 30 height 17
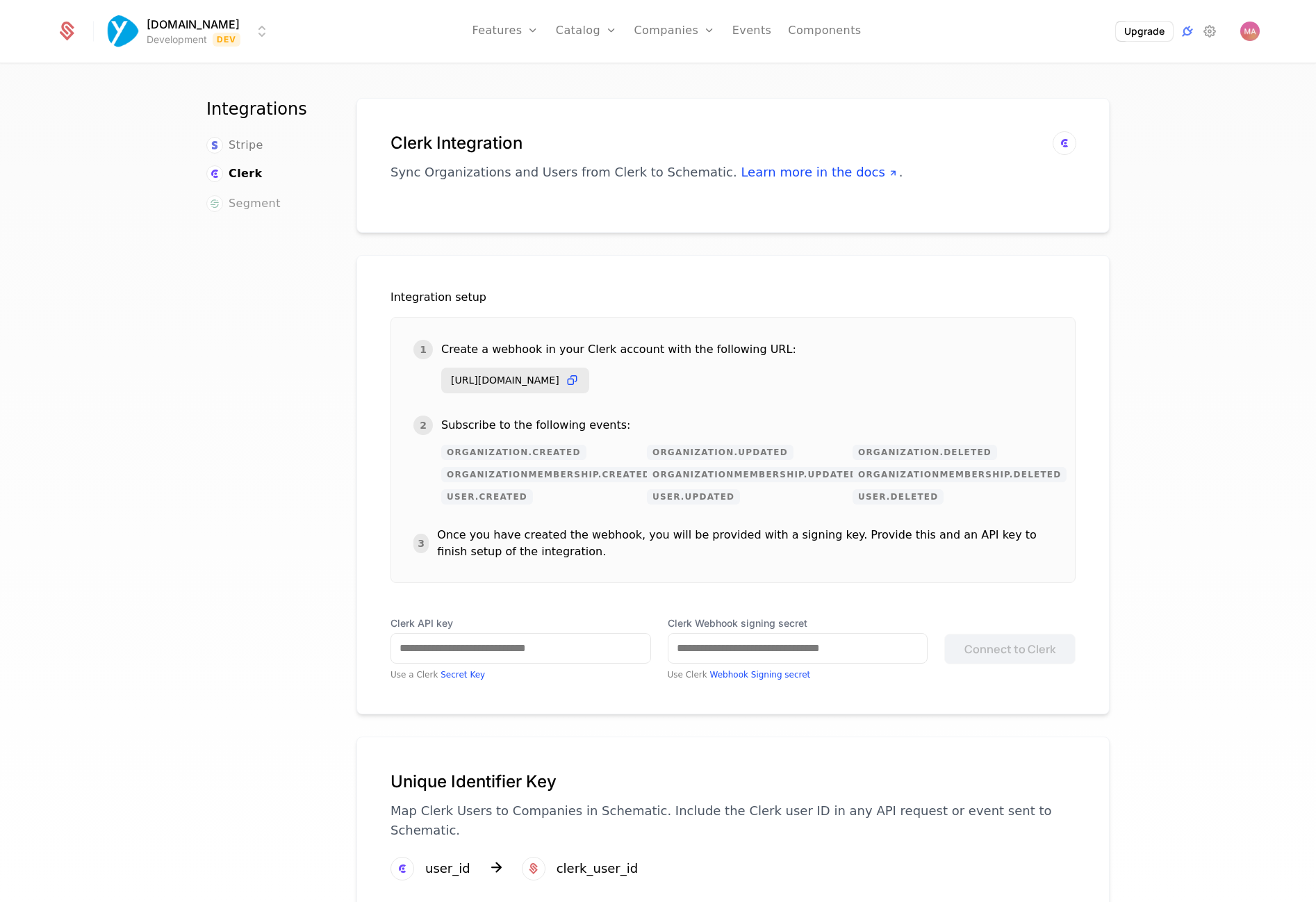
click at [248, 203] on span "Segment" at bounding box center [254, 203] width 52 height 17
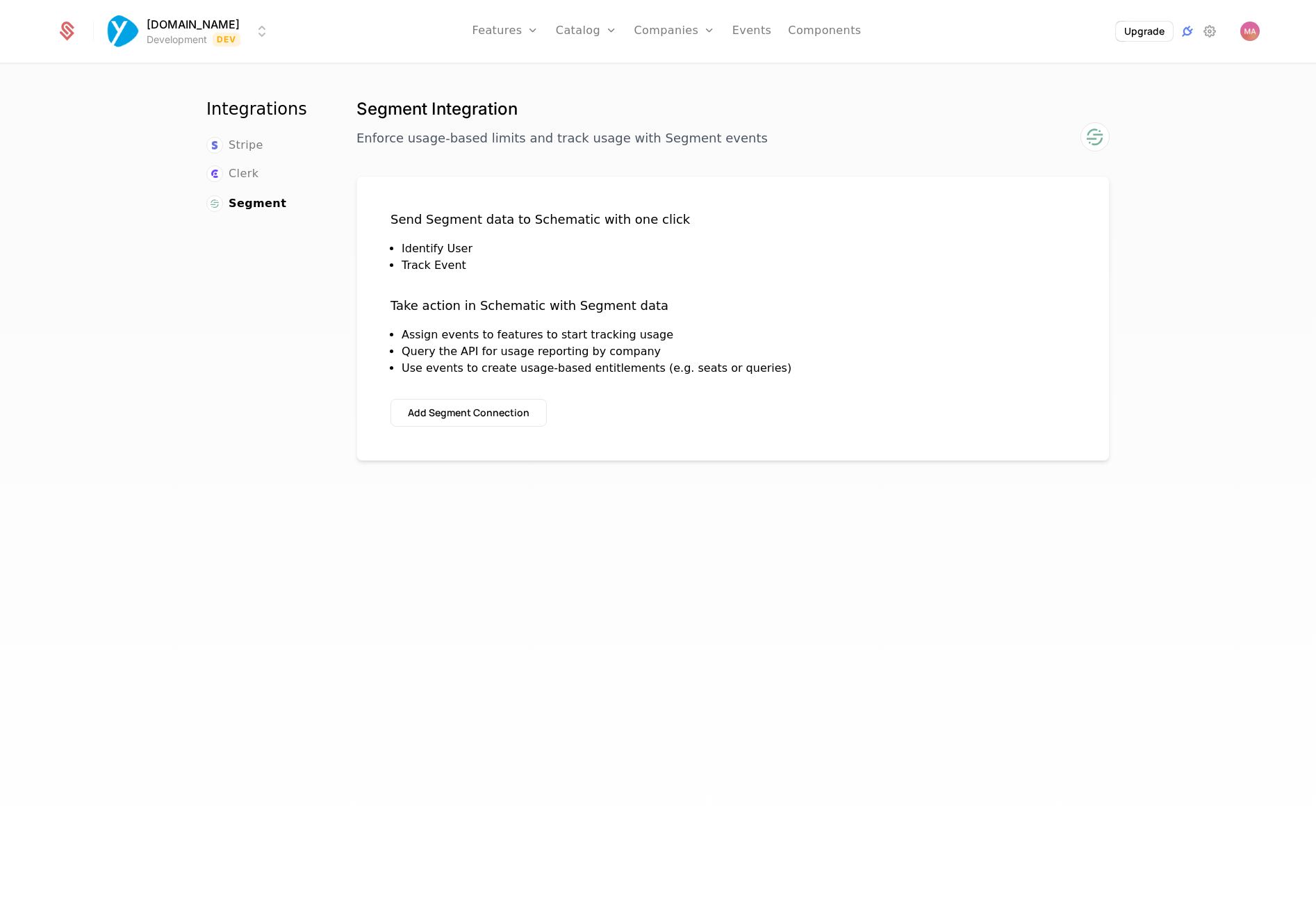
click at [243, 256] on div "Integrations Stripe Clerk Segment" at bounding box center [265, 504] width 117 height 812
click at [691, 550] on div "Segment Integration Enforce usage-based limits and track usage with Segment eve…" at bounding box center [733, 504] width 765 height 812
click at [678, 107] on link "Users" at bounding box center [682, 104] width 64 height 17
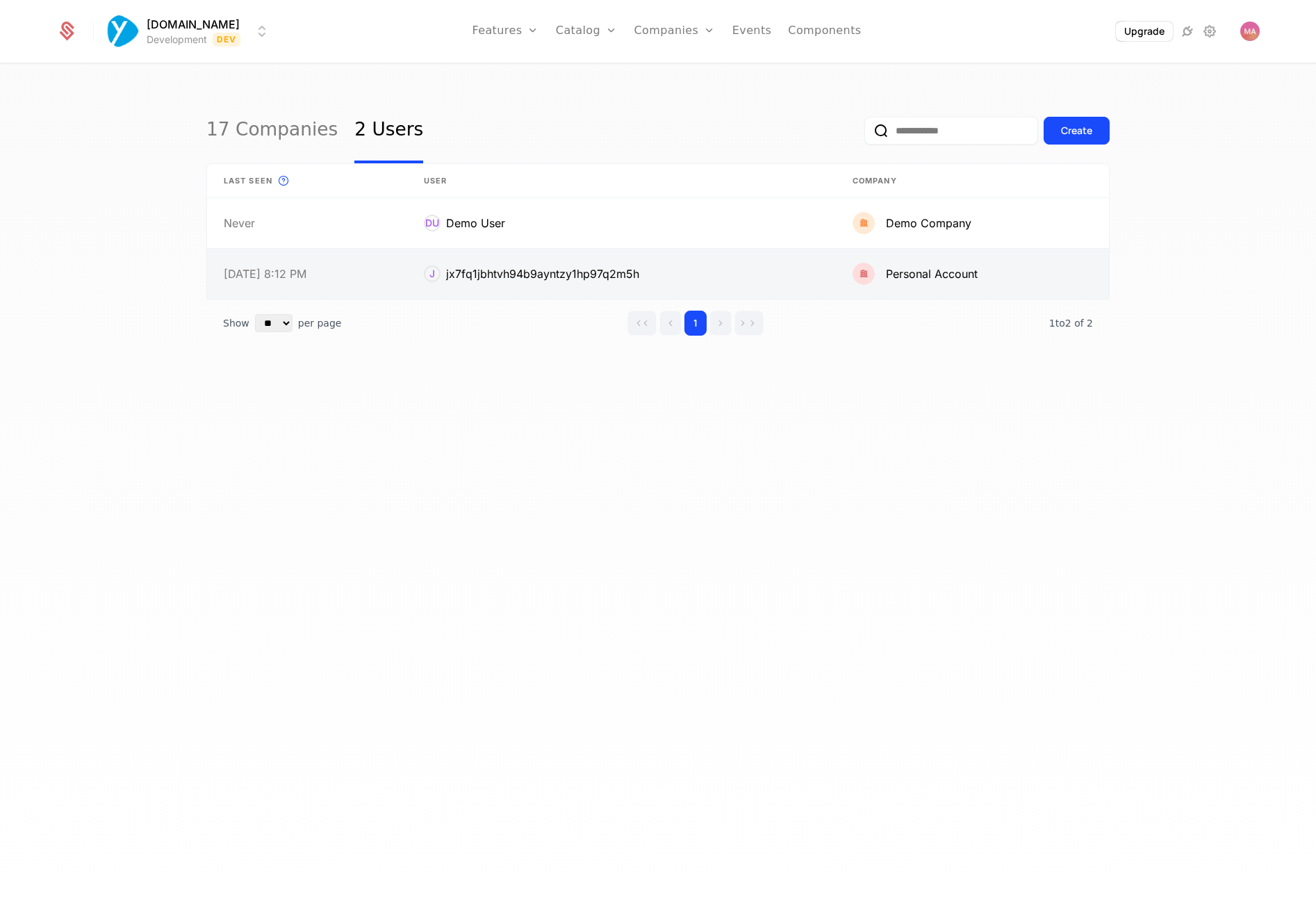
click at [483, 277] on link at bounding box center [622, 274] width 429 height 50
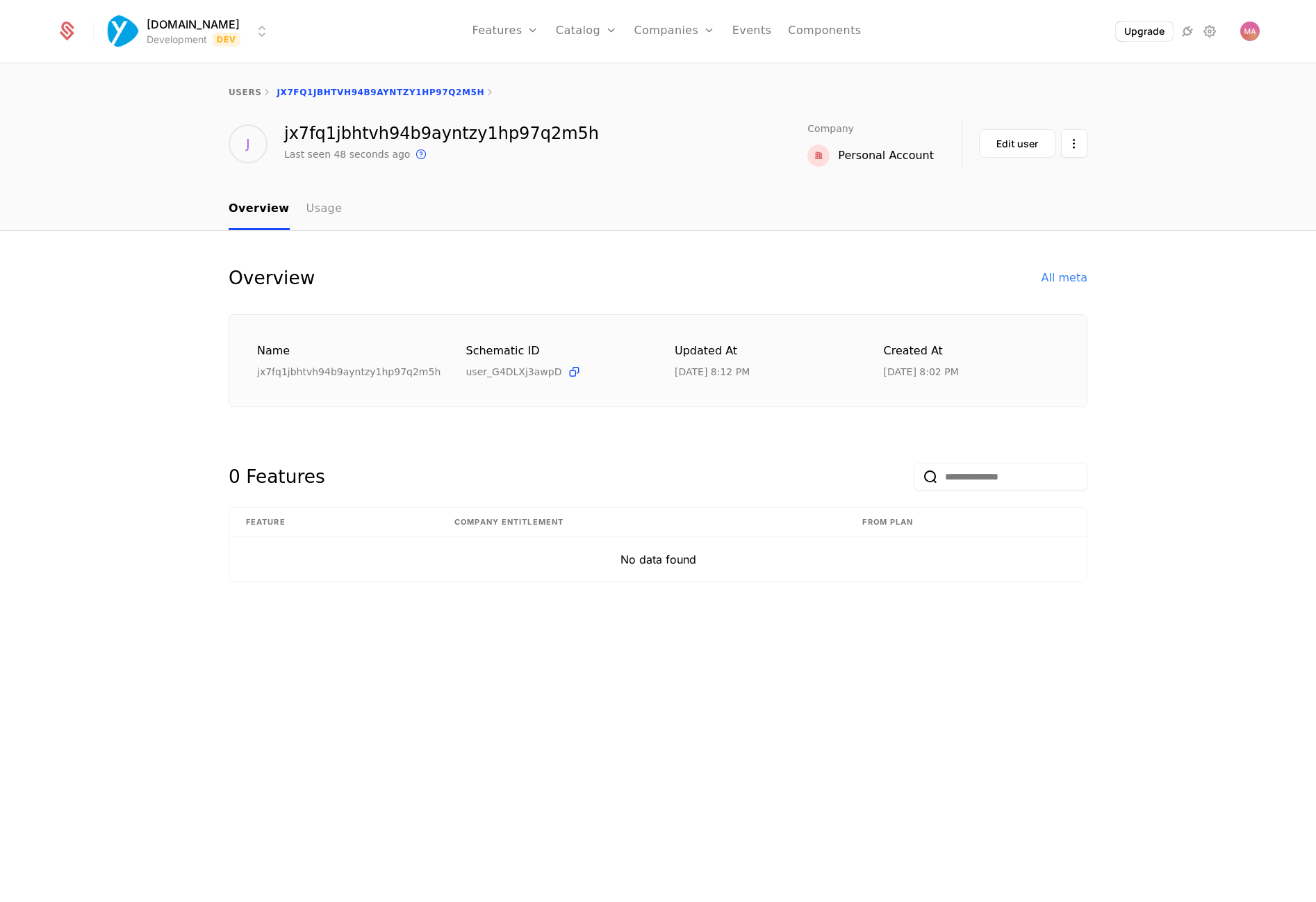
click at [314, 204] on link "Usage" at bounding box center [324, 209] width 36 height 41
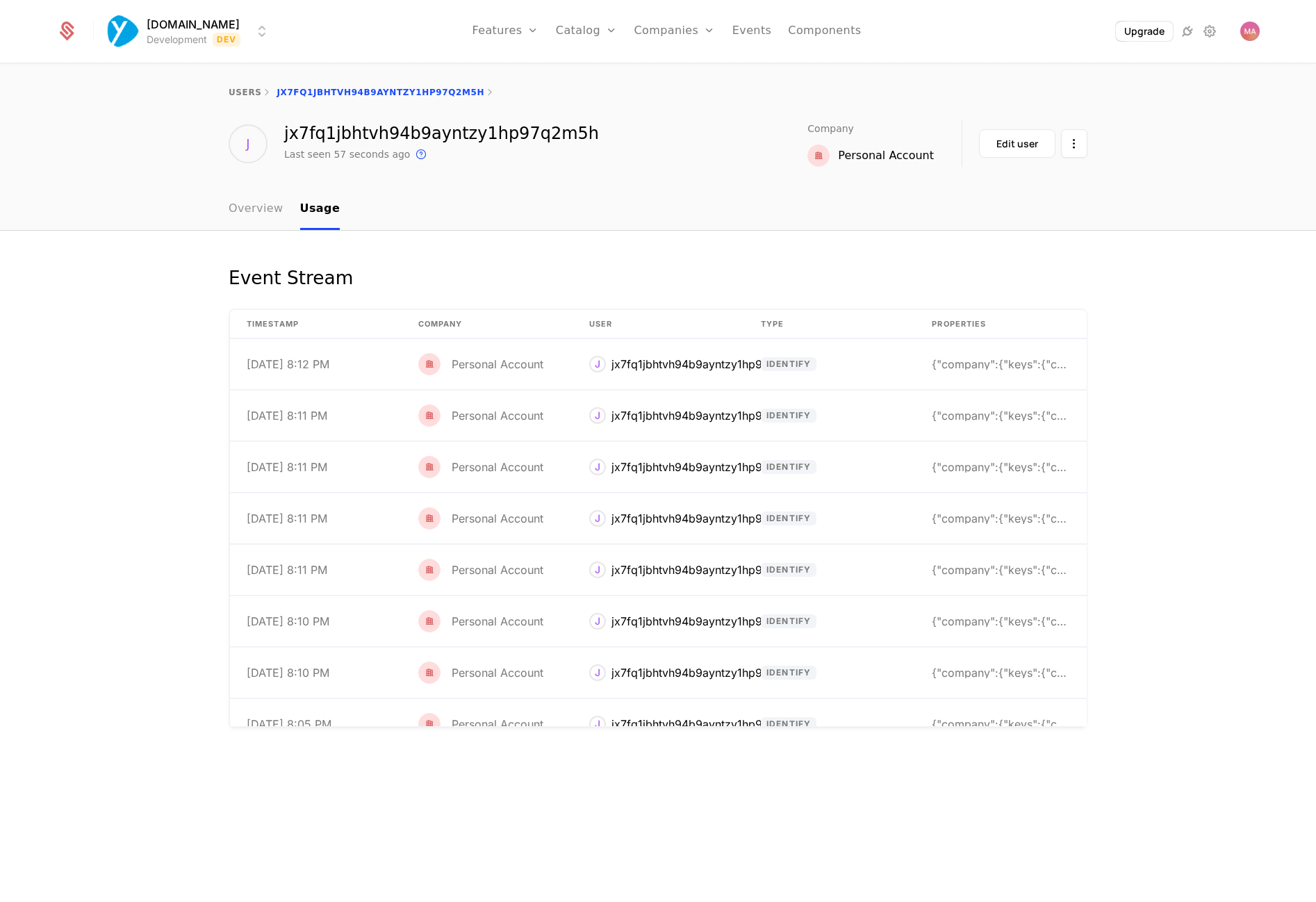
click at [250, 220] on link "Overview" at bounding box center [256, 209] width 55 height 41
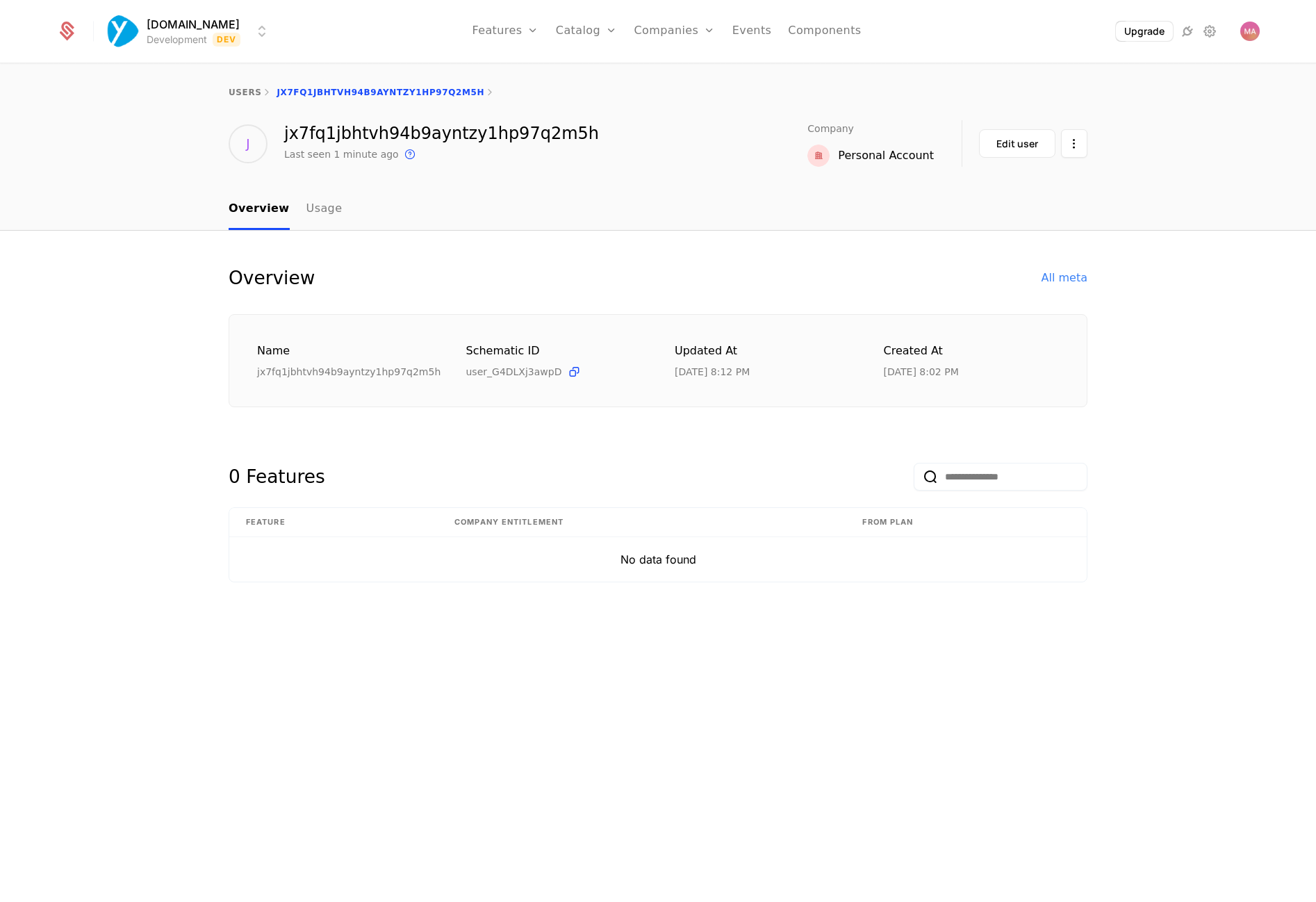
click at [895, 233] on div "Overview All meta Name jx7fq1jbhtvh94b9ayntzy1hp97q2m5h Schematic ID user_G4DLX…" at bounding box center [658, 566] width 1316 height 672
click at [1081, 130] on html "Yourzone.website Development Dev Features Features Flags Catalog Plans Add Ons …" at bounding box center [658, 451] width 1316 height 902
click at [1019, 143] on html "Yourzone.website Development Dev Features Features Flags Catalog Plans Add Ons …" at bounding box center [658, 451] width 1316 height 902
click at [1009, 147] on div "Edit user" at bounding box center [1017, 144] width 42 height 14
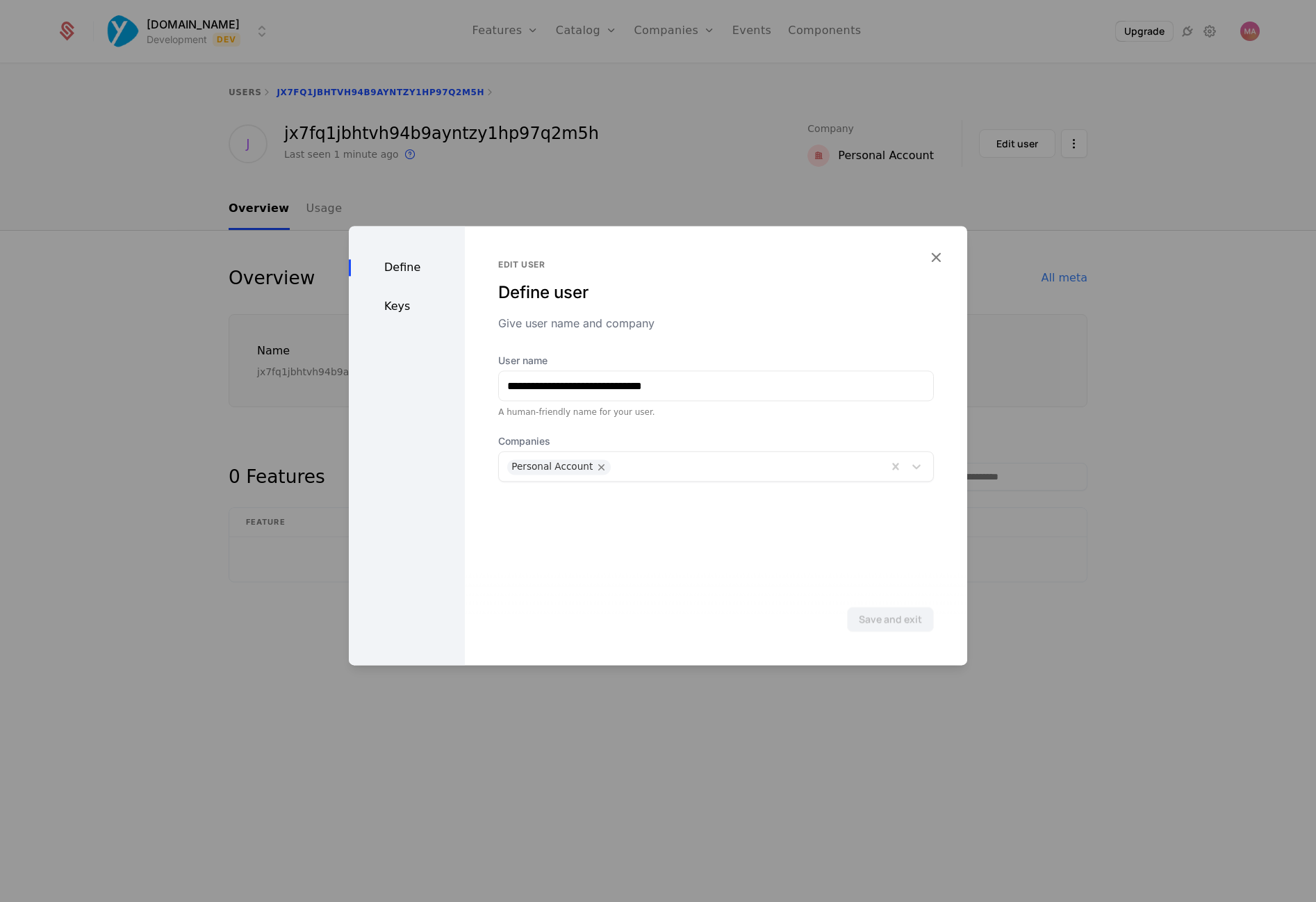
click at [390, 316] on div "Define Keys" at bounding box center [407, 445] width 116 height 440
click at [393, 309] on div "Keys" at bounding box center [407, 306] width 116 height 17
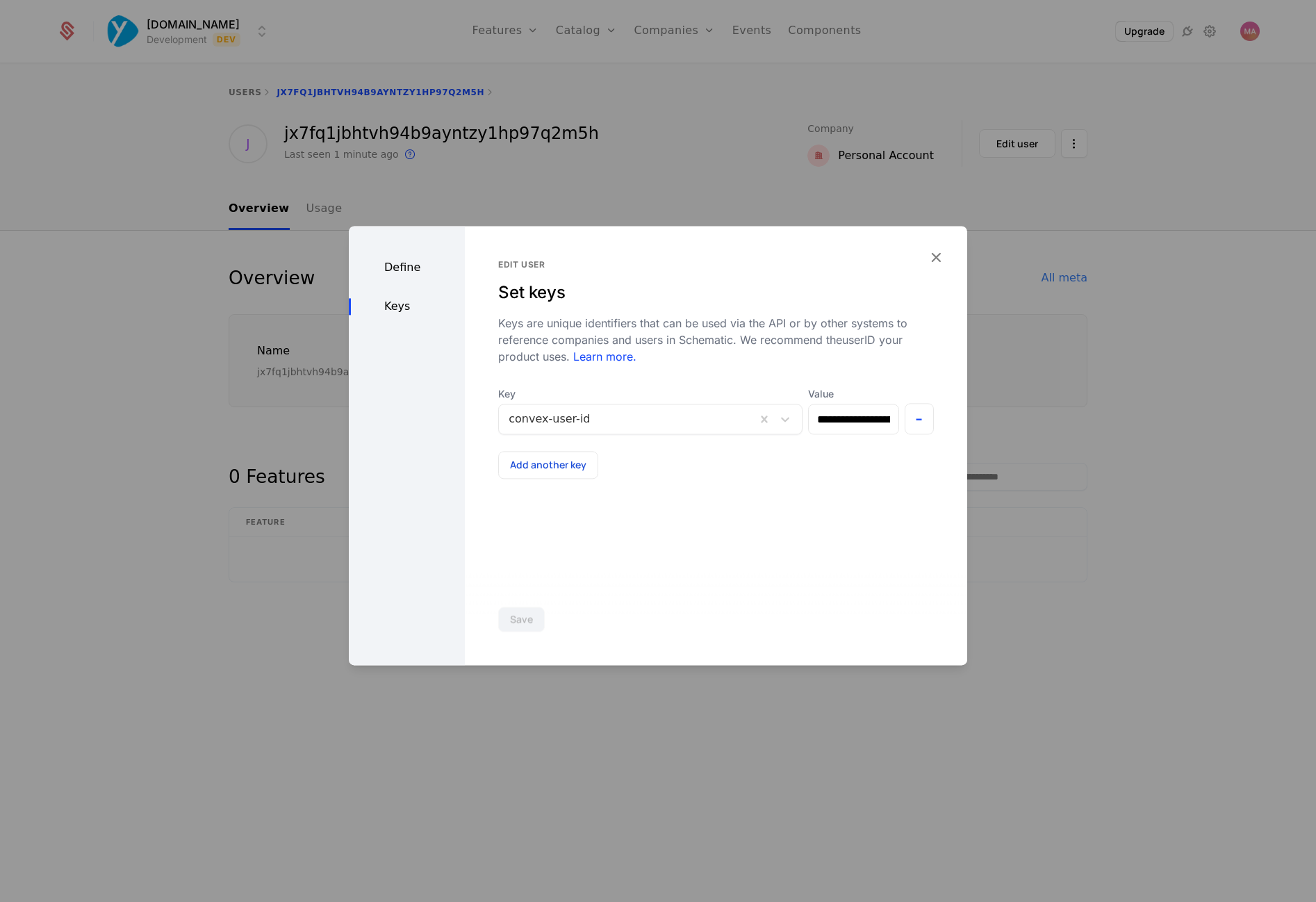
click at [411, 267] on div "Define" at bounding box center [407, 267] width 116 height 17
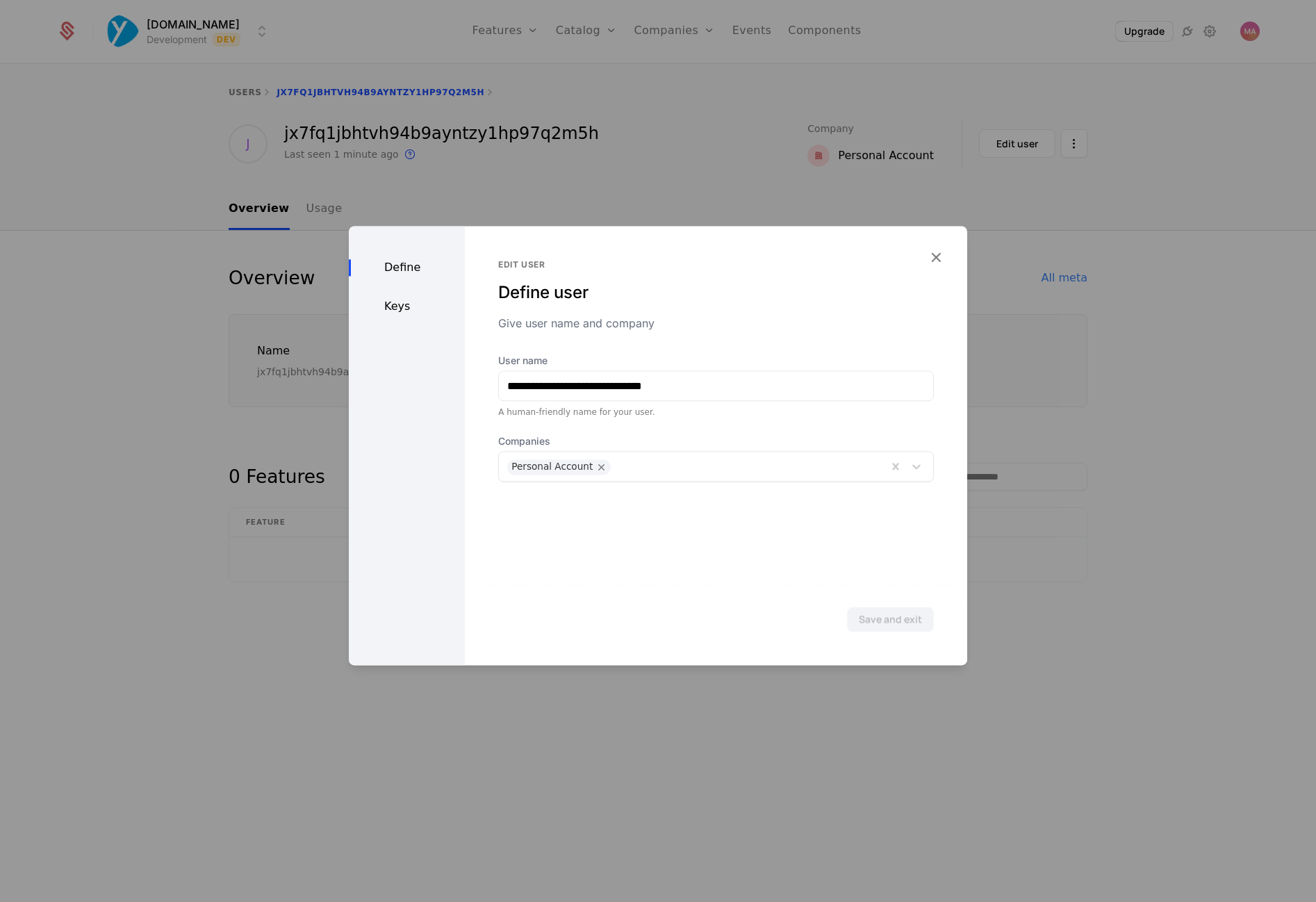
click at [829, 325] on div "Give user name and company" at bounding box center [716, 323] width 436 height 17
click at [938, 253] on icon "button" at bounding box center [936, 257] width 18 height 18
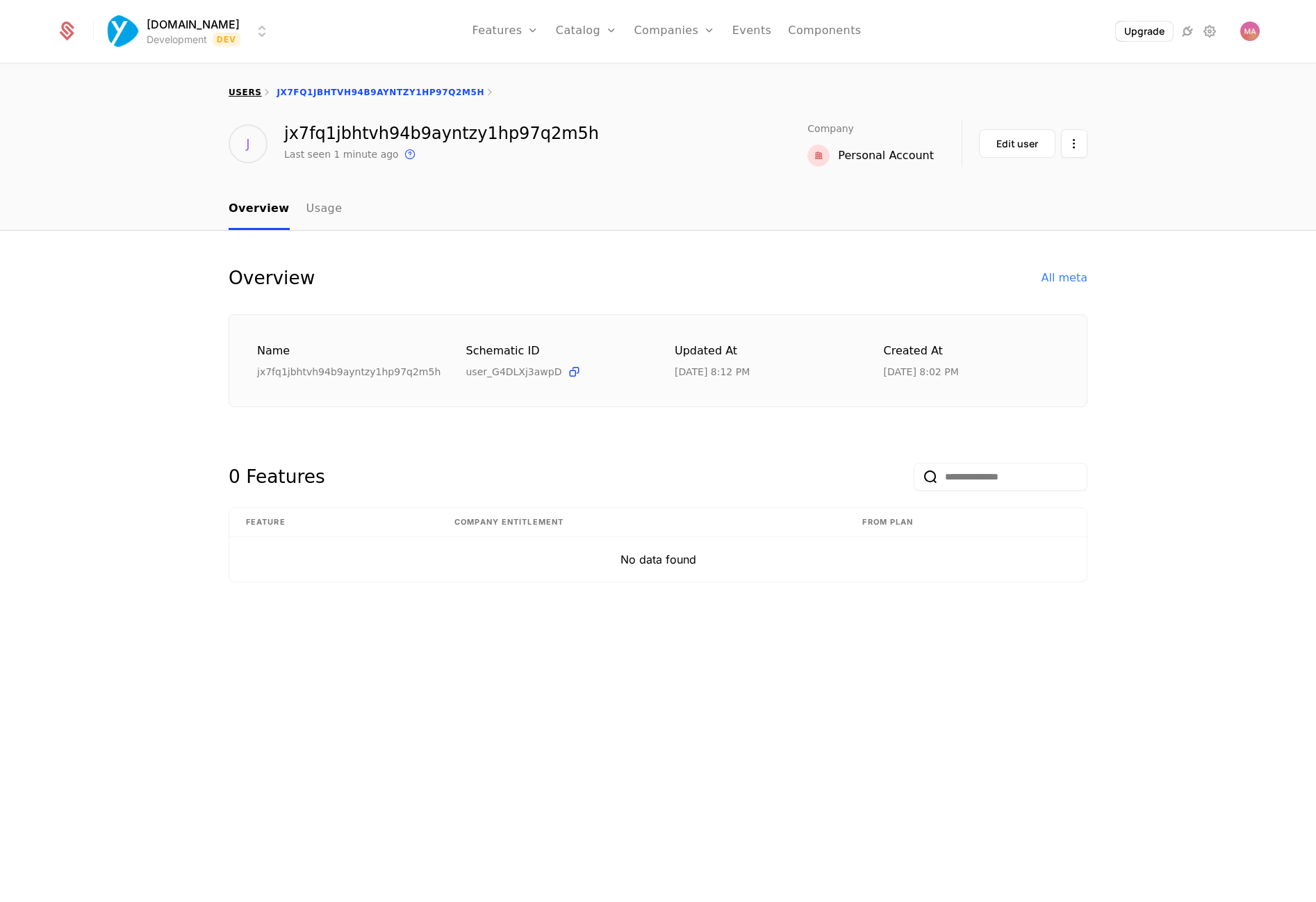
click at [239, 91] on link "users" at bounding box center [244, 93] width 33 height 10
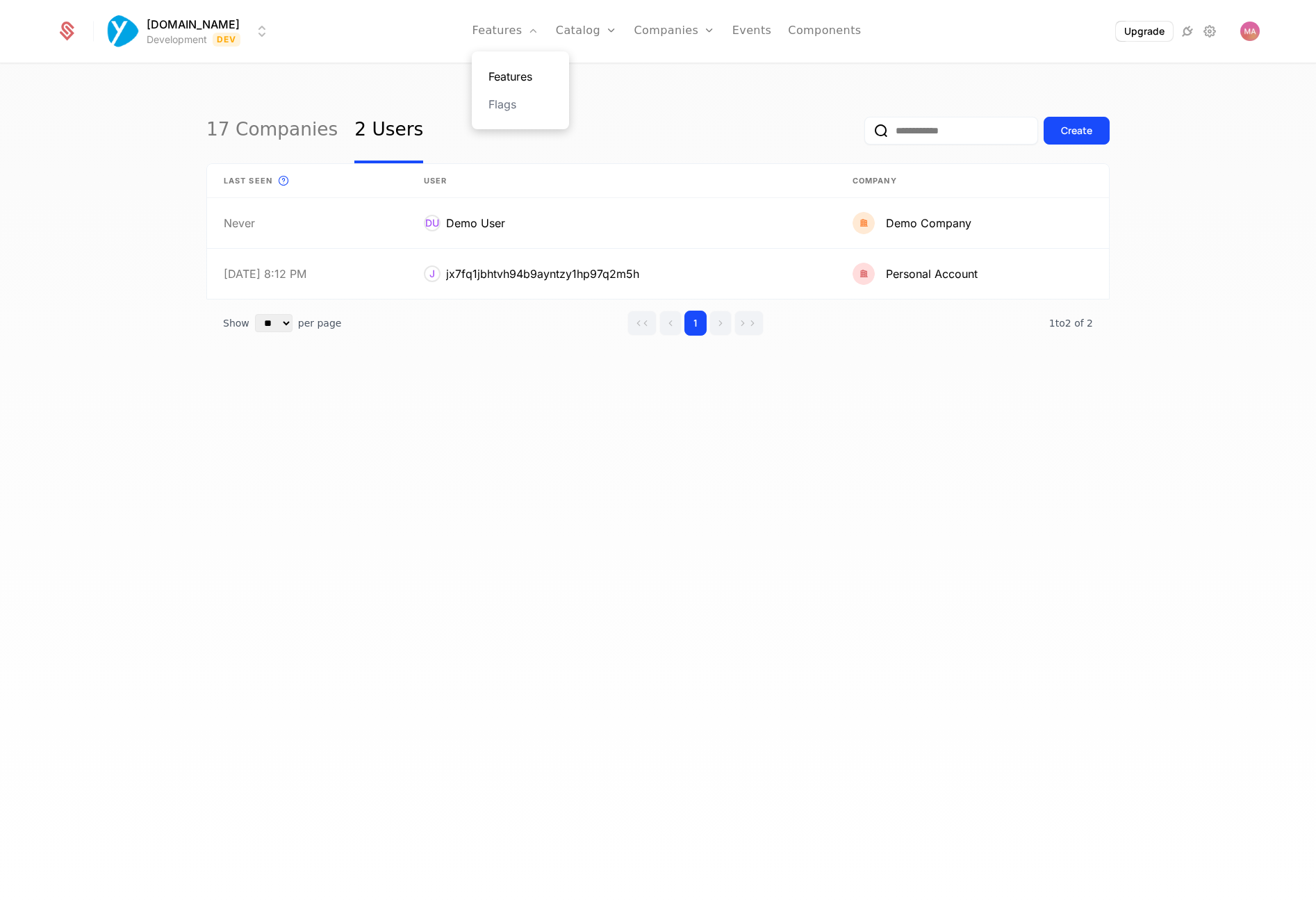
click at [512, 71] on link "Features" at bounding box center [521, 77] width 64 height 17
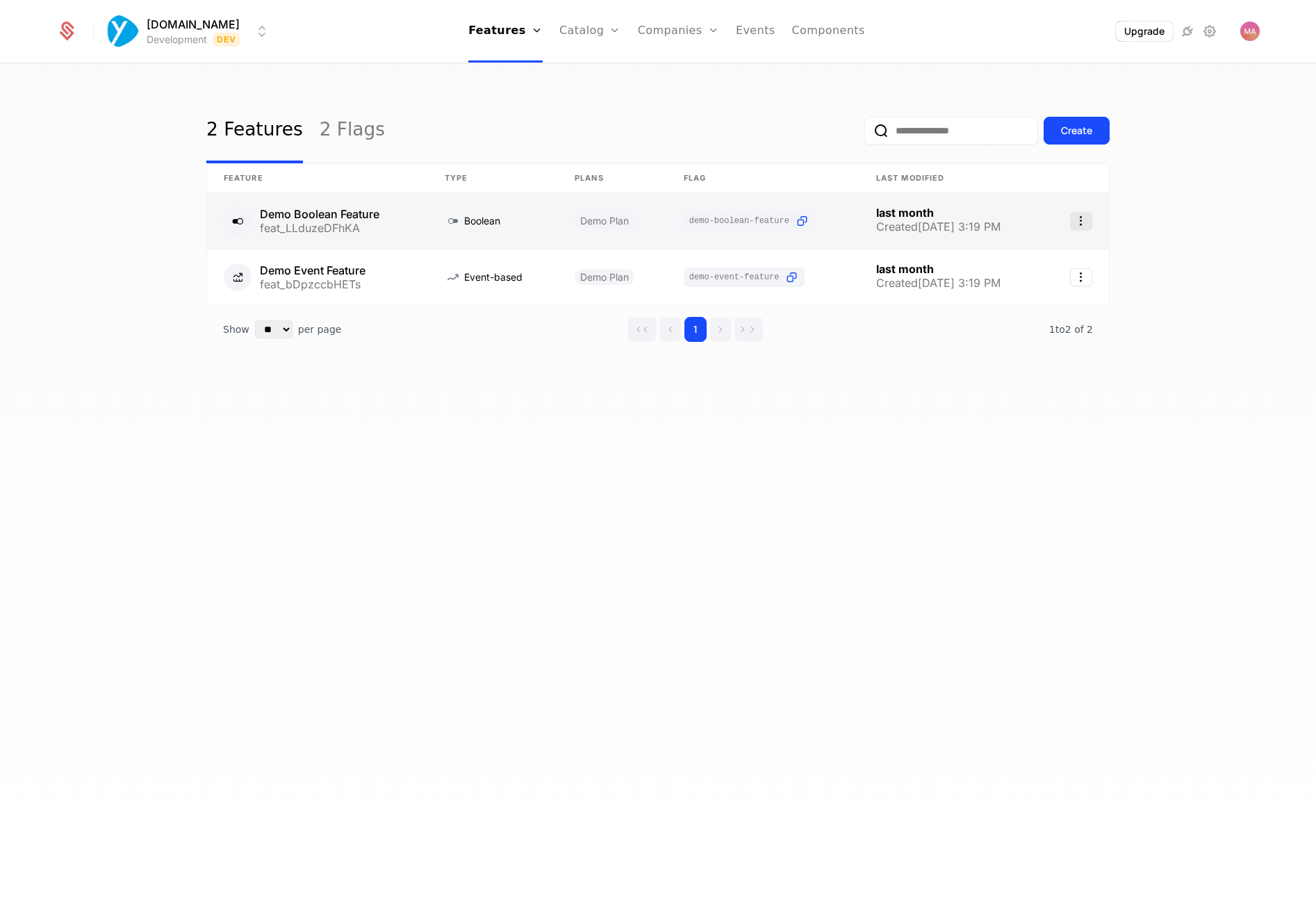
click at [1078, 228] on icon "Select action" at bounding box center [1081, 221] width 22 height 18
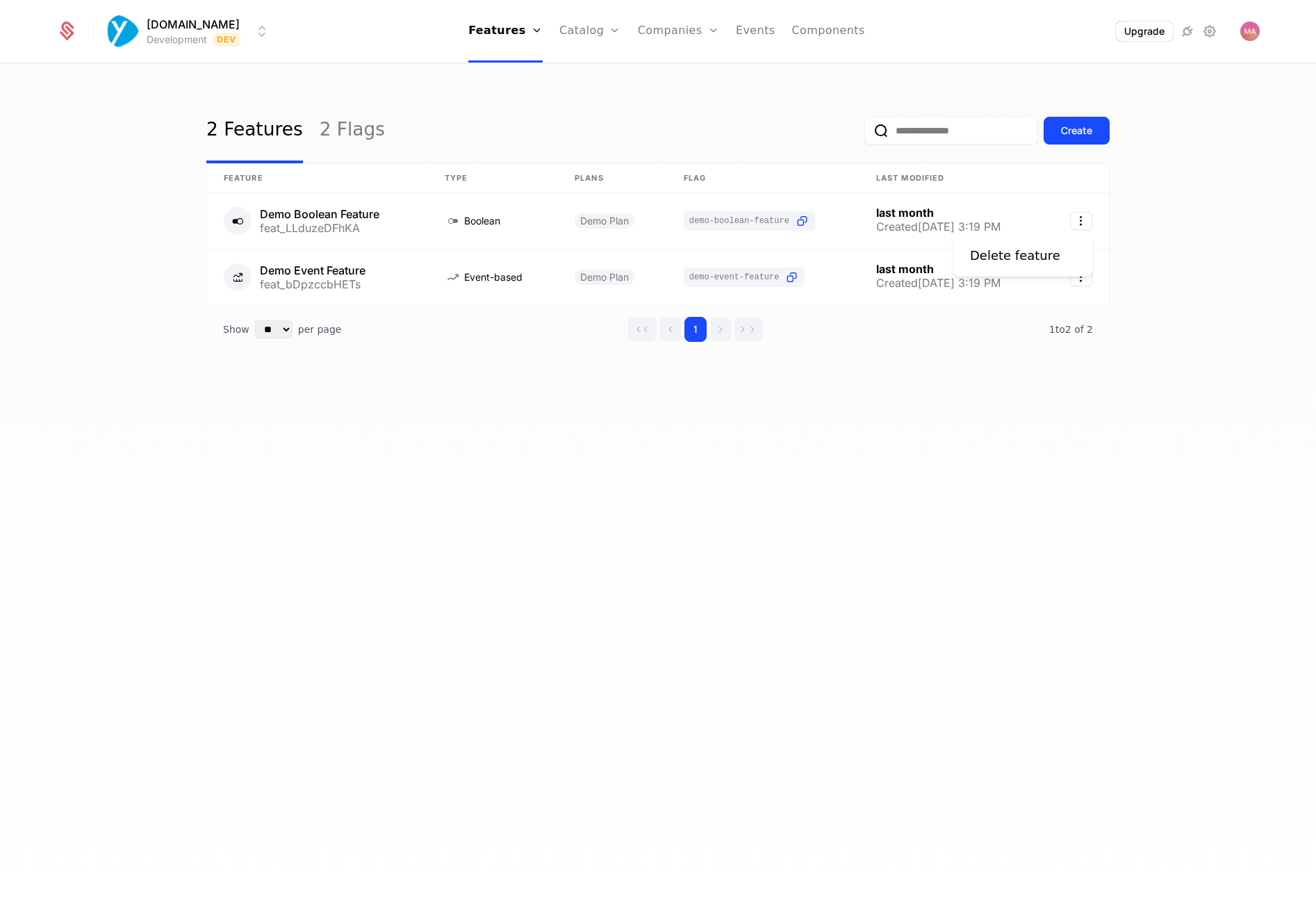
click at [985, 408] on html "Yourzone.website Development Dev Features Features Flags Catalog Plans Add Ons …" at bounding box center [658, 451] width 1316 height 902
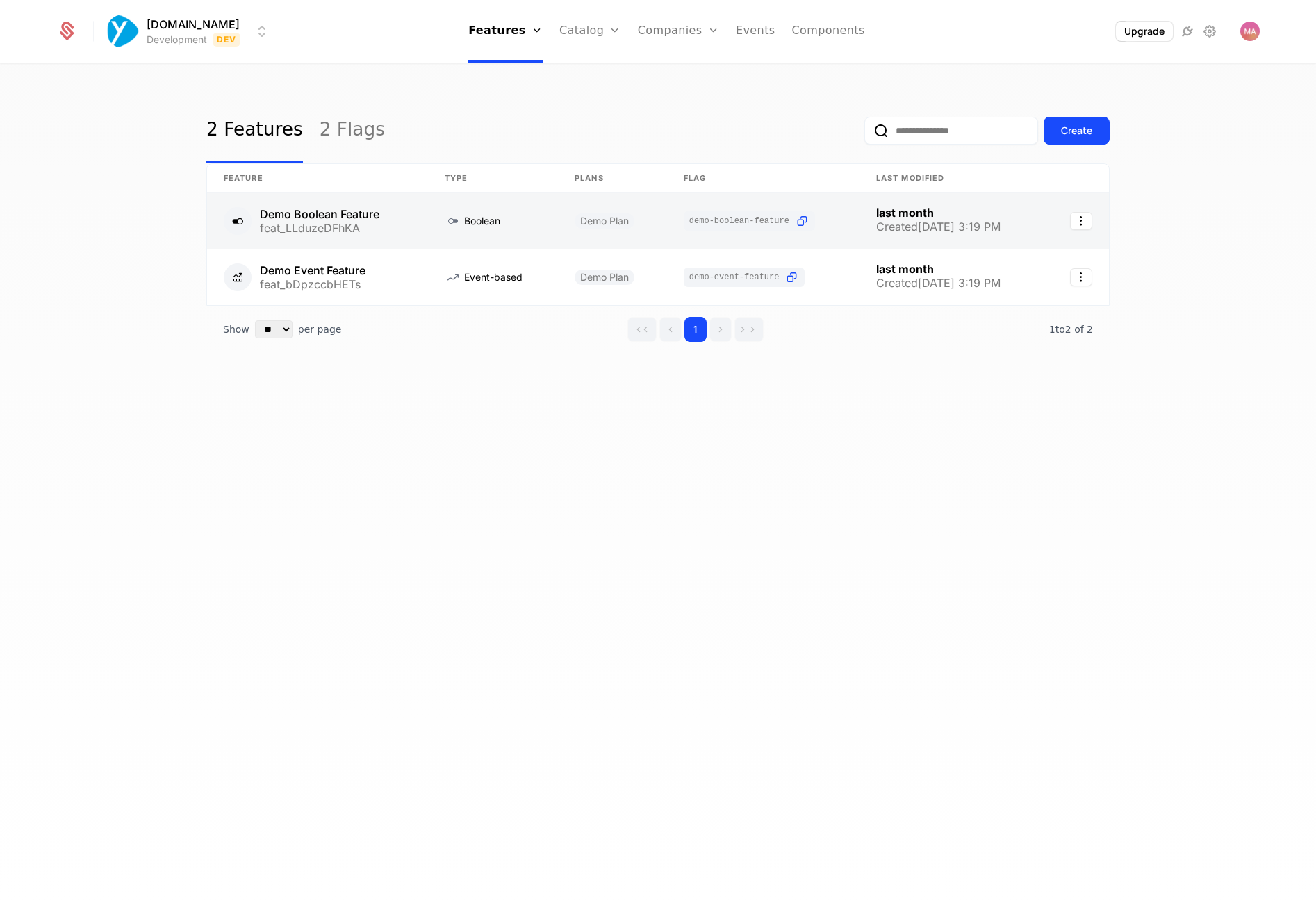
click at [479, 217] on link at bounding box center [493, 221] width 130 height 56
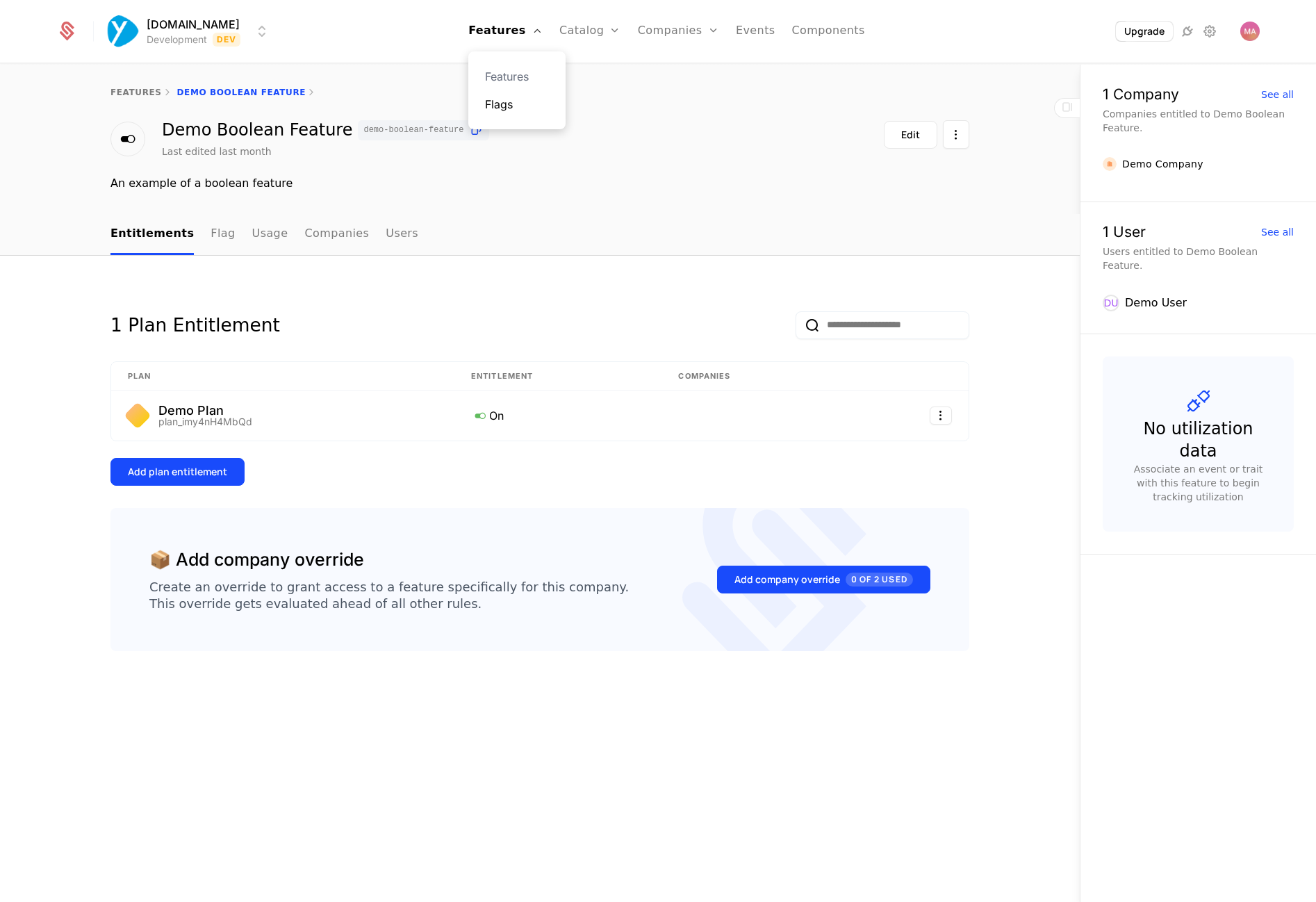
click at [505, 111] on link "Flags" at bounding box center [517, 104] width 64 height 17
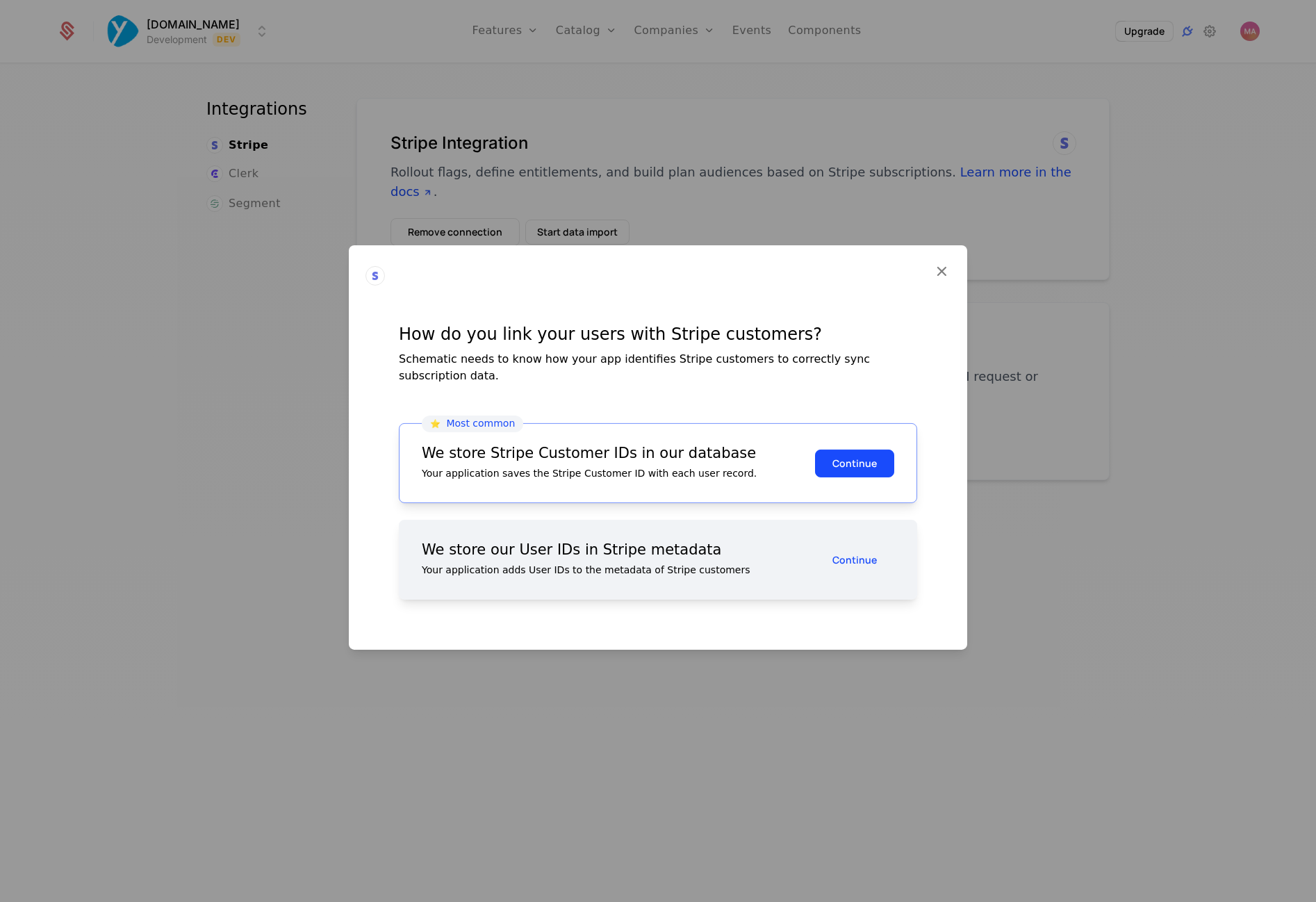
click at [808, 95] on div at bounding box center [658, 451] width 1316 height 902
